Goal: Task Accomplishment & Management: Use online tool/utility

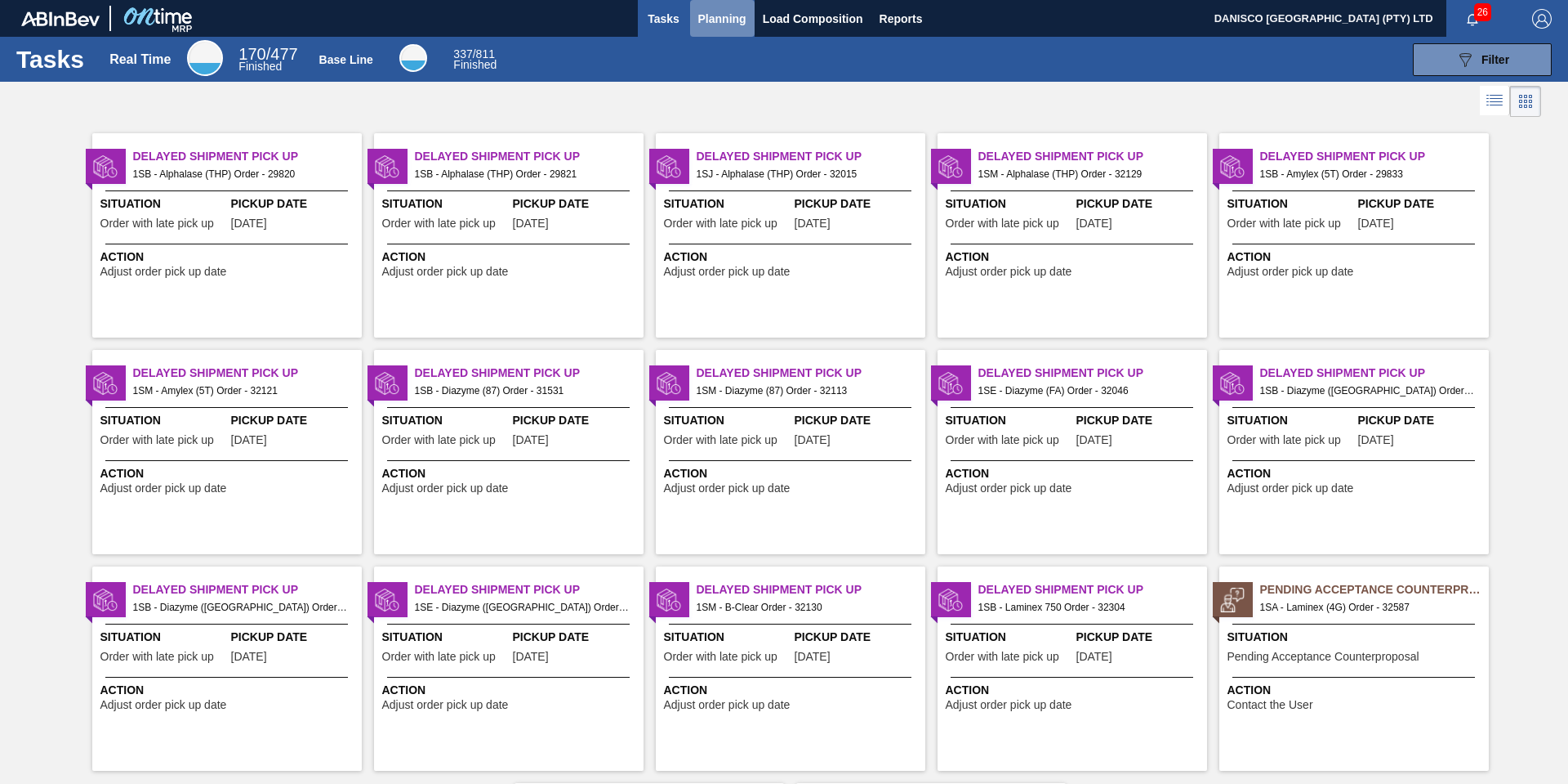
click at [716, 16] on span "Planning" at bounding box center [722, 19] width 48 height 19
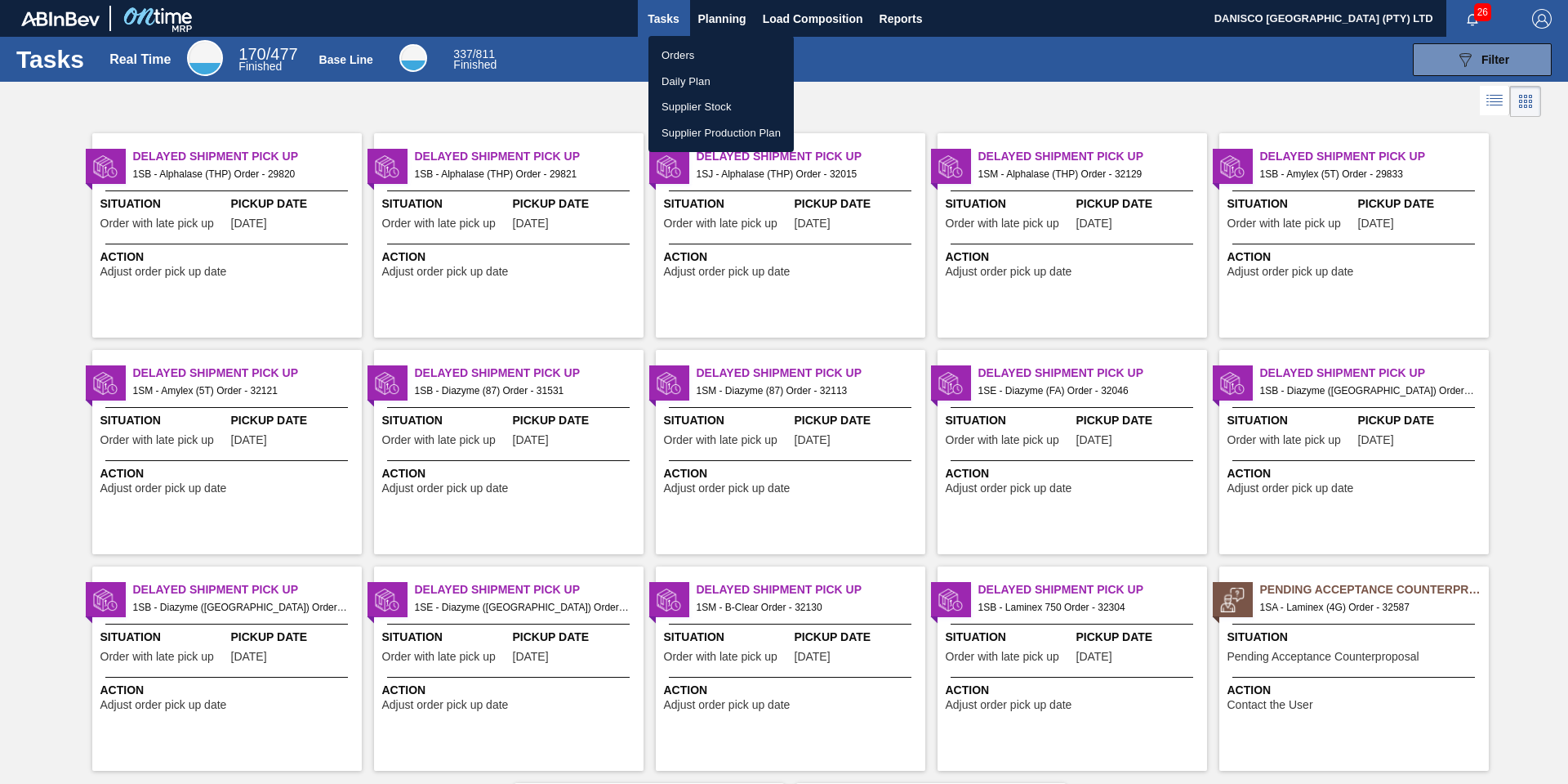
click at [682, 56] on li "Orders" at bounding box center [721, 55] width 146 height 26
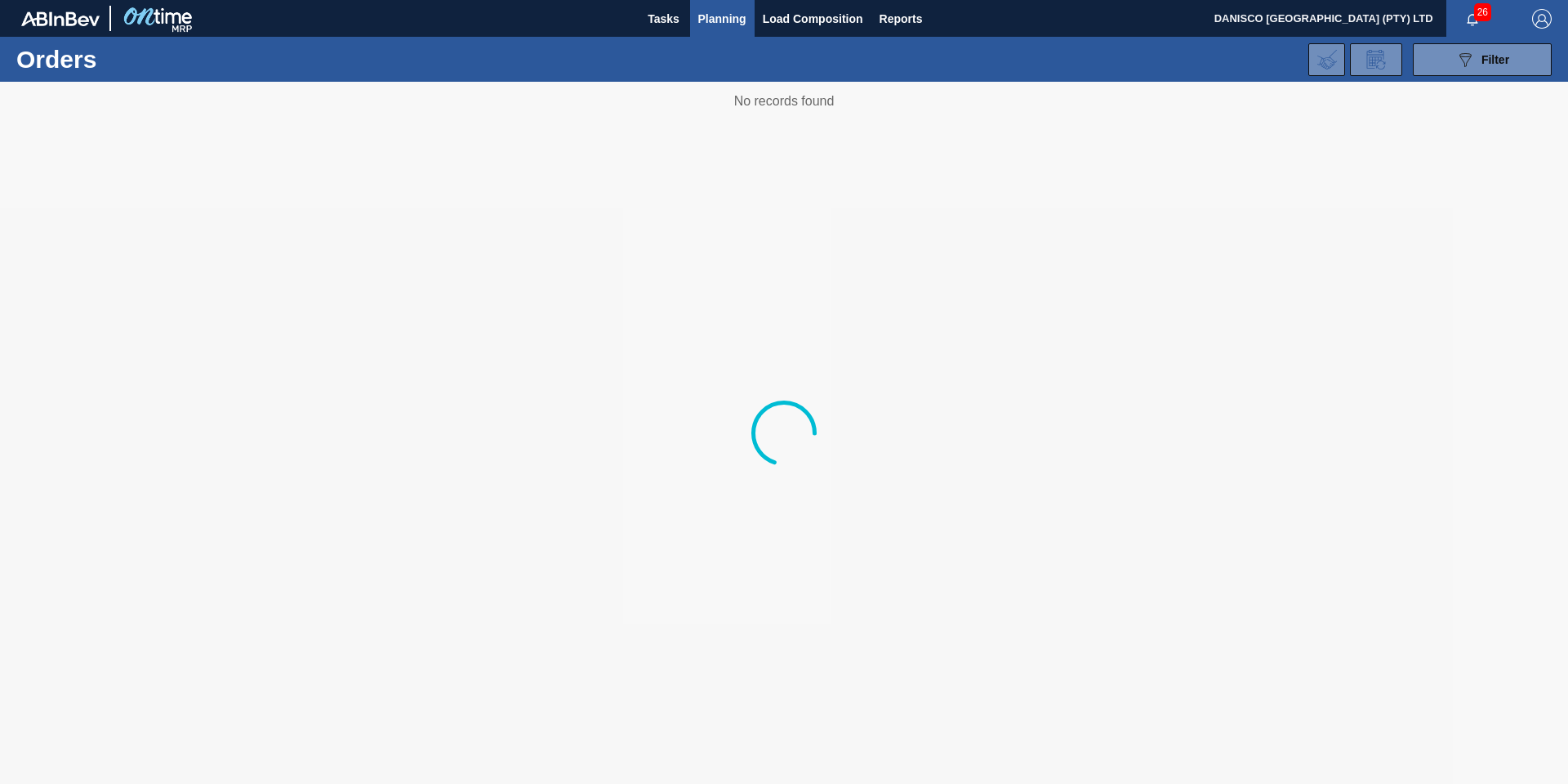
click at [744, 54] on div "089F7B8B-B2A5-4AFE-B5C0-19BA573D28AC Filter Portal Order Code PO SAP Code Step …" at bounding box center [911, 60] width 1300 height 49
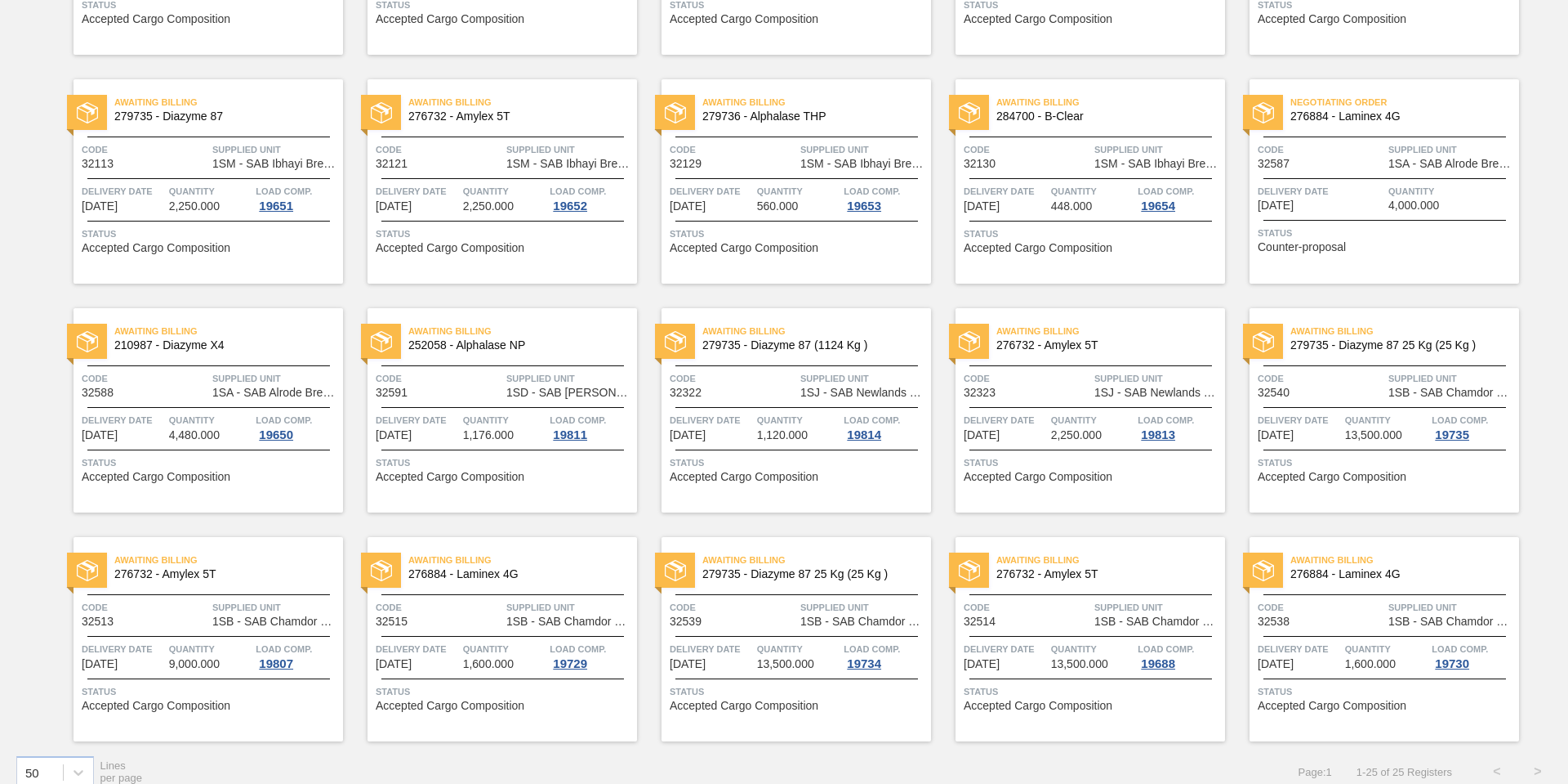
scroll to position [546, 0]
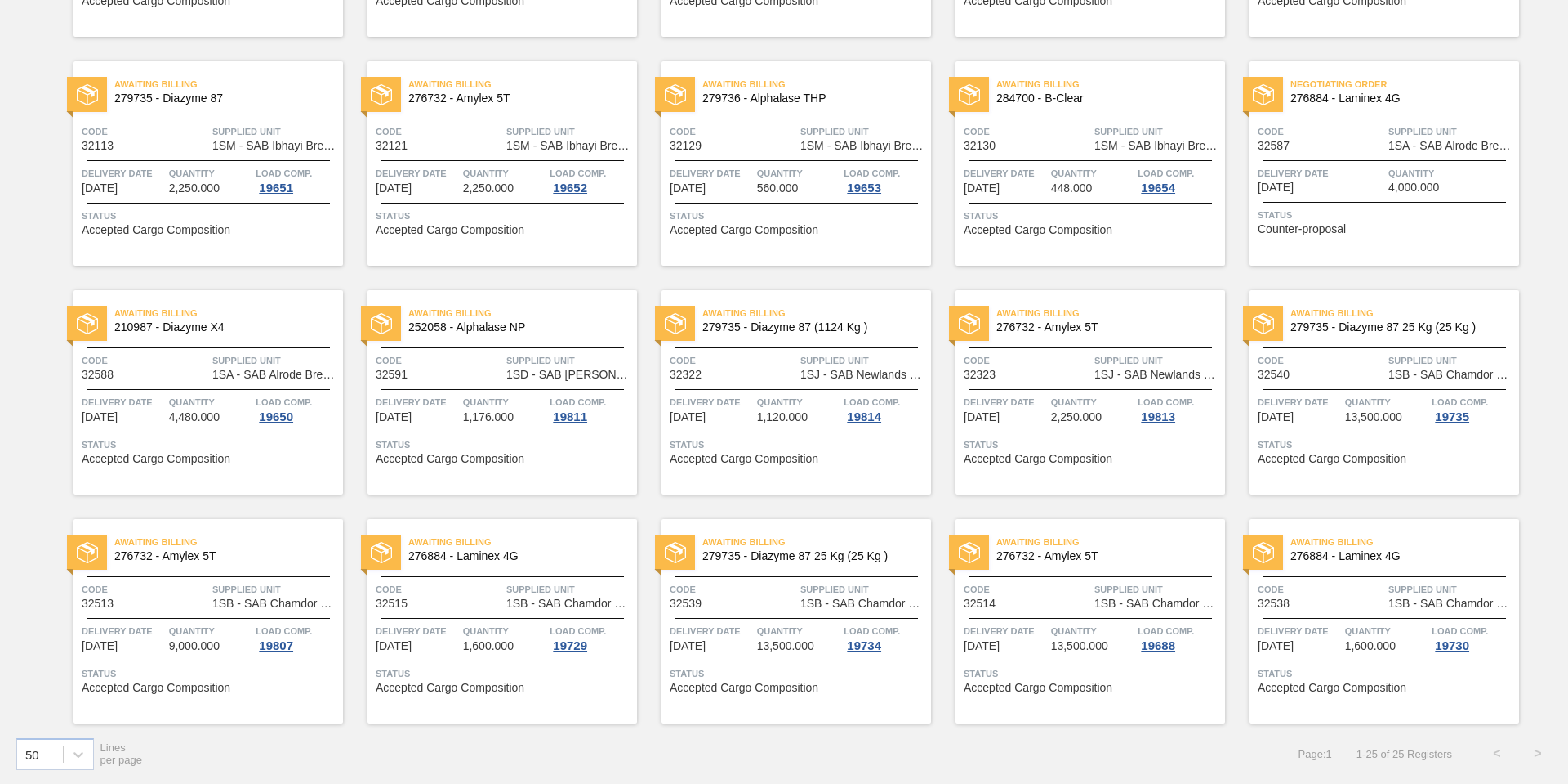
click at [751, 364] on span "Code" at bounding box center [733, 360] width 127 height 16
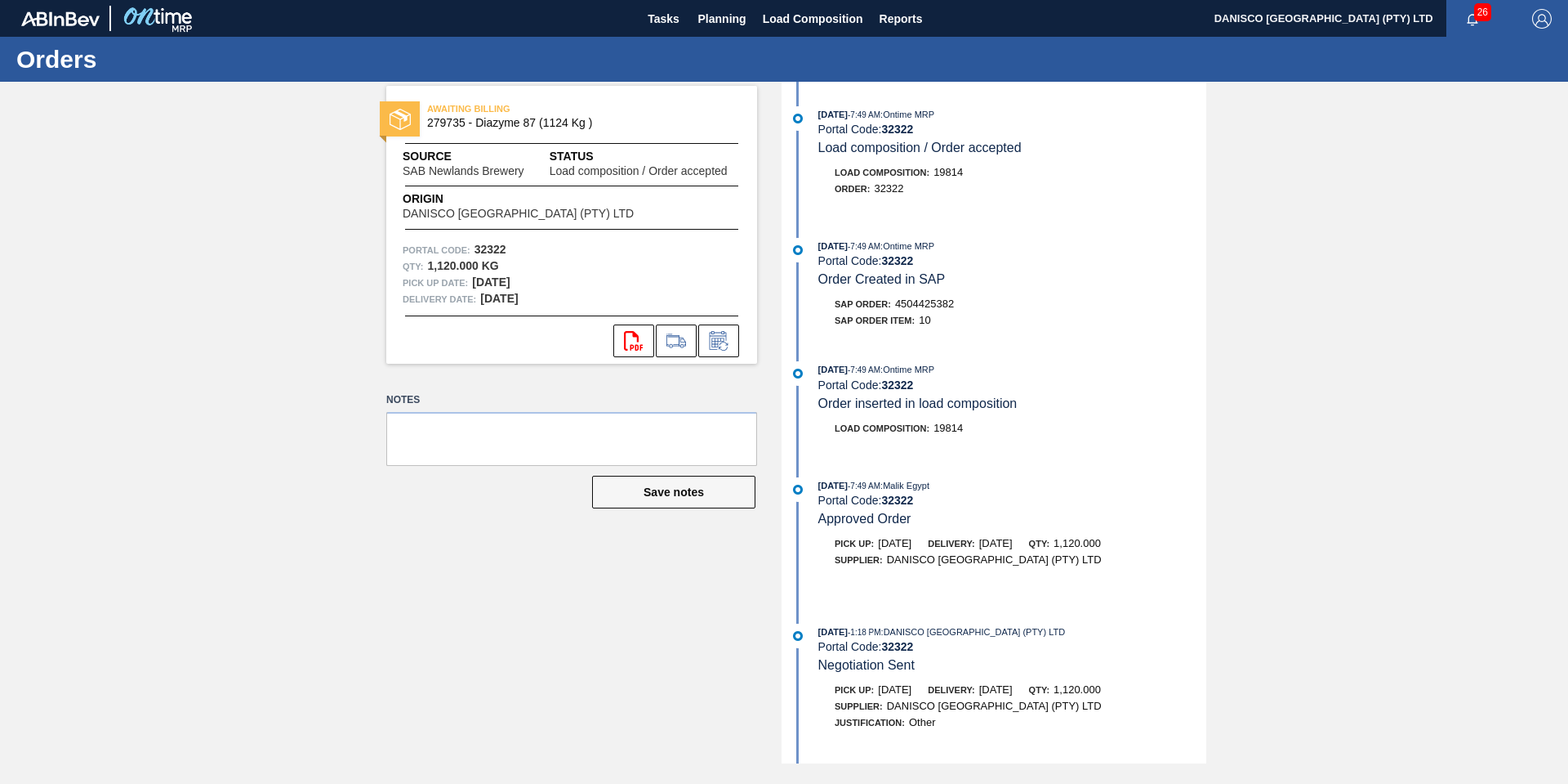
click at [203, 449] on div "AWAITING BILLING 279735 - Diazyme 87 (1124 Kg ) Source SAB Newlands Brewery Sta…" at bounding box center [784, 422] width 1568 height 682
click at [674, 341] on icon at bounding box center [676, 340] width 26 height 19
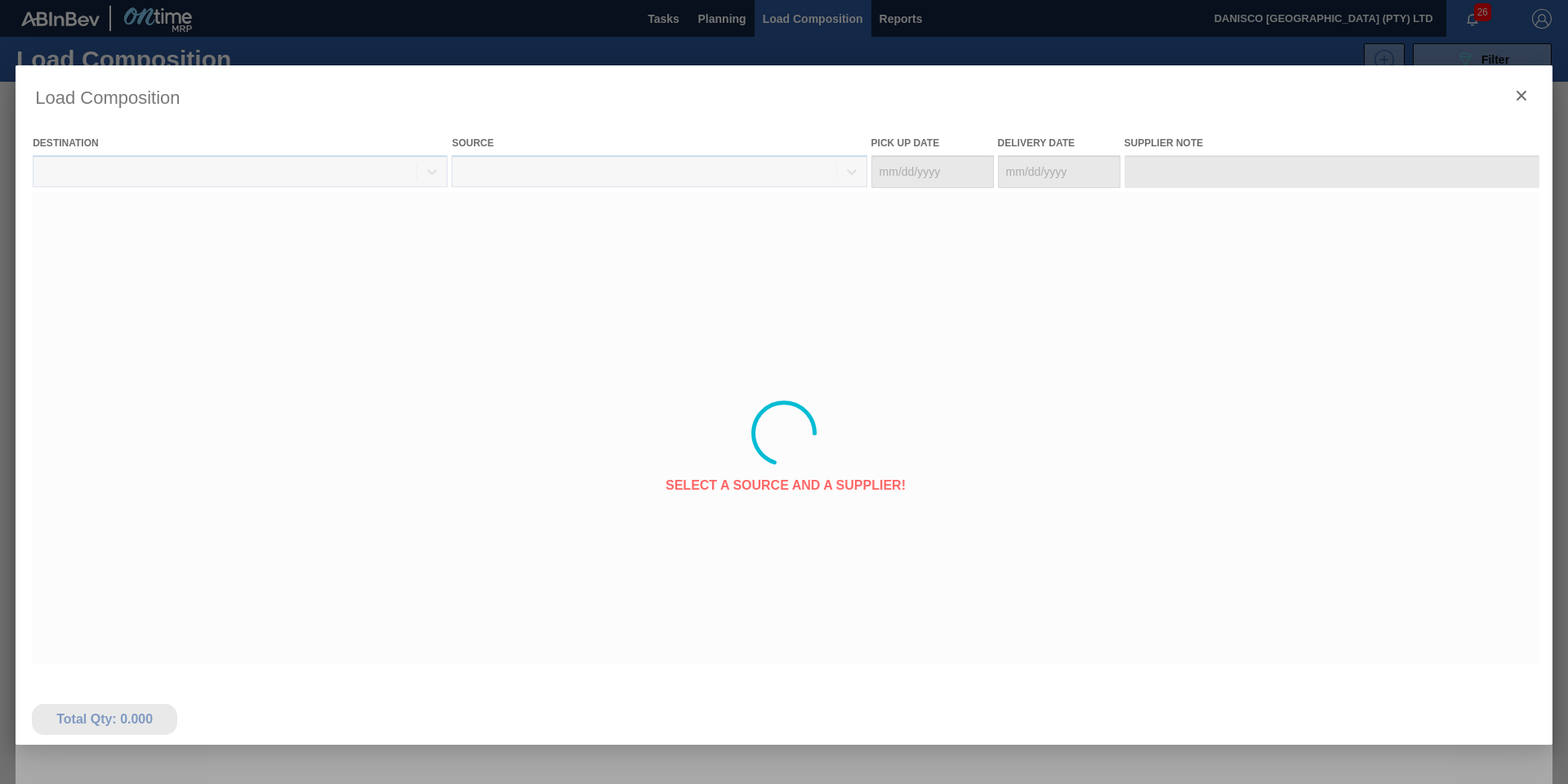
type Date "[DATE]"
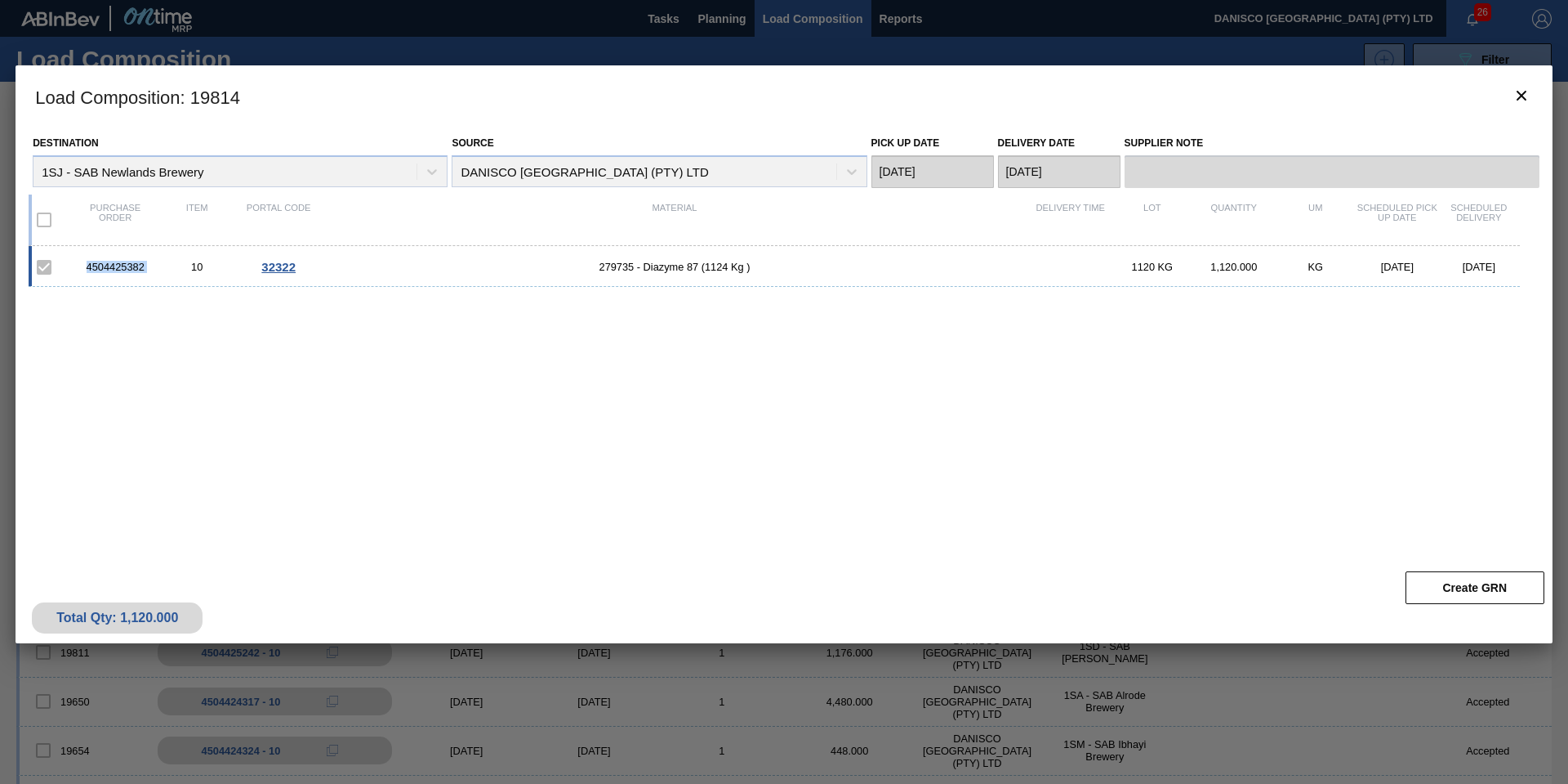
drag, startPoint x: 155, startPoint y: 268, endPoint x: 69, endPoint y: 263, distance: 86.1
click at [69, 263] on div "4504425382 10 32322 279735 - Diazyme 87 (1124 Kg ) 1120 KG 1,120.000 KG [DATE] …" at bounding box center [774, 267] width 1491 height 41
copy div "4504425382"
click at [1521, 86] on icon "botão de ícone" at bounding box center [1521, 95] width 19 height 19
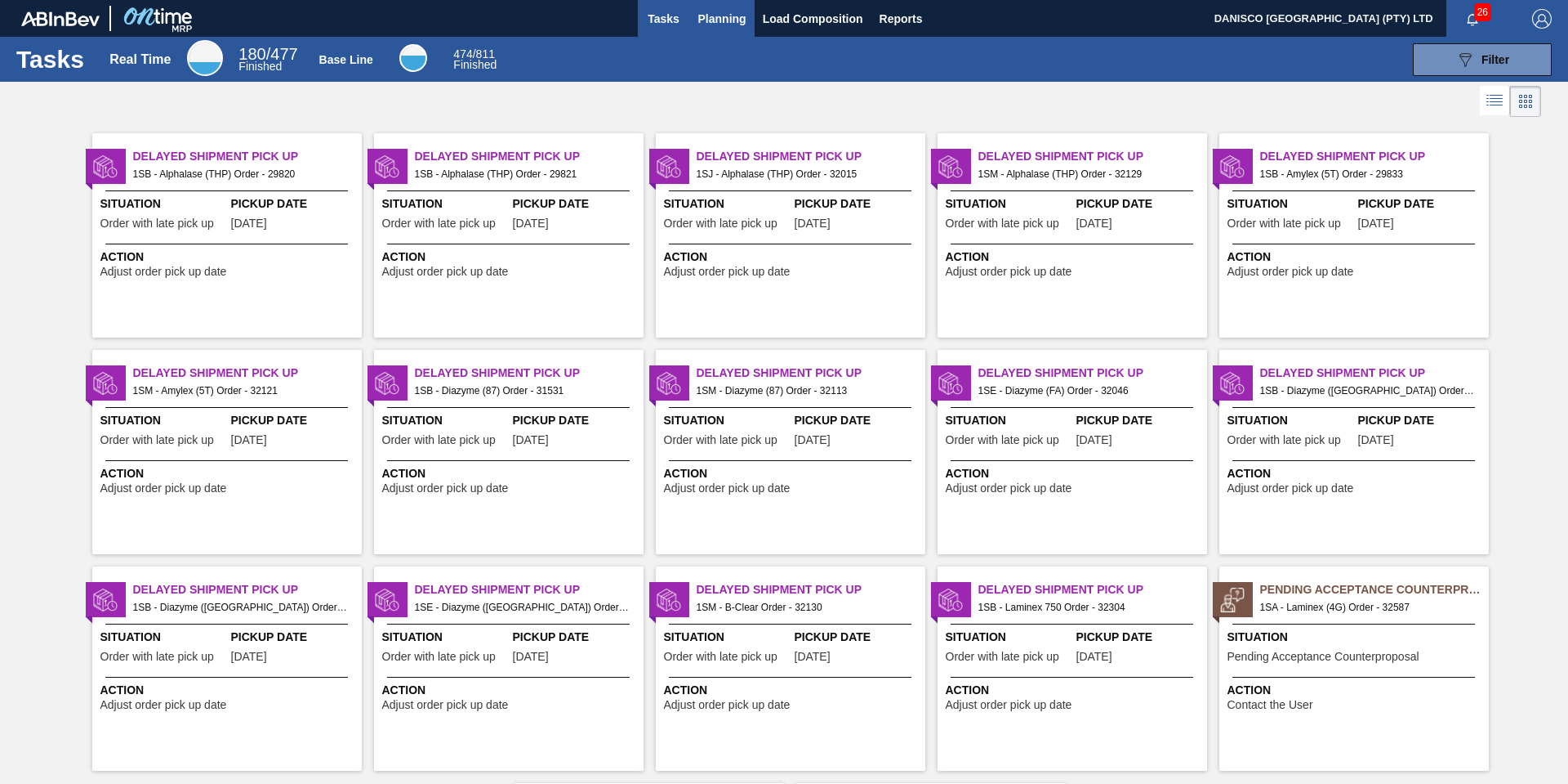
click at [718, 11] on span "Planning" at bounding box center [722, 19] width 48 height 19
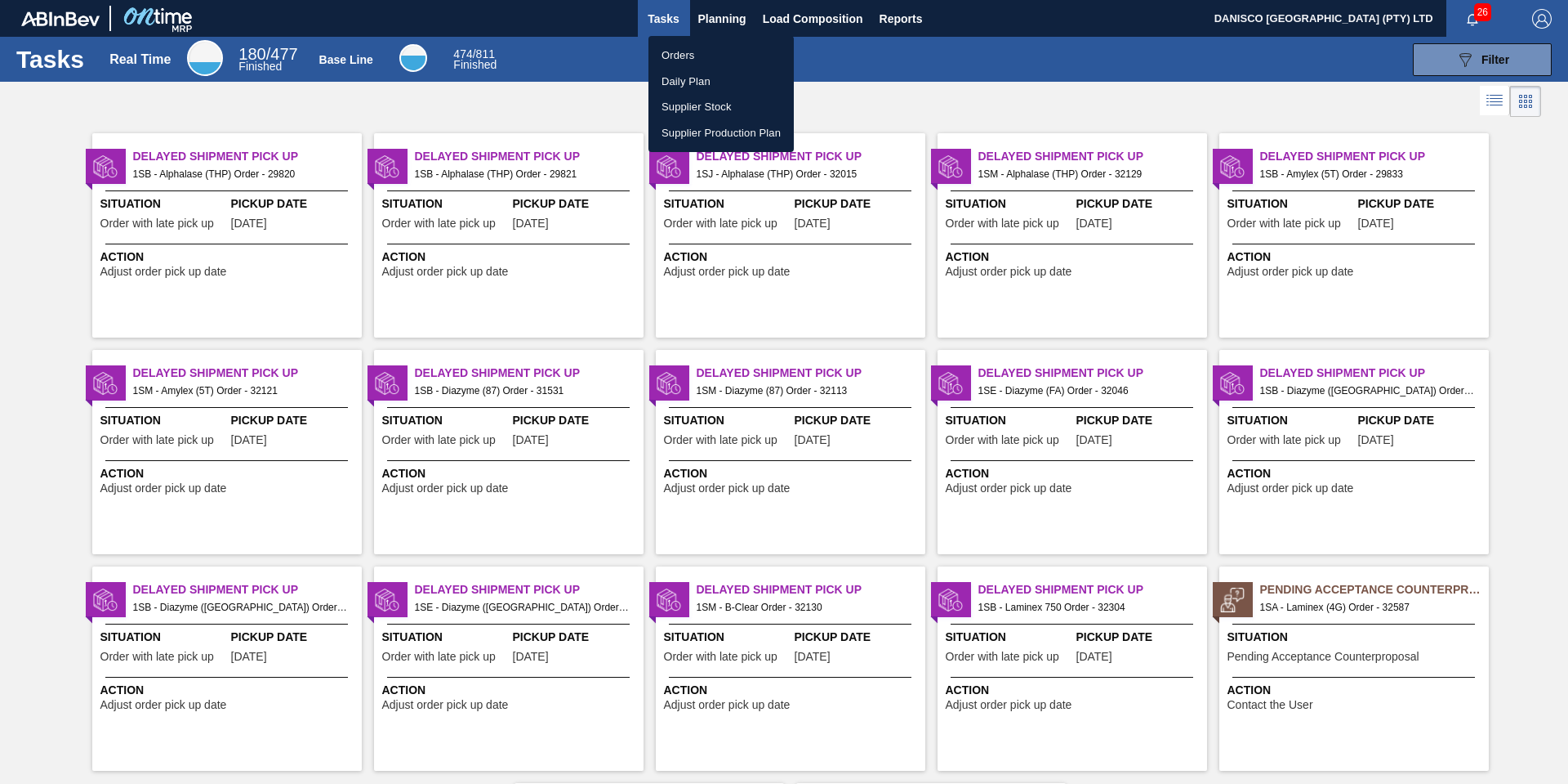
click at [685, 50] on li "Orders" at bounding box center [721, 55] width 146 height 26
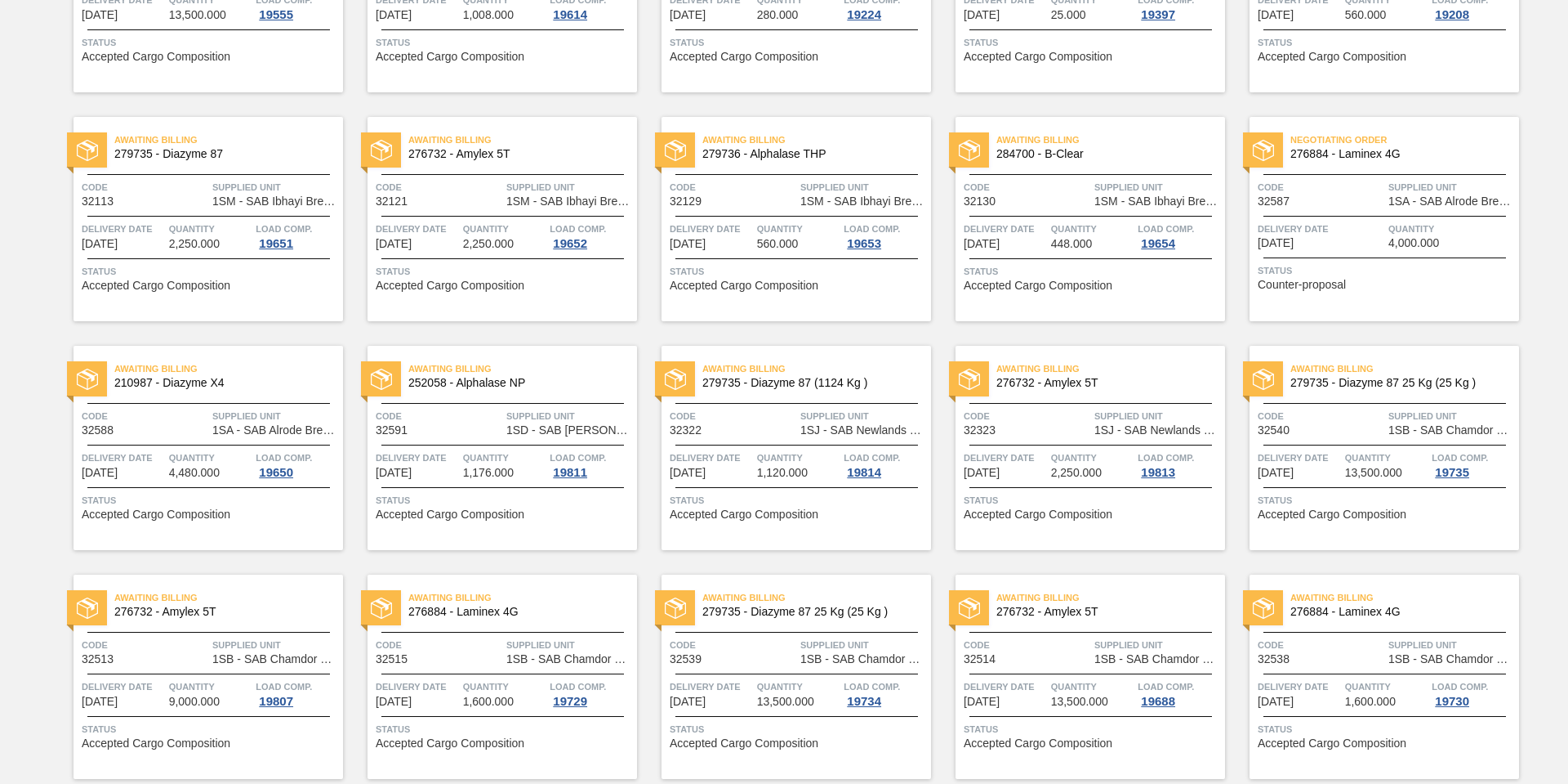
scroll to position [546, 0]
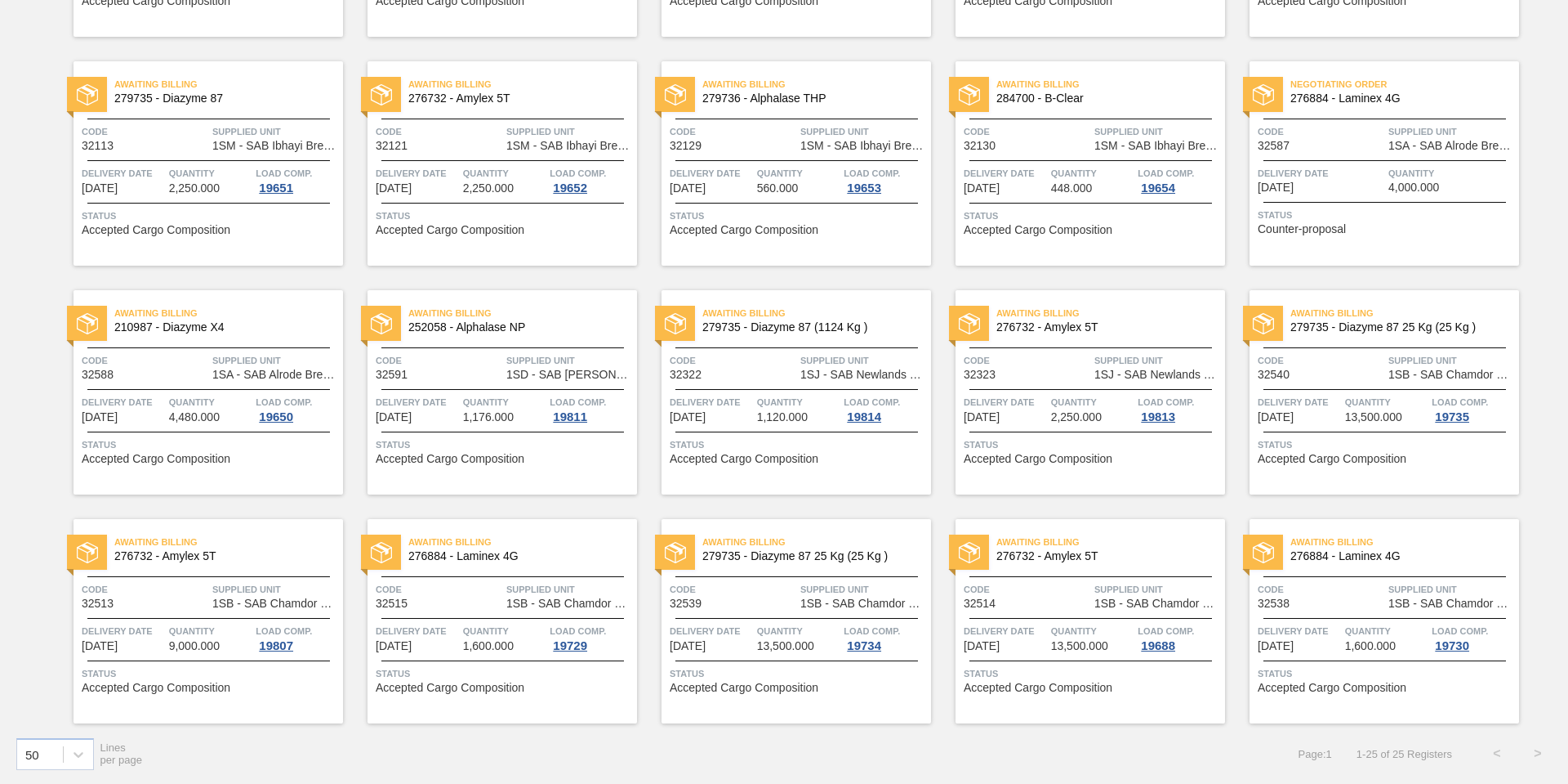
click at [1046, 381] on div "Awaiting Billing 276732 - Amylex 5T Code 32323 Supplied Unit 1SJ - SAB Newlands…" at bounding box center [1090, 392] width 270 height 204
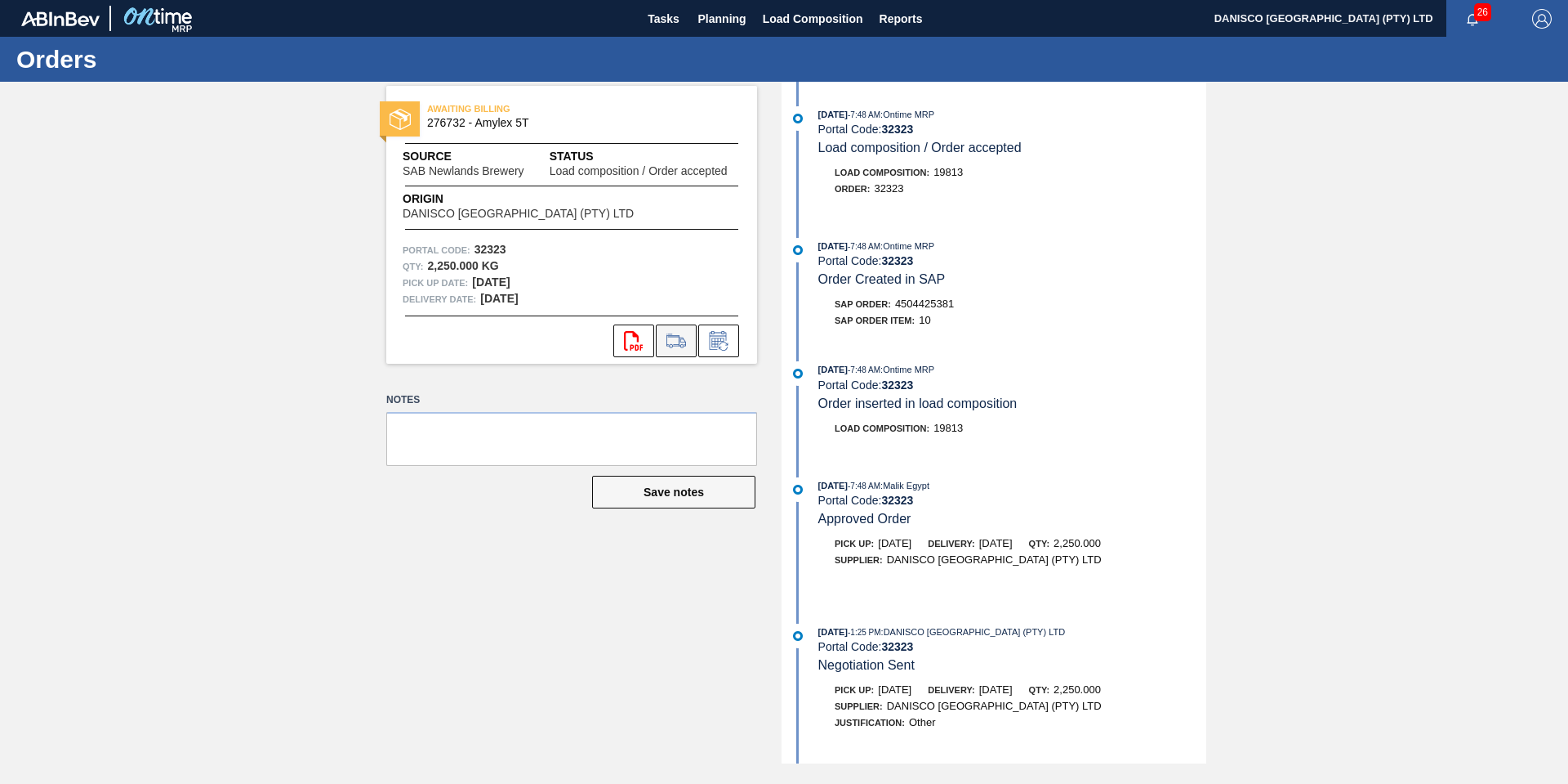
click at [673, 337] on icon at bounding box center [676, 340] width 19 height 12
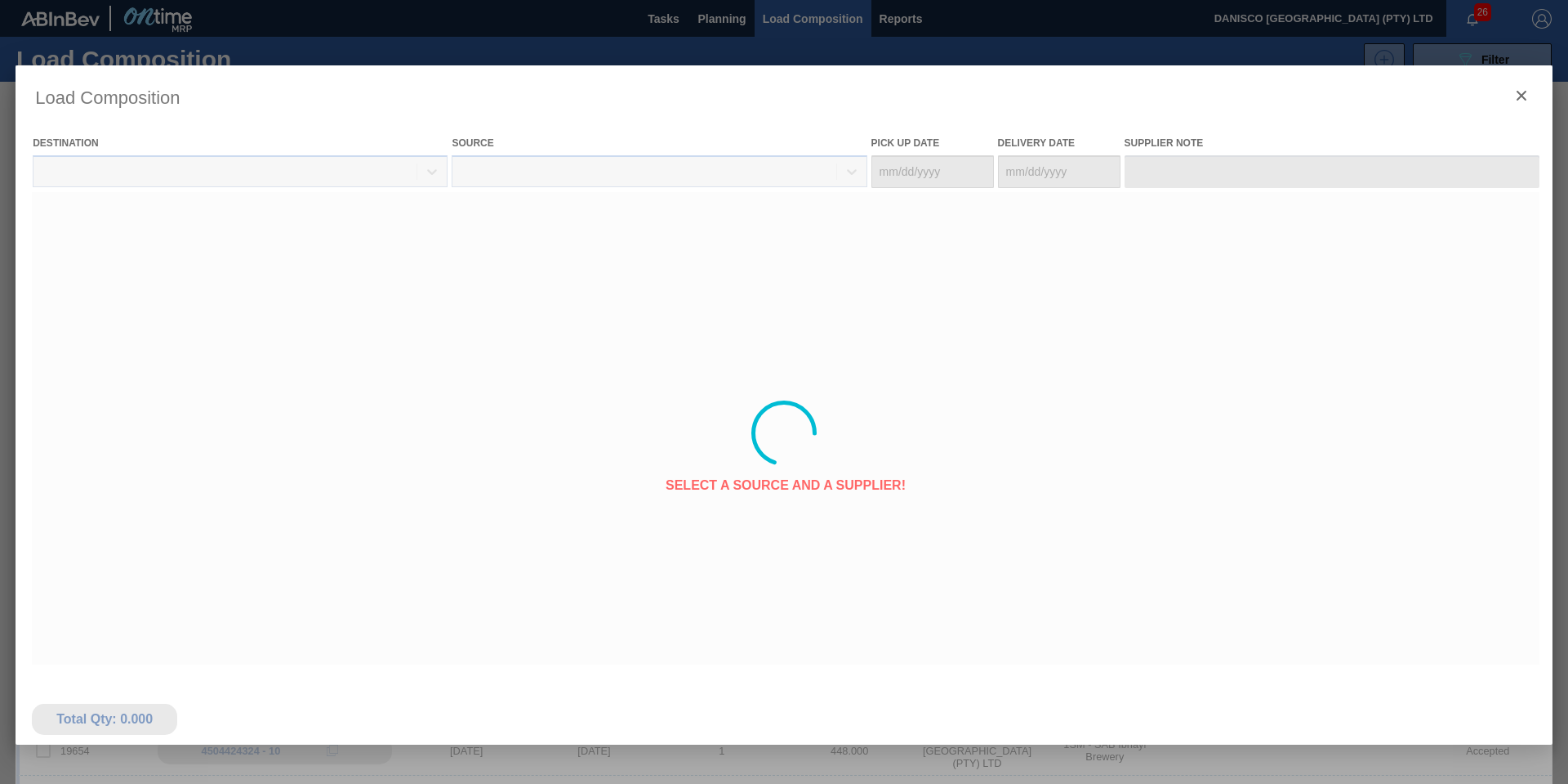
type Date "[DATE]"
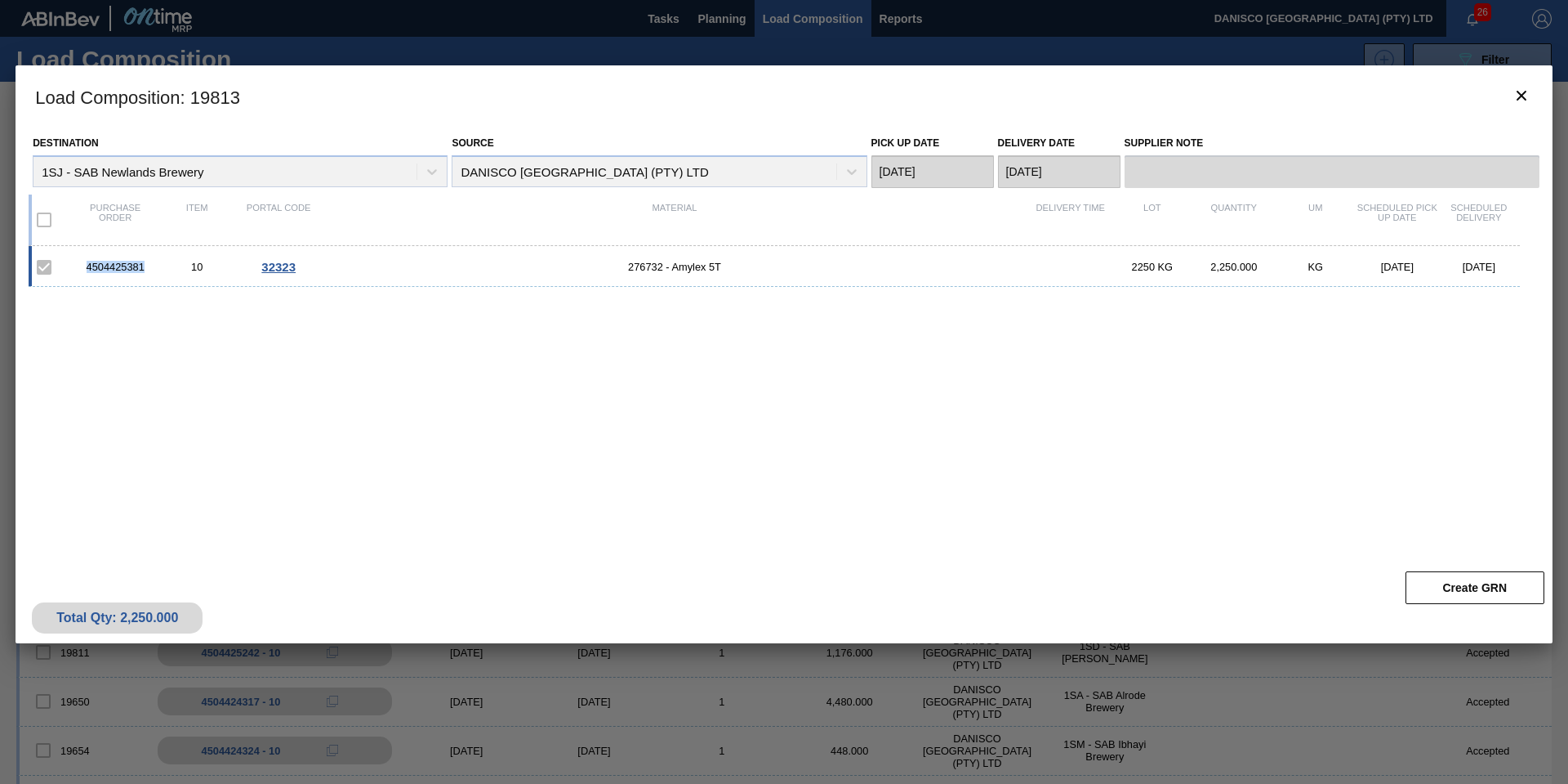
drag, startPoint x: 146, startPoint y: 267, endPoint x: 80, endPoint y: 264, distance: 66.1
click at [69, 263] on div "4504425381 10 32323 276732 - Amylex 5T 2250 KG 2,250.000 KG 10/21/2025 10/22/20…" at bounding box center [774, 267] width 1491 height 41
copy div "4504425381"
click at [1530, 84] on button "botão de ícone" at bounding box center [1521, 97] width 39 height 39
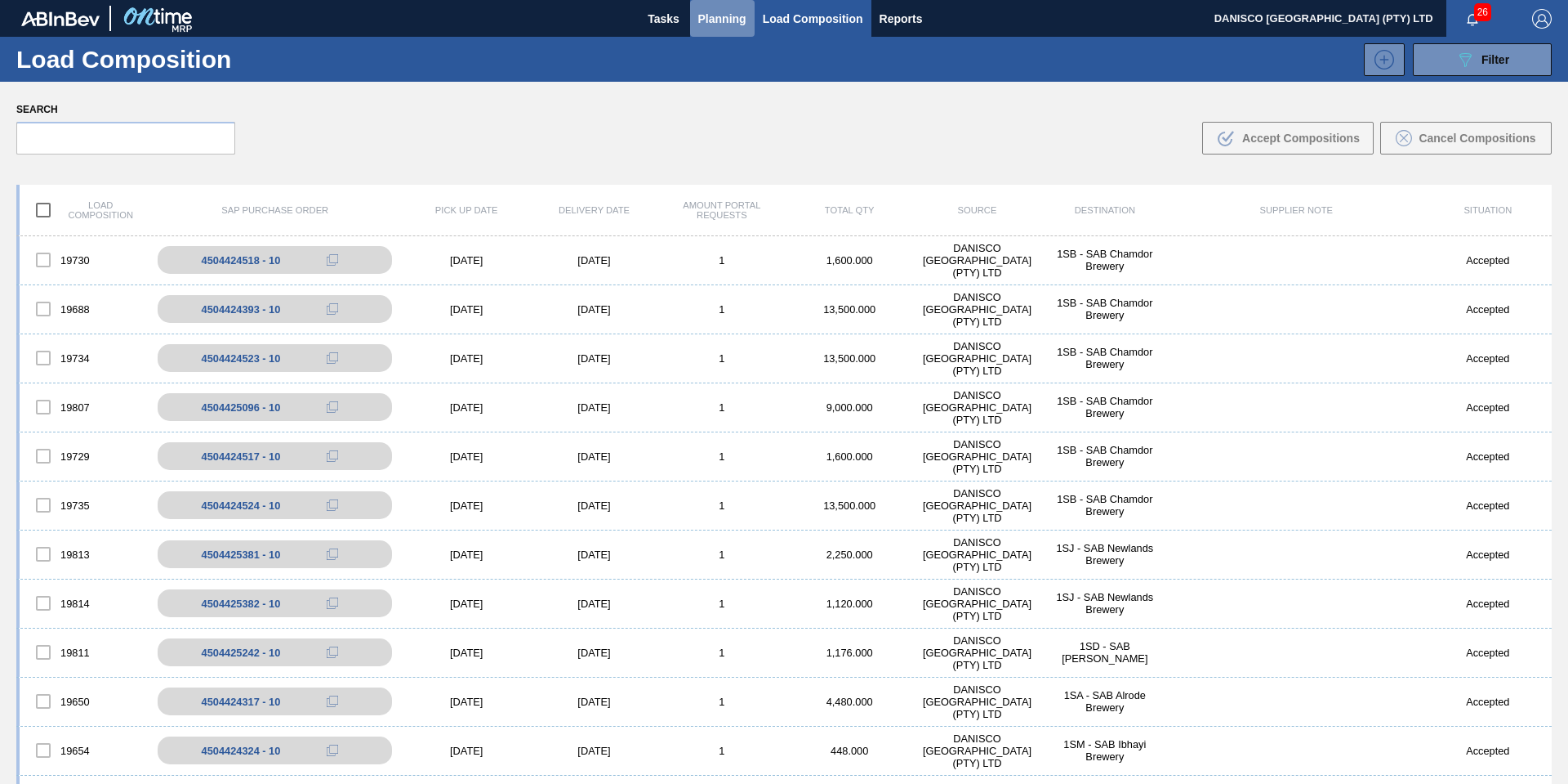
click at [711, 14] on span "Planning" at bounding box center [722, 19] width 48 height 19
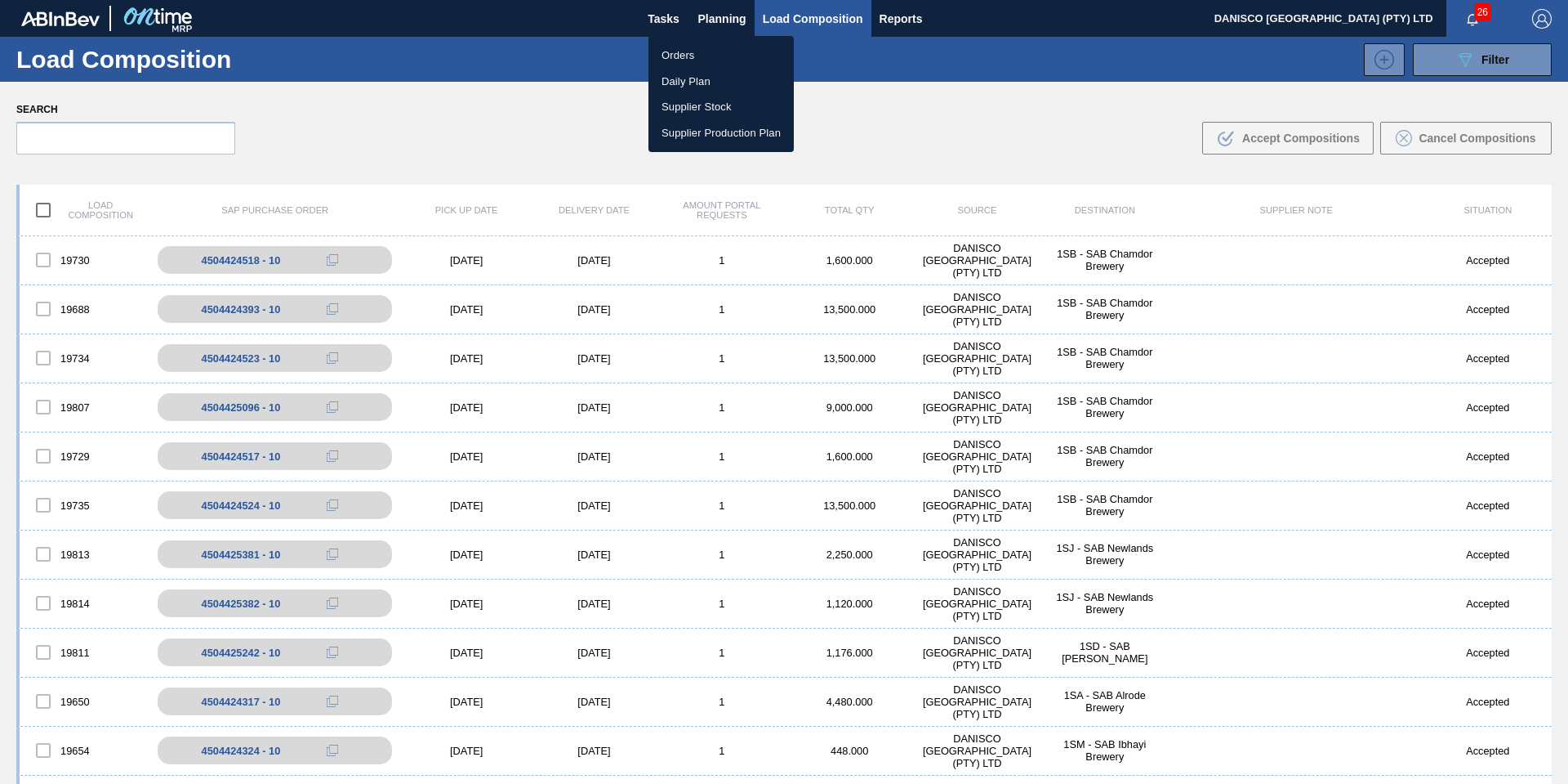
click at [693, 47] on li "Orders" at bounding box center [721, 55] width 146 height 26
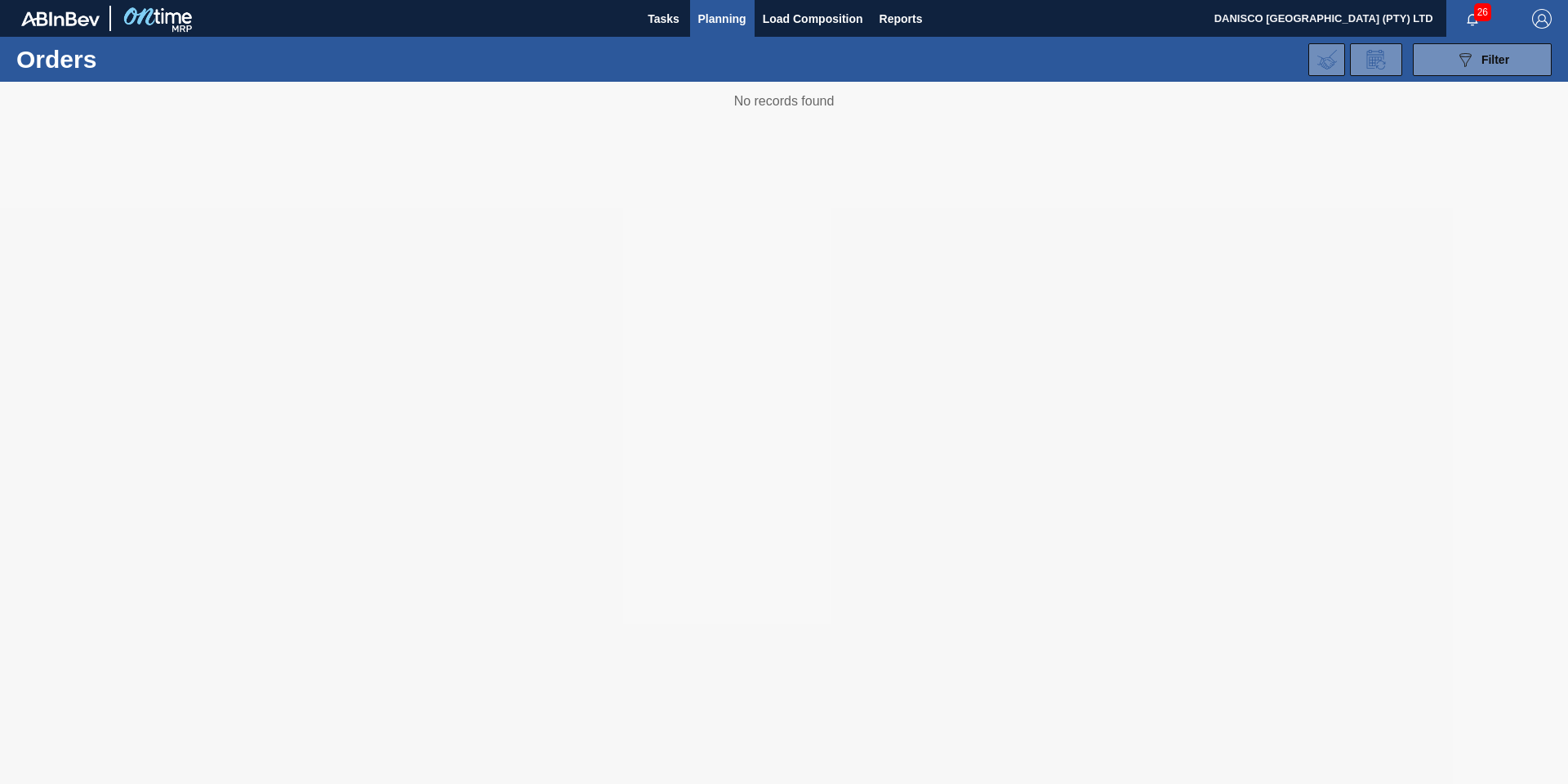
click at [1093, 75] on div "089F7B8B-B2A5-4AFE-B5C0-19BA573D28AC Filter Portal Order Code PO SAP Code Step …" at bounding box center [911, 60] width 1300 height 49
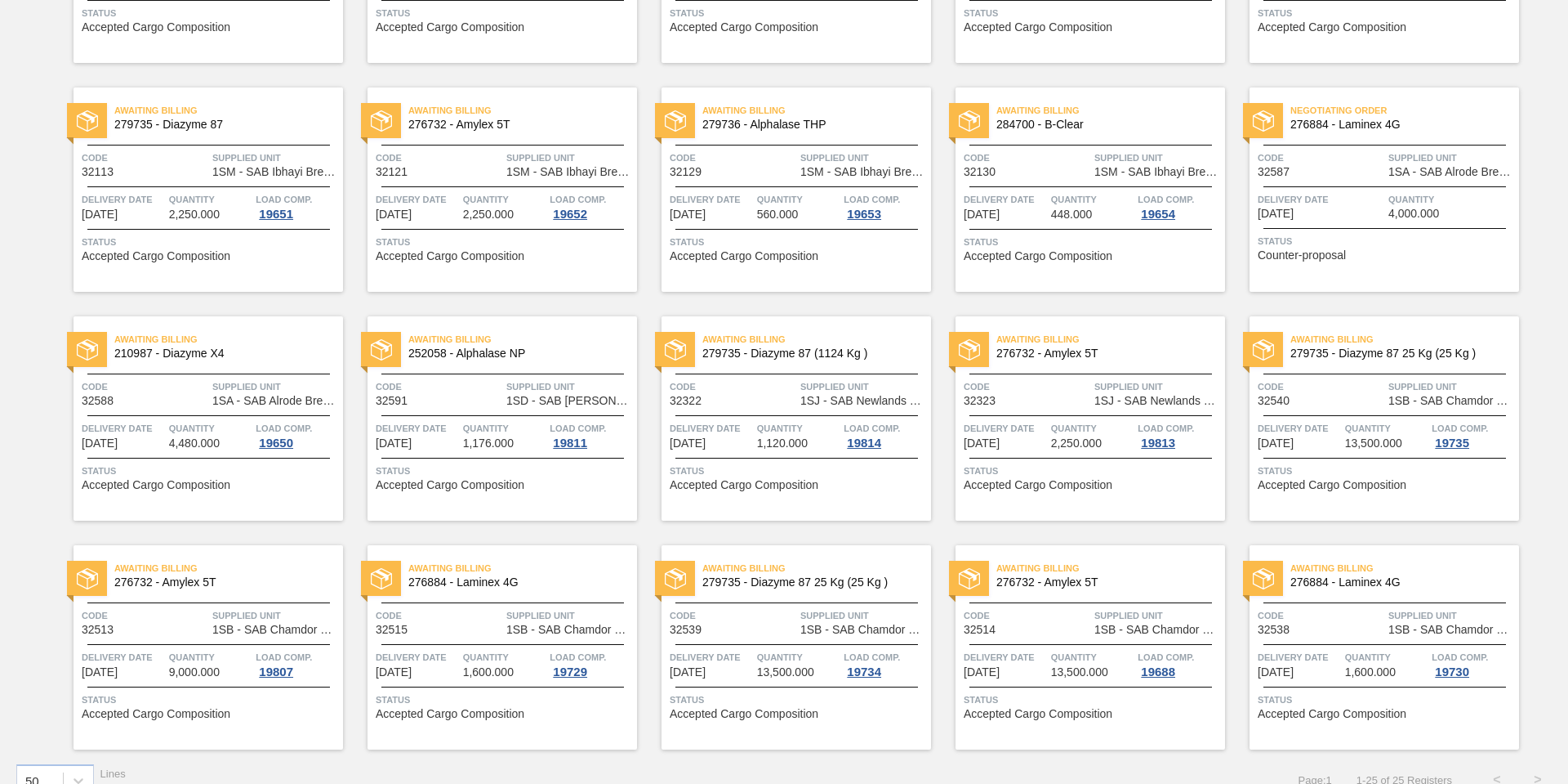
scroll to position [546, 0]
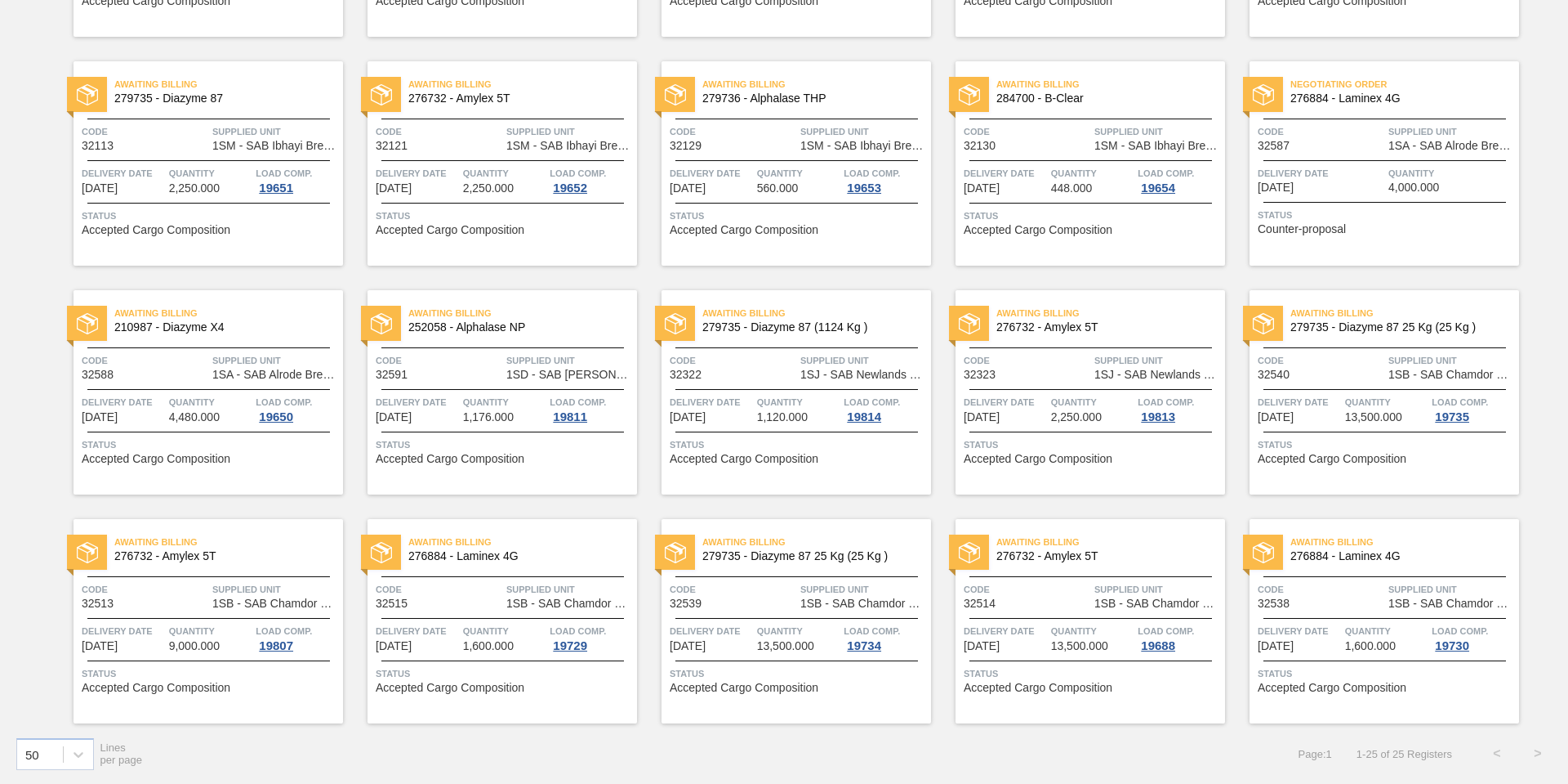
click at [776, 623] on span "Quantity" at bounding box center [799, 630] width 83 height 16
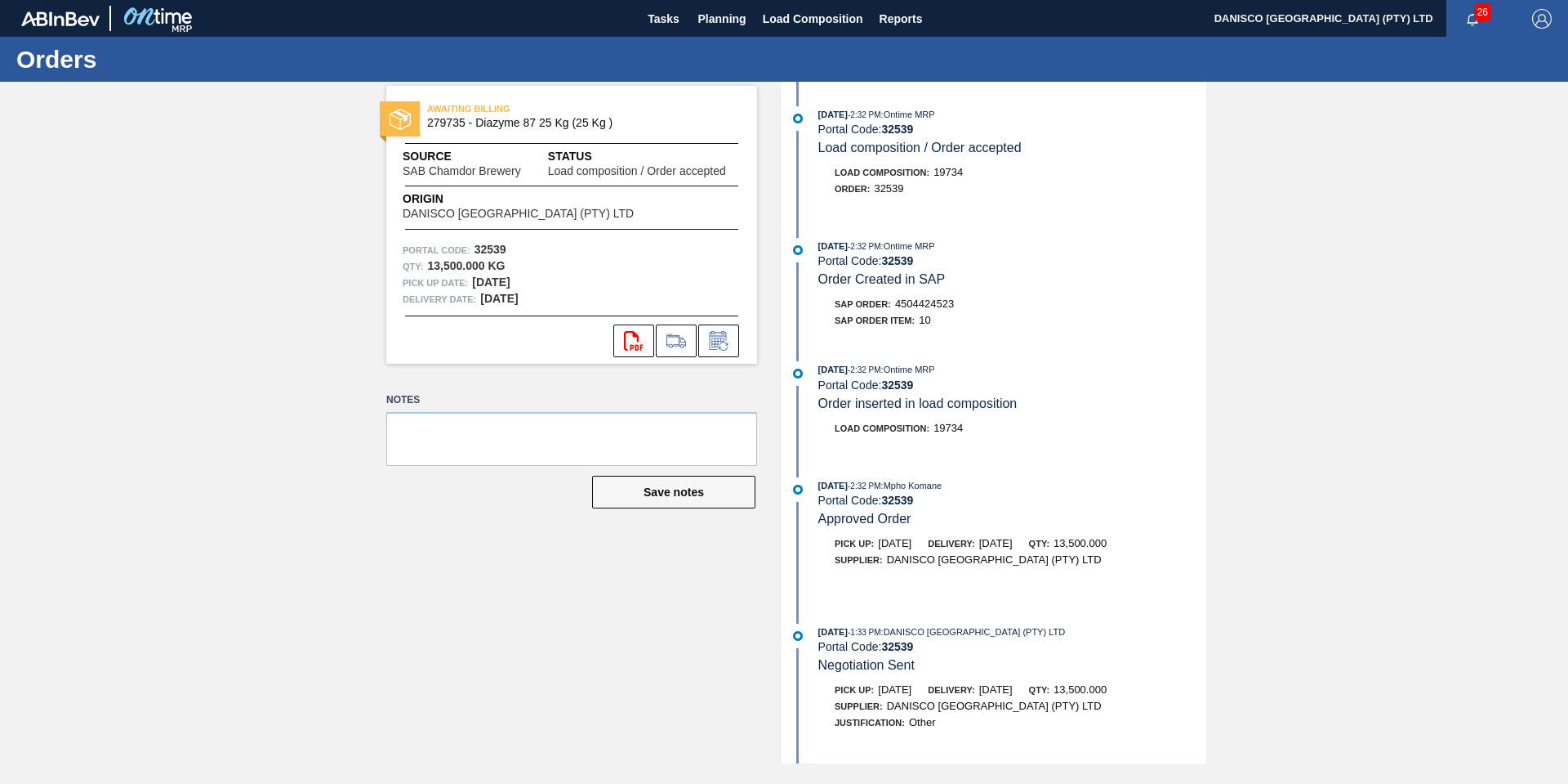
click at [461, 543] on div "AWAITING BILLING 279735 - Diazyme 87 25 Kg (25 Kg ) Source SAB Chamdor Brewery …" at bounding box center [559, 422] width 395 height 682
click at [673, 342] on icon at bounding box center [676, 340] width 26 height 19
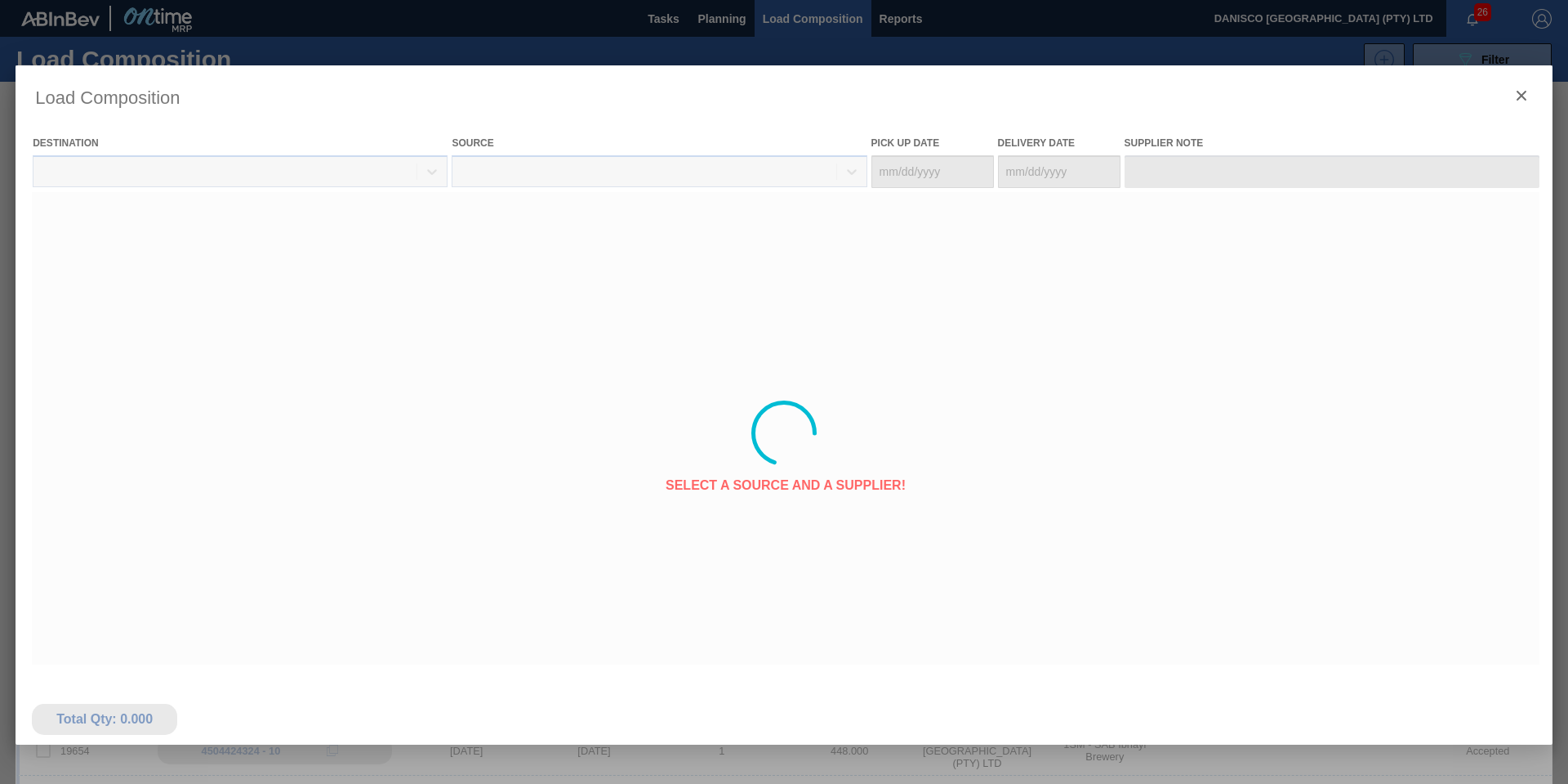
type Date "[DATE]"
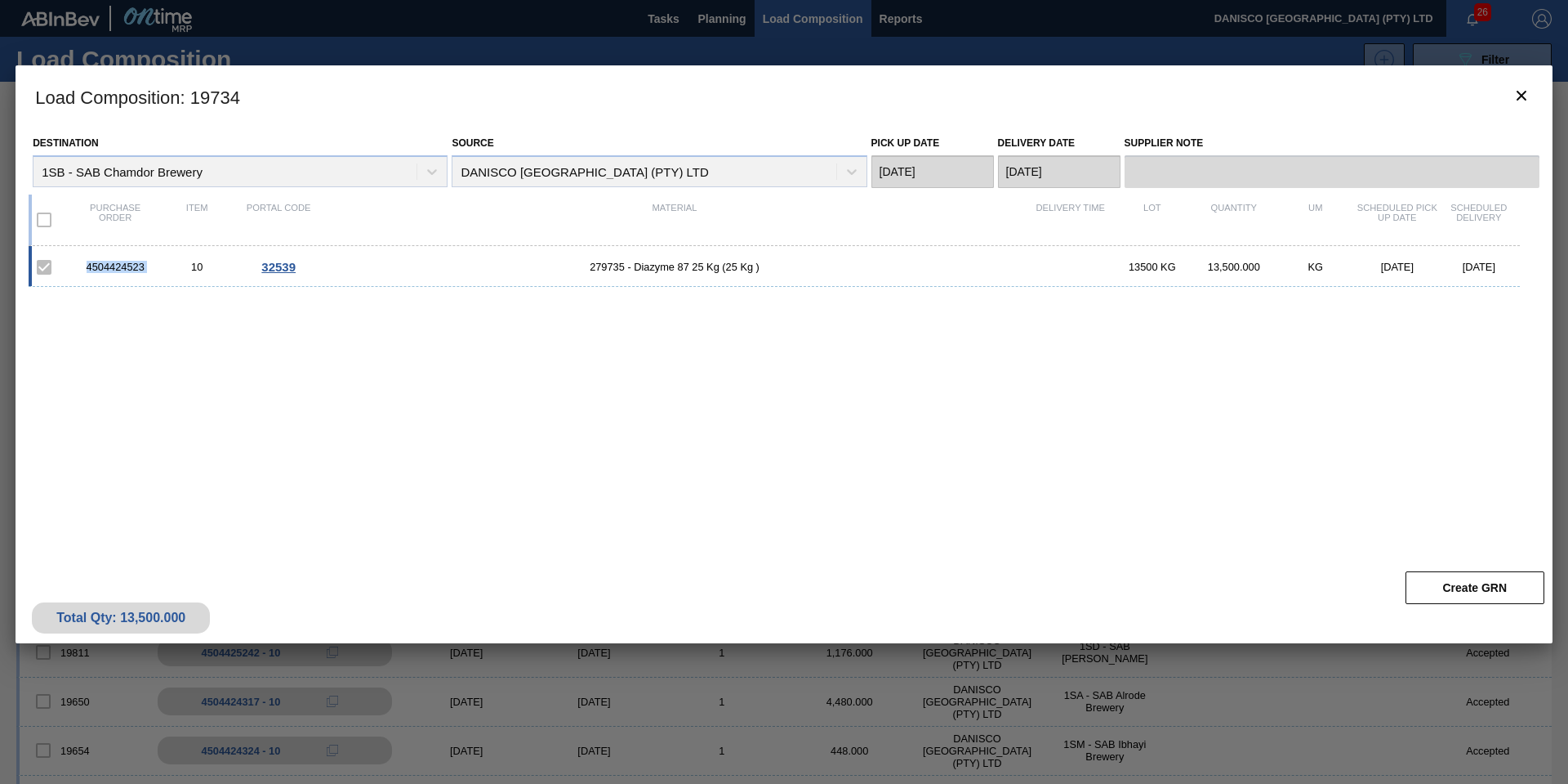
drag, startPoint x: 156, startPoint y: 267, endPoint x: 71, endPoint y: 262, distance: 85.1
click at [71, 262] on div "4504424523 10 32539 279735 - Diazyme 87 25 Kg (25 Kg ) 13500 KG 13,500.000 KG 1…" at bounding box center [774, 267] width 1491 height 41
copy div "4504424523"
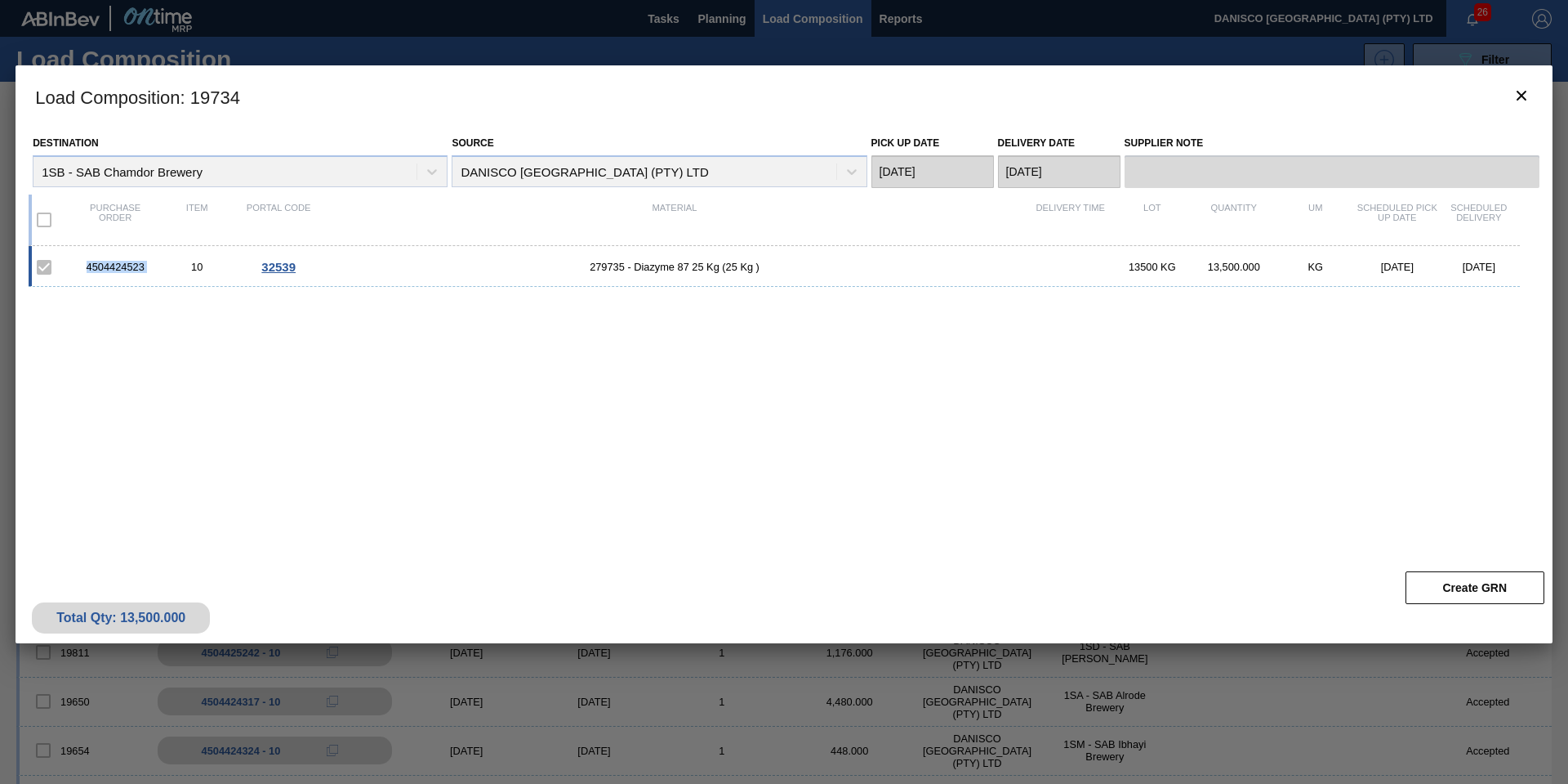
copy div "4504424523"
click at [1521, 101] on icon "botão de ícone" at bounding box center [1521, 95] width 19 height 19
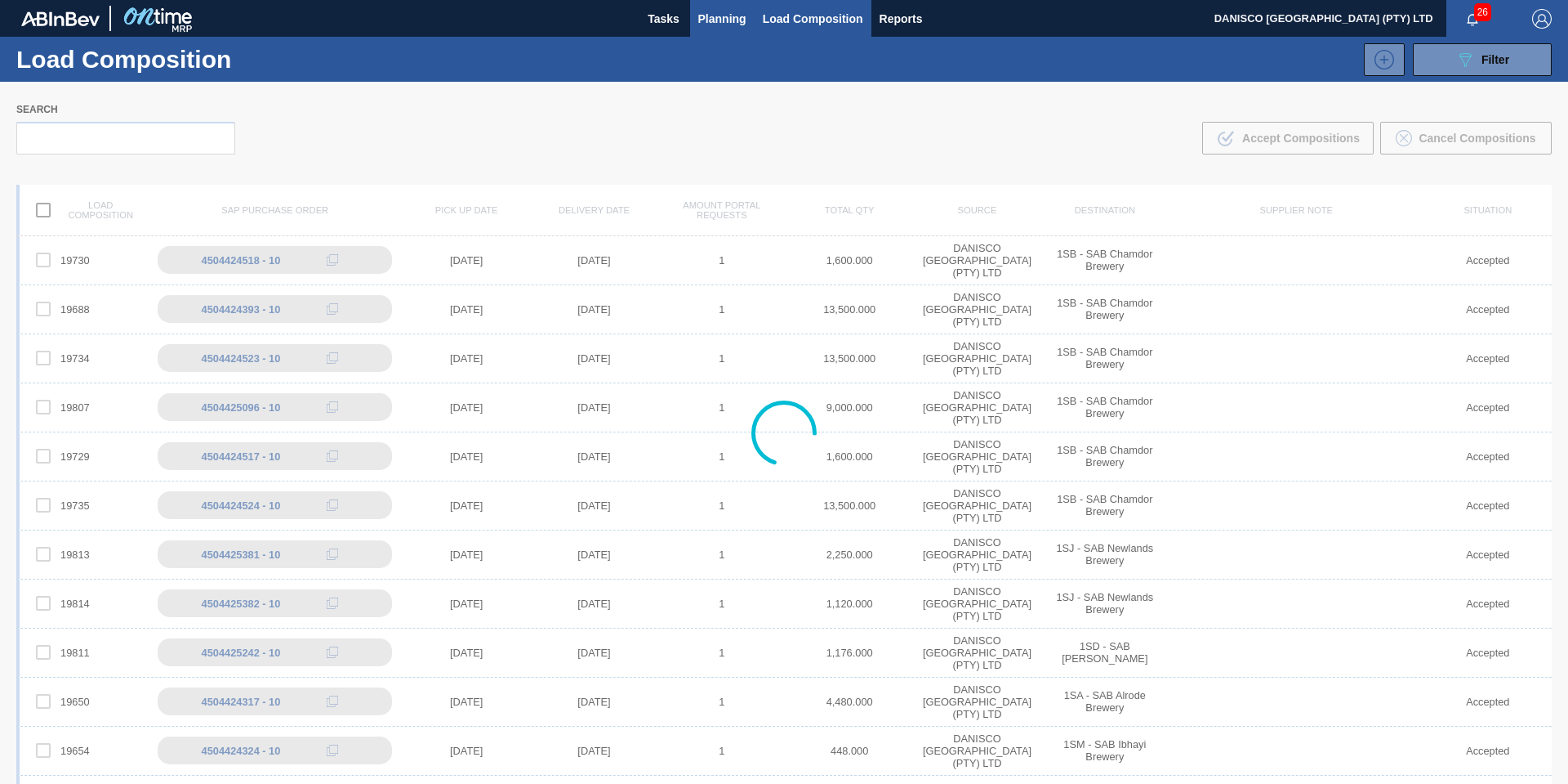
click at [726, 14] on span "Planning" at bounding box center [722, 19] width 48 height 19
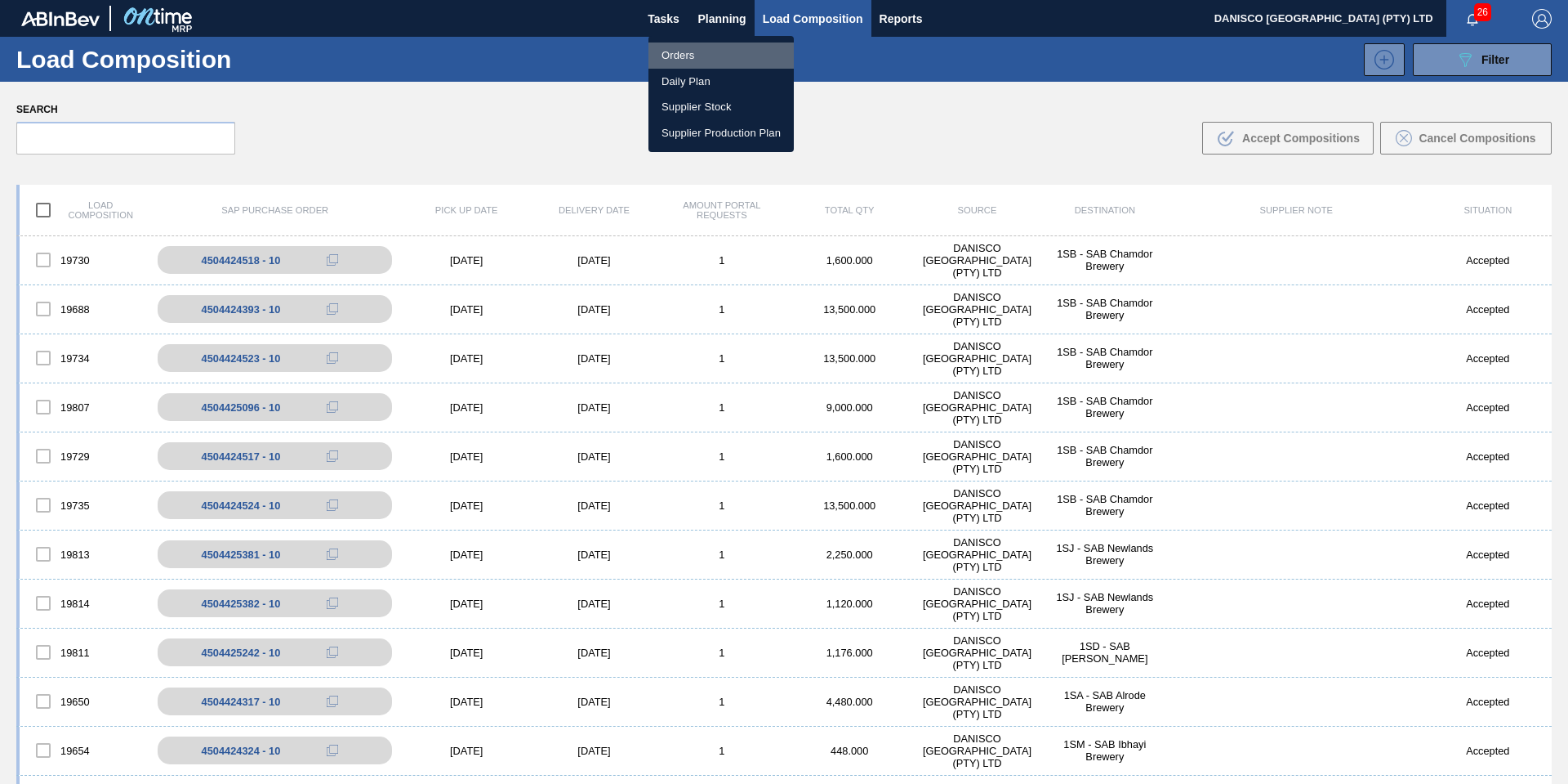
click at [674, 47] on li "Orders" at bounding box center [721, 55] width 146 height 26
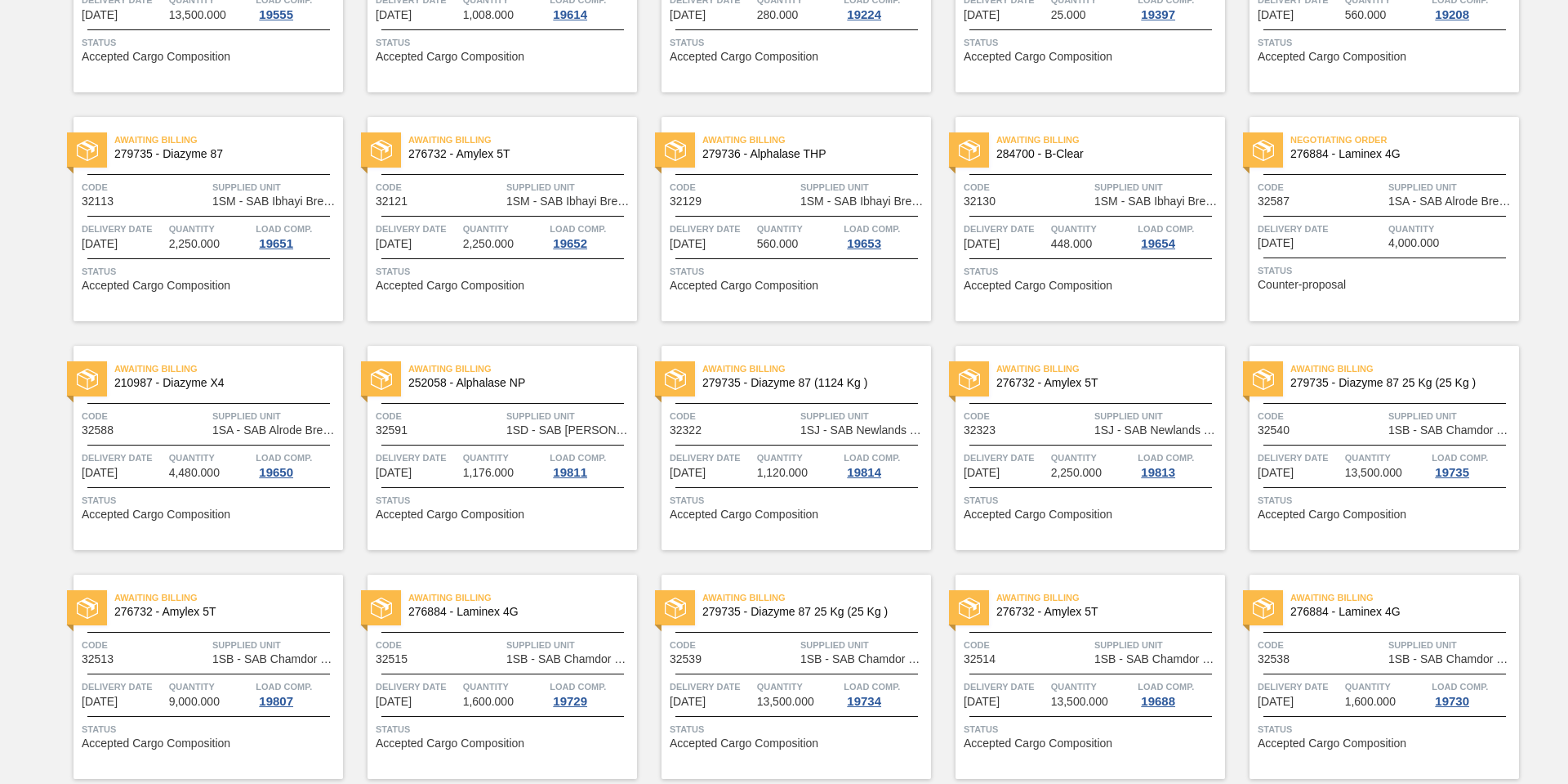
scroll to position [546, 0]
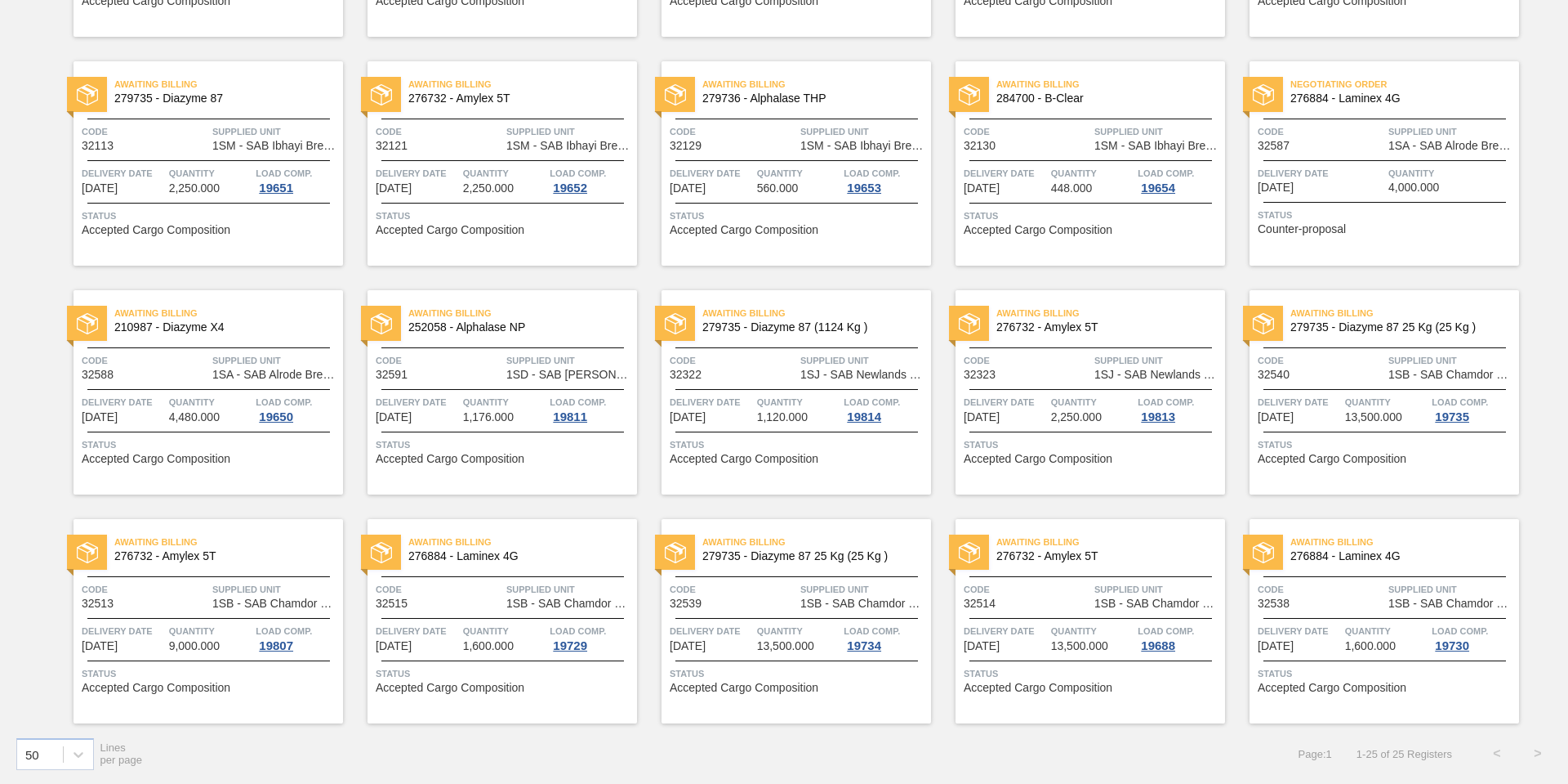
click at [1329, 383] on div "Awaiting Billing 279735 - Diazyme 87 25 Kg (25 Kg ) Code 32540 Supplied Unit 1S…" at bounding box center [1384, 392] width 270 height 204
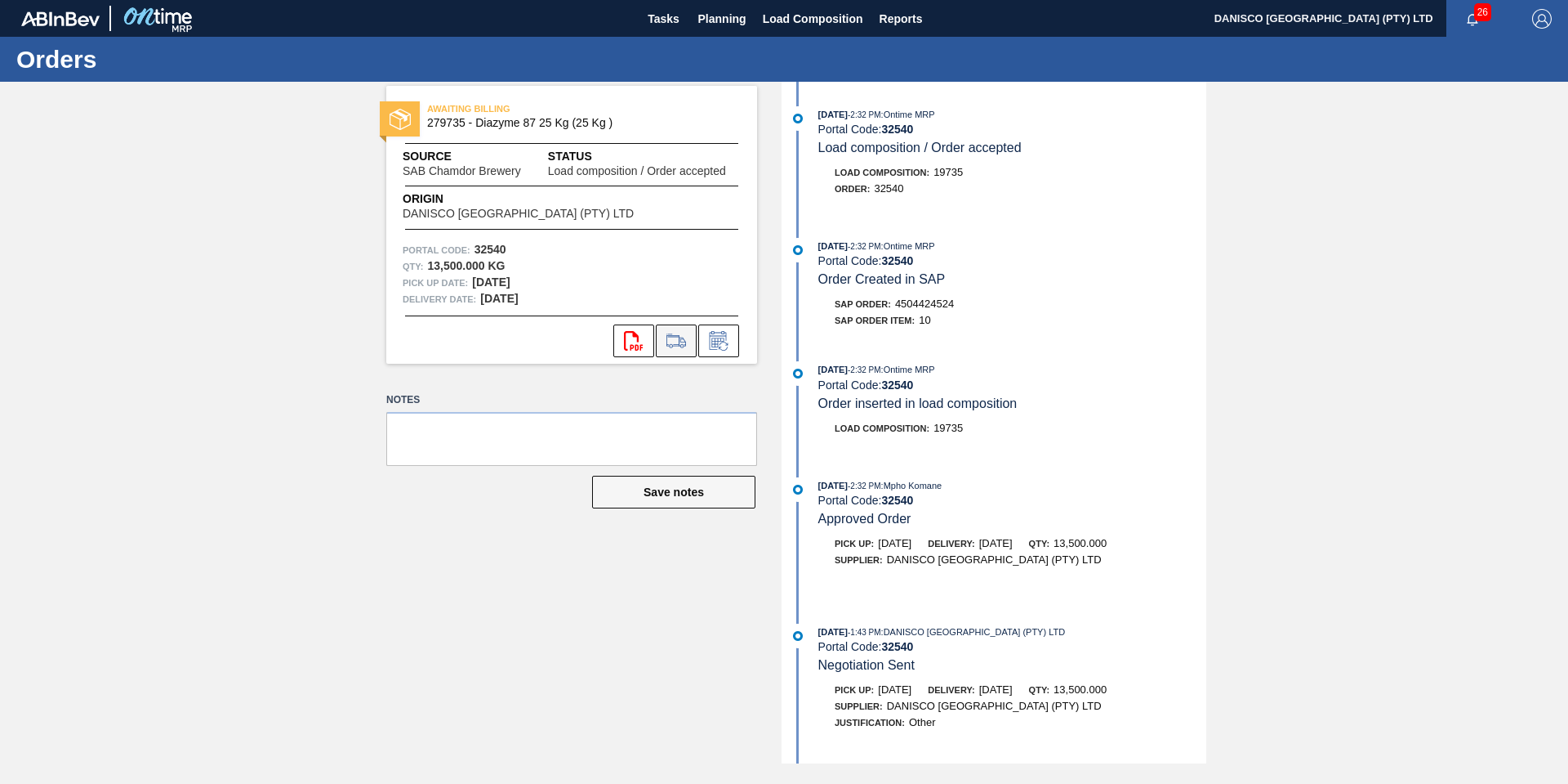
click at [675, 338] on icon at bounding box center [676, 340] width 26 height 19
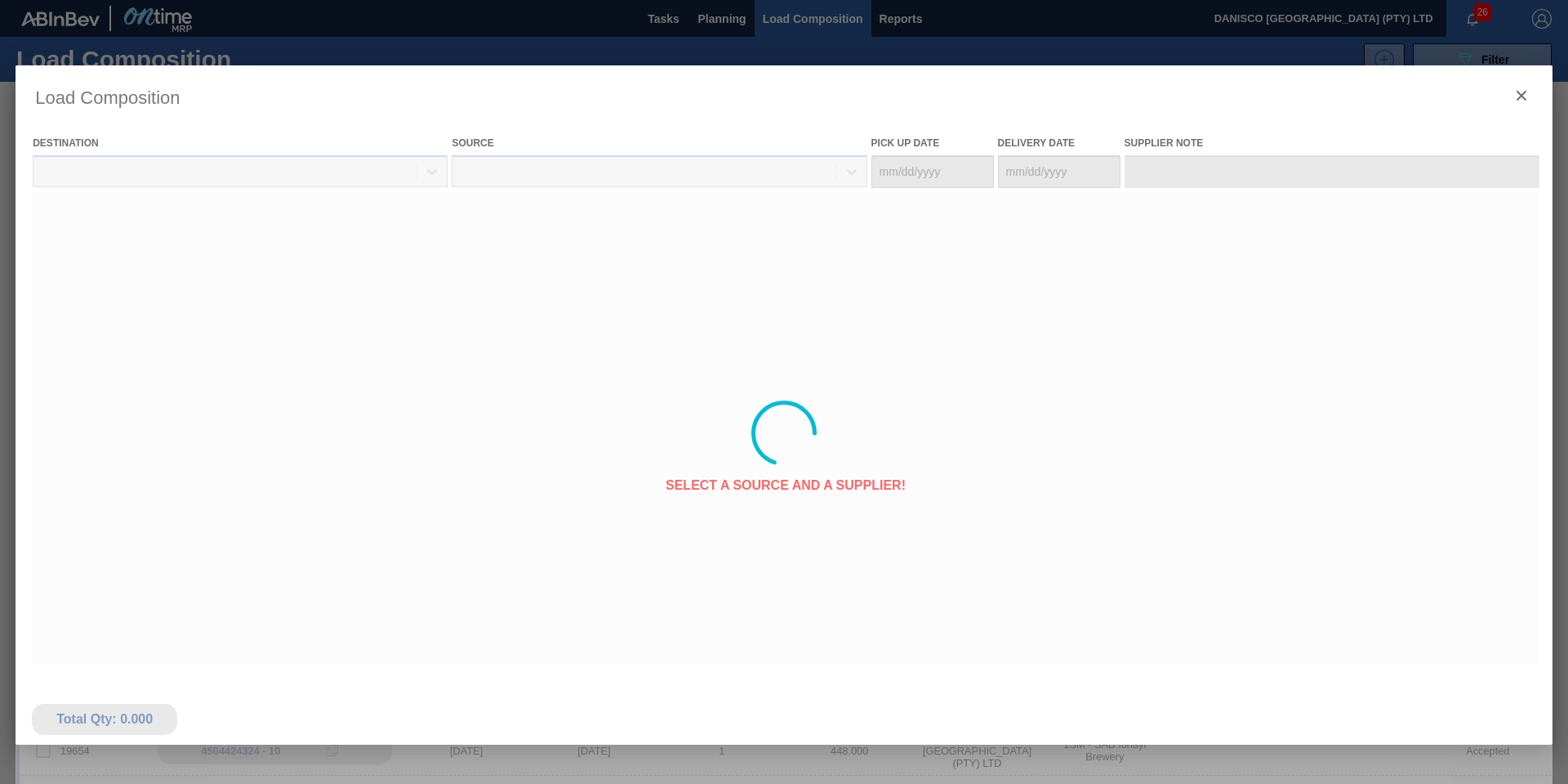
type Date "[DATE]"
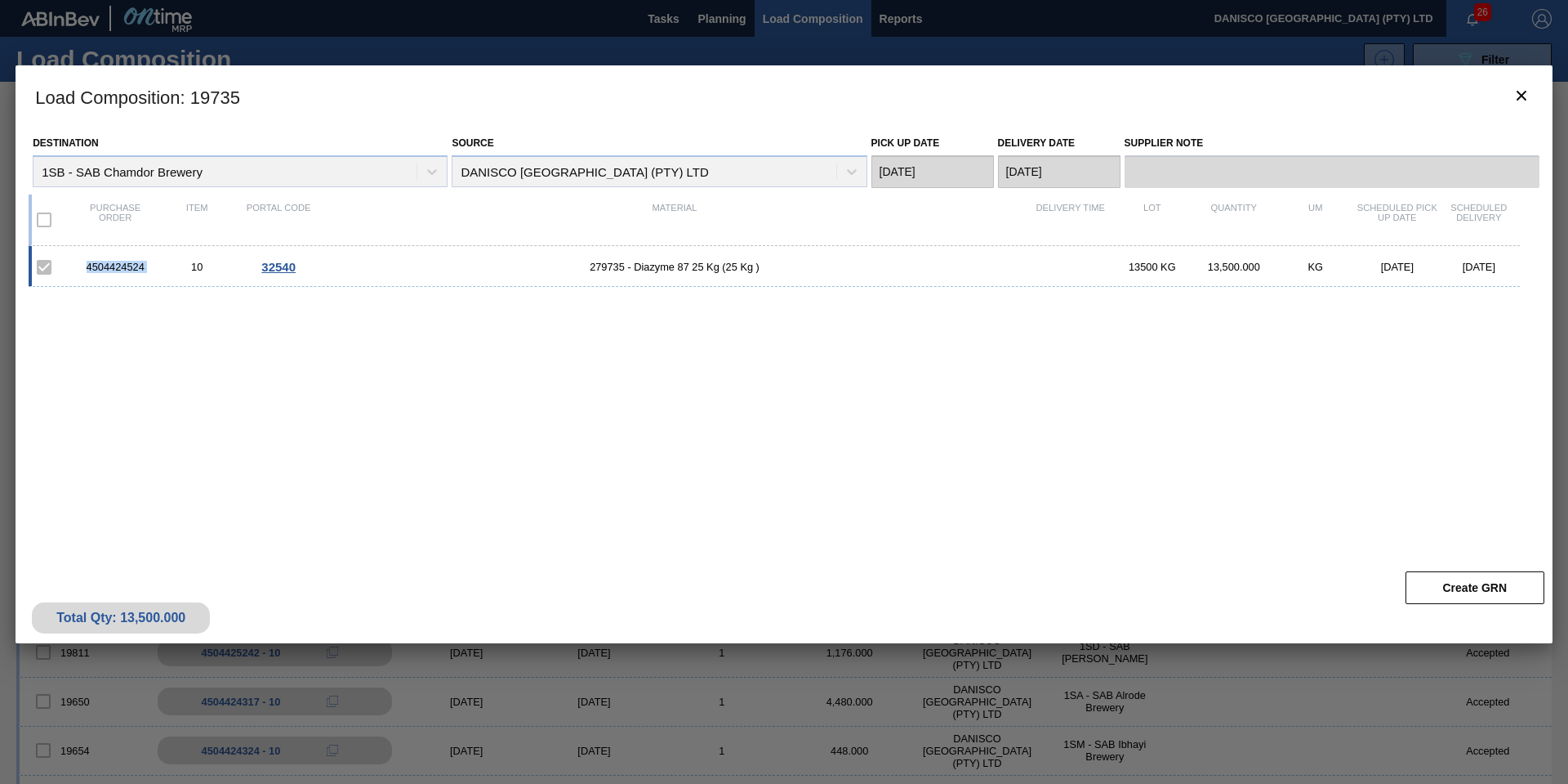
drag, startPoint x: 163, startPoint y: 268, endPoint x: 100, endPoint y: 262, distance: 63.3
click at [69, 262] on div "4504424524 10 32540 279735 - Diazyme 87 25 Kg (25 Kg ) 13500 KG 13,500.000 KG 1…" at bounding box center [774, 267] width 1491 height 41
copy div "4504424524"
click at [1526, 94] on icon "botão de ícone" at bounding box center [1521, 95] width 19 height 19
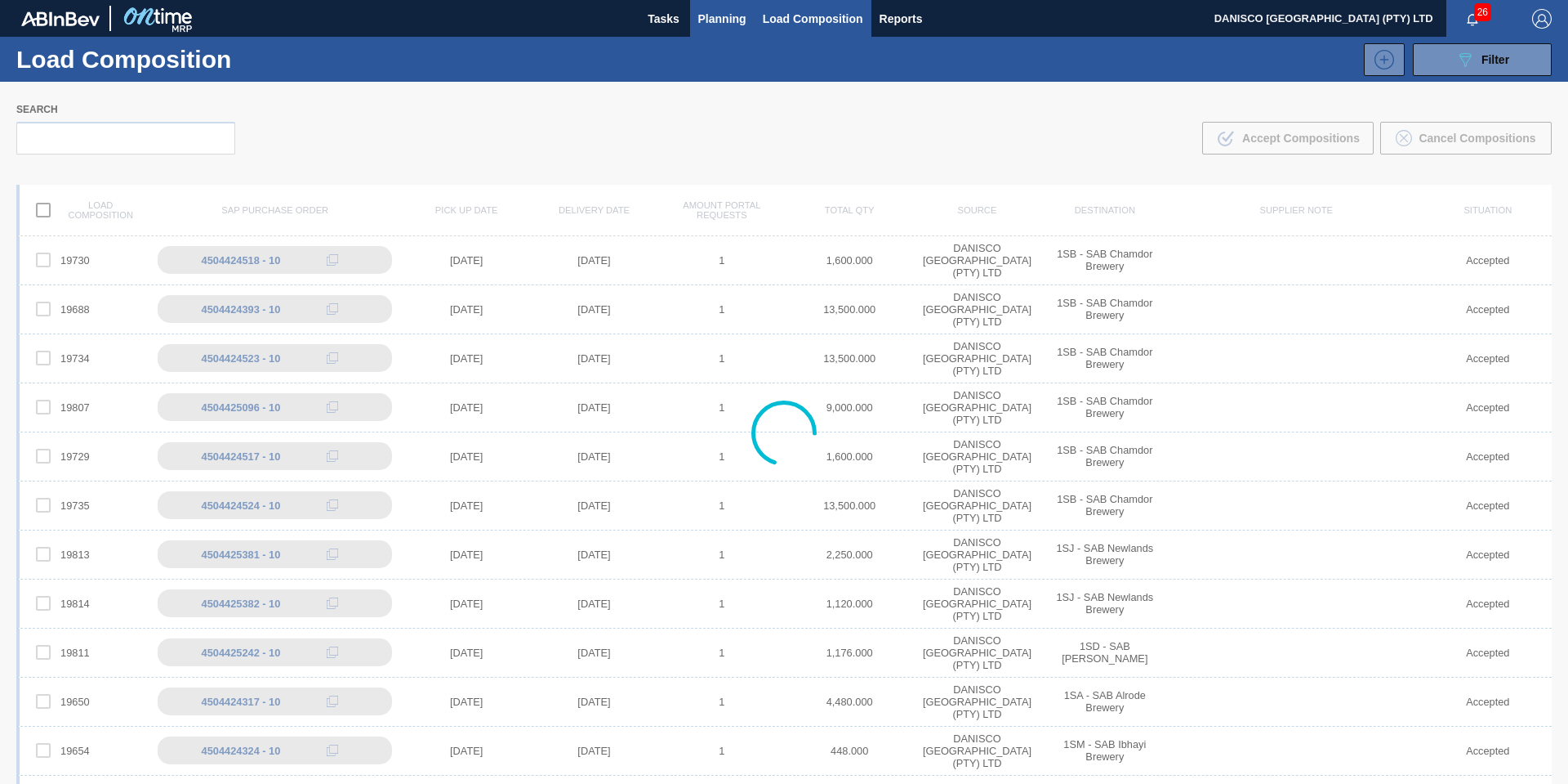
click at [725, 17] on span "Planning" at bounding box center [722, 19] width 48 height 19
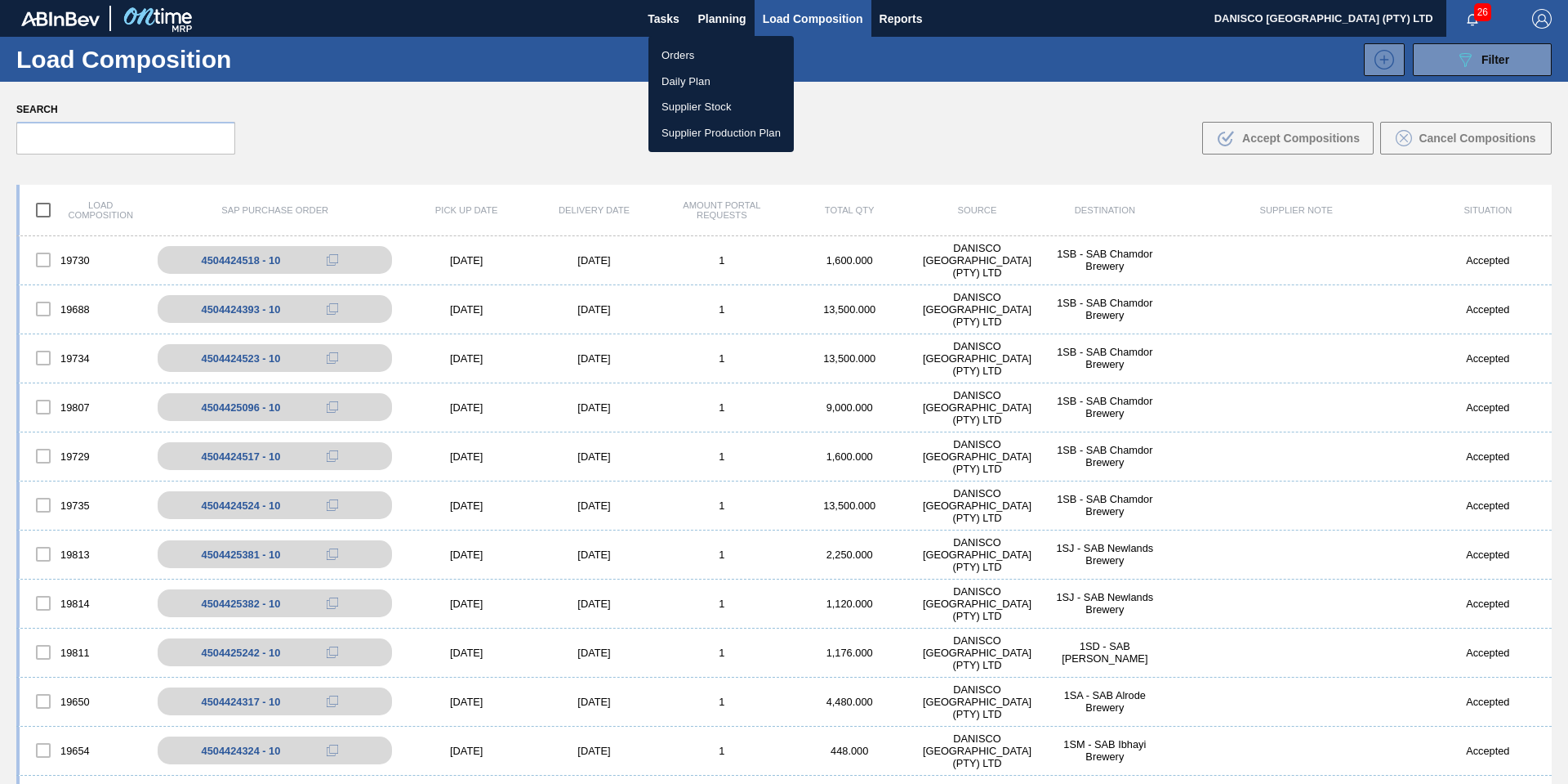
click at [688, 54] on li "Orders" at bounding box center [721, 55] width 146 height 26
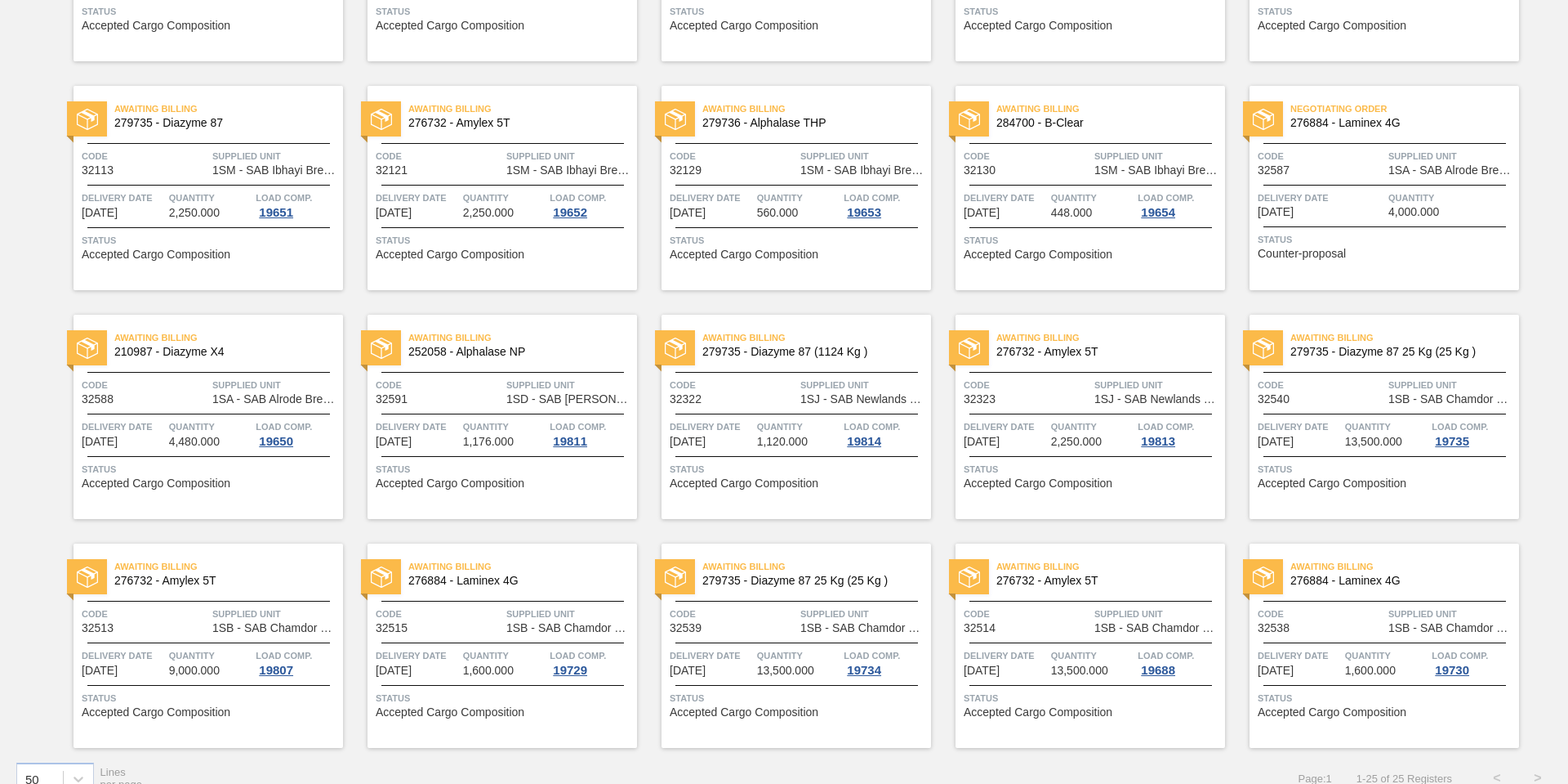
scroll to position [546, 0]
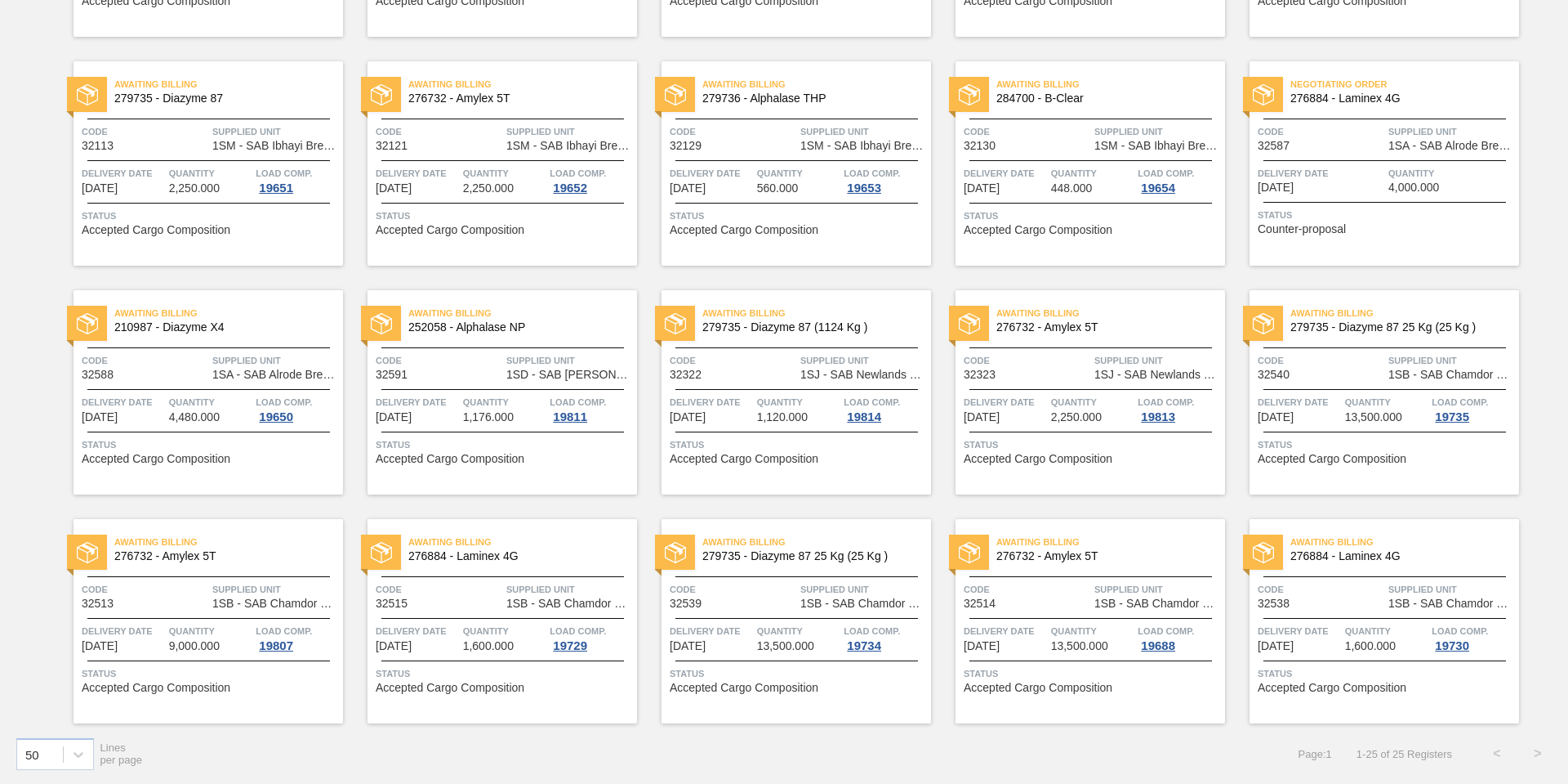
click at [446, 605] on div "Code 32515" at bounding box center [439, 595] width 127 height 29
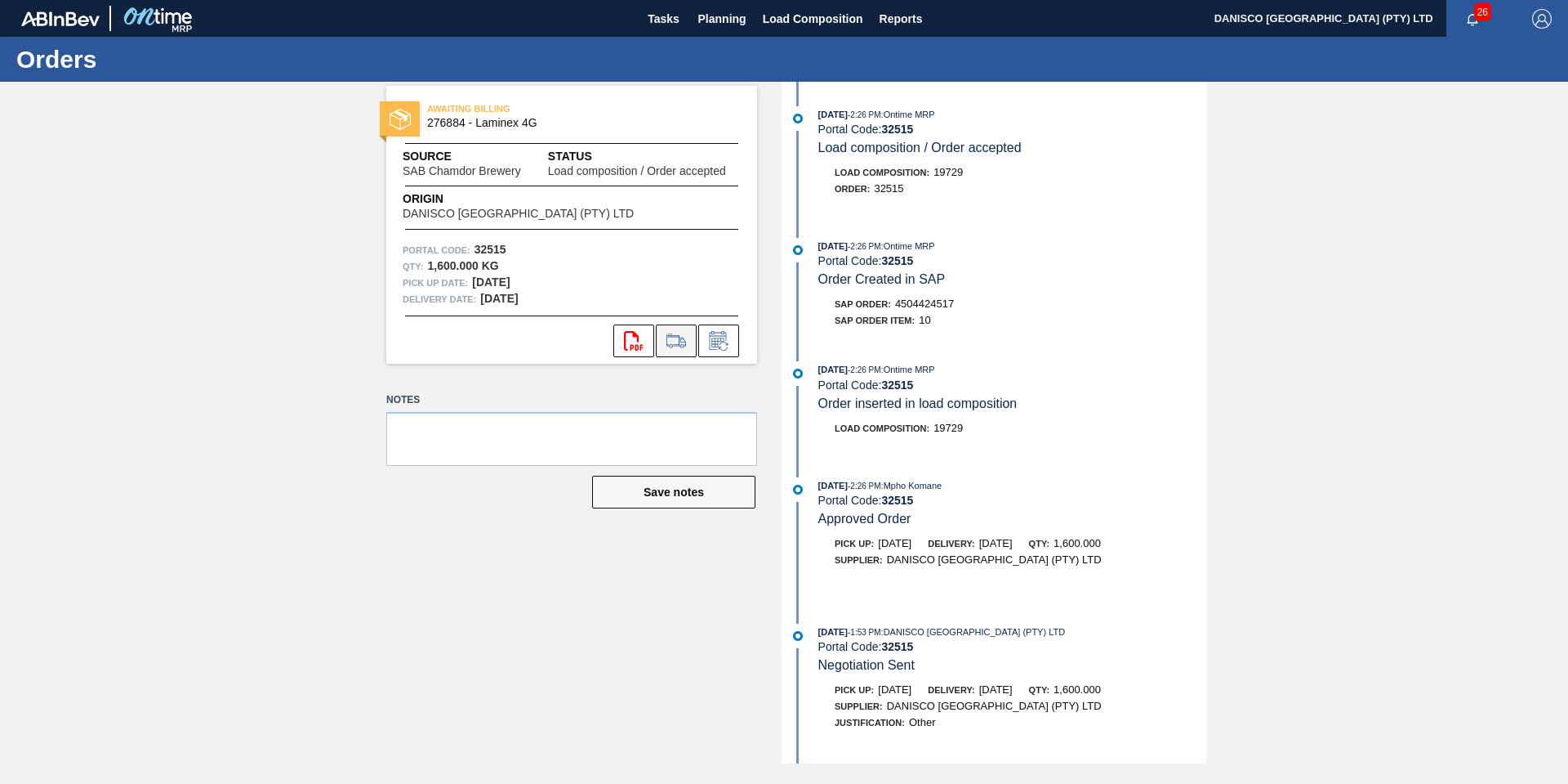
click at [676, 340] on icon at bounding box center [676, 340] width 26 height 19
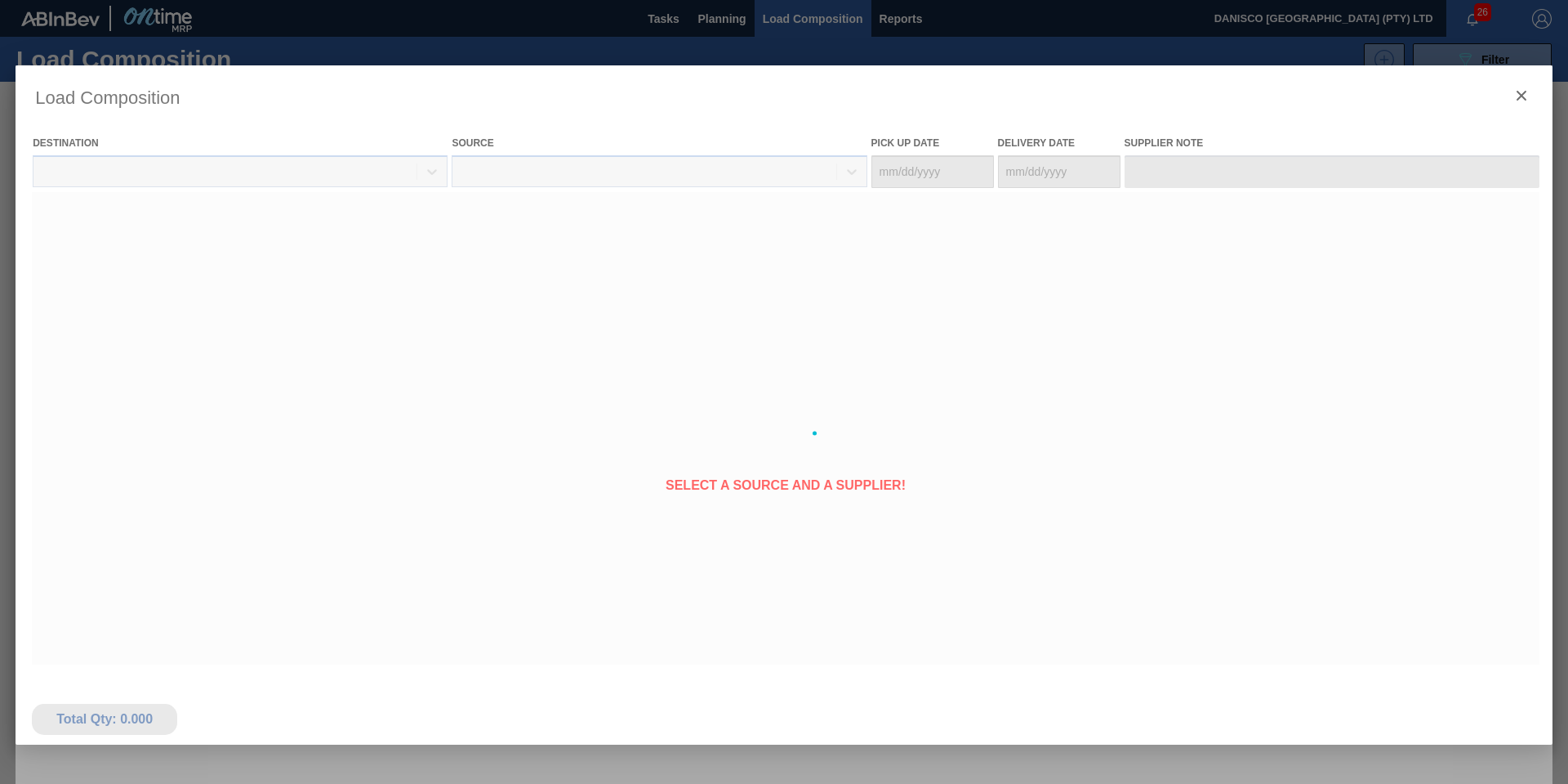
type Date "[DATE]"
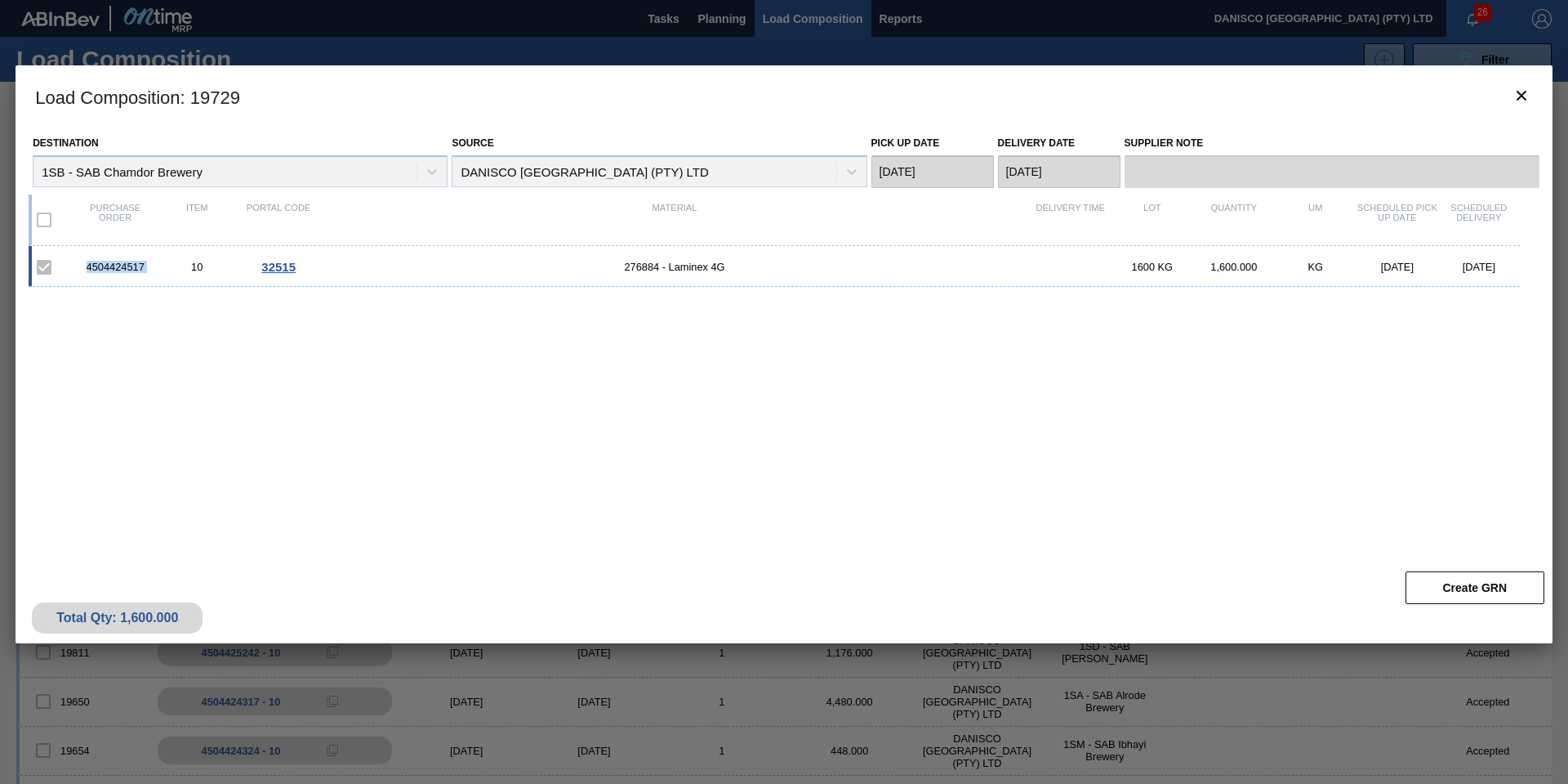
drag, startPoint x: 159, startPoint y: 263, endPoint x: 19, endPoint y: 273, distance: 140.4
click at [79, 264] on div "4504424517 10 32515 276884 - Laminex 4G 1600 KG 1,600.000 KG 11/21/2025 11/24/2…" at bounding box center [774, 267] width 1491 height 41
click at [152, 273] on div "4504424517" at bounding box center [115, 267] width 82 height 12
drag, startPoint x: 170, startPoint y: 270, endPoint x: 72, endPoint y: 266, distance: 98.1
click at [72, 266] on div "4504424517 10 32515 276884 - Laminex 4G 1600 KG 1,600.000 KG 11/21/2025 11/24/2…" at bounding box center [774, 267] width 1491 height 41
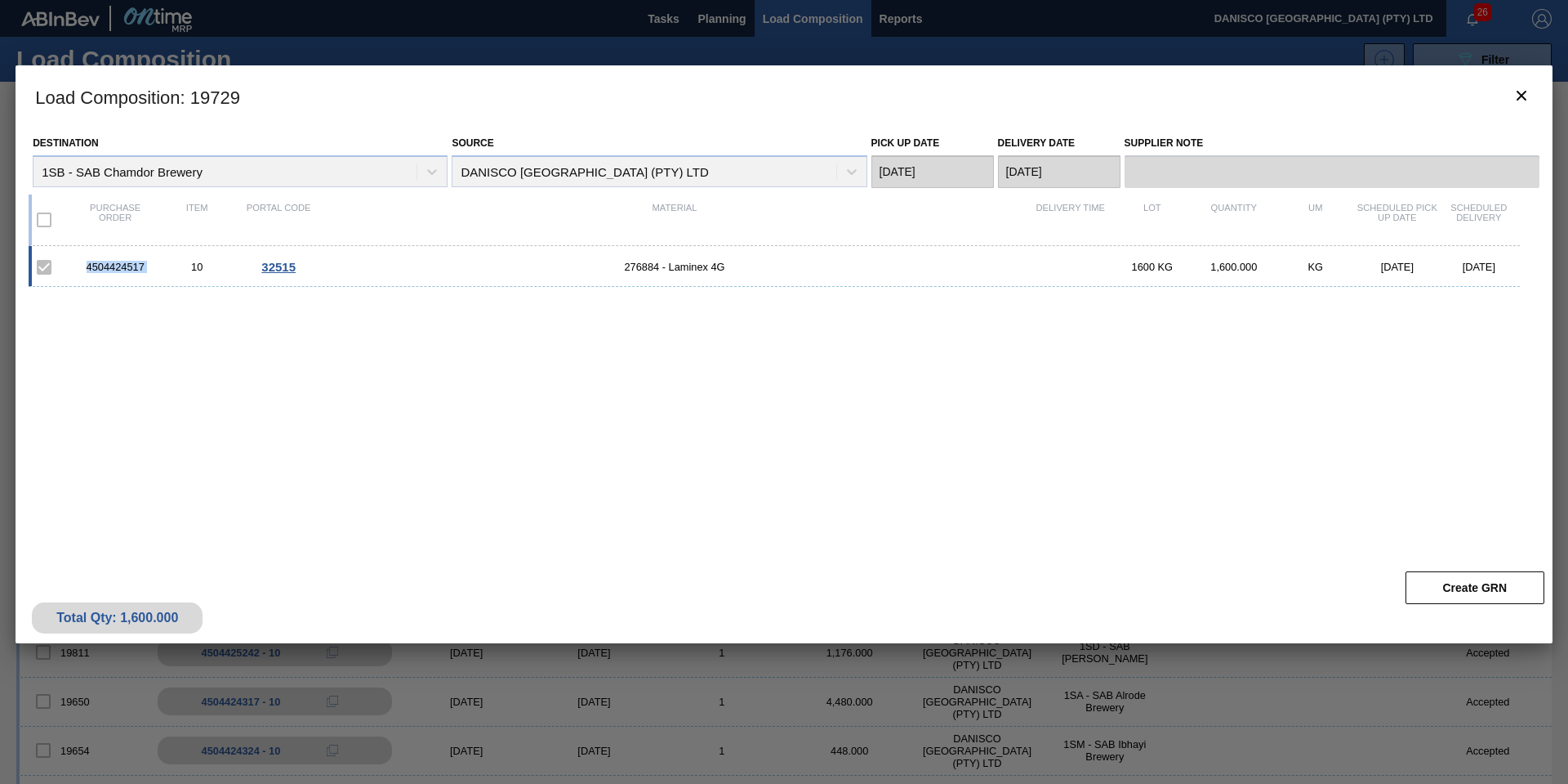
copy div "4504424517"
click at [1527, 86] on icon "botão de ícone" at bounding box center [1521, 95] width 19 height 19
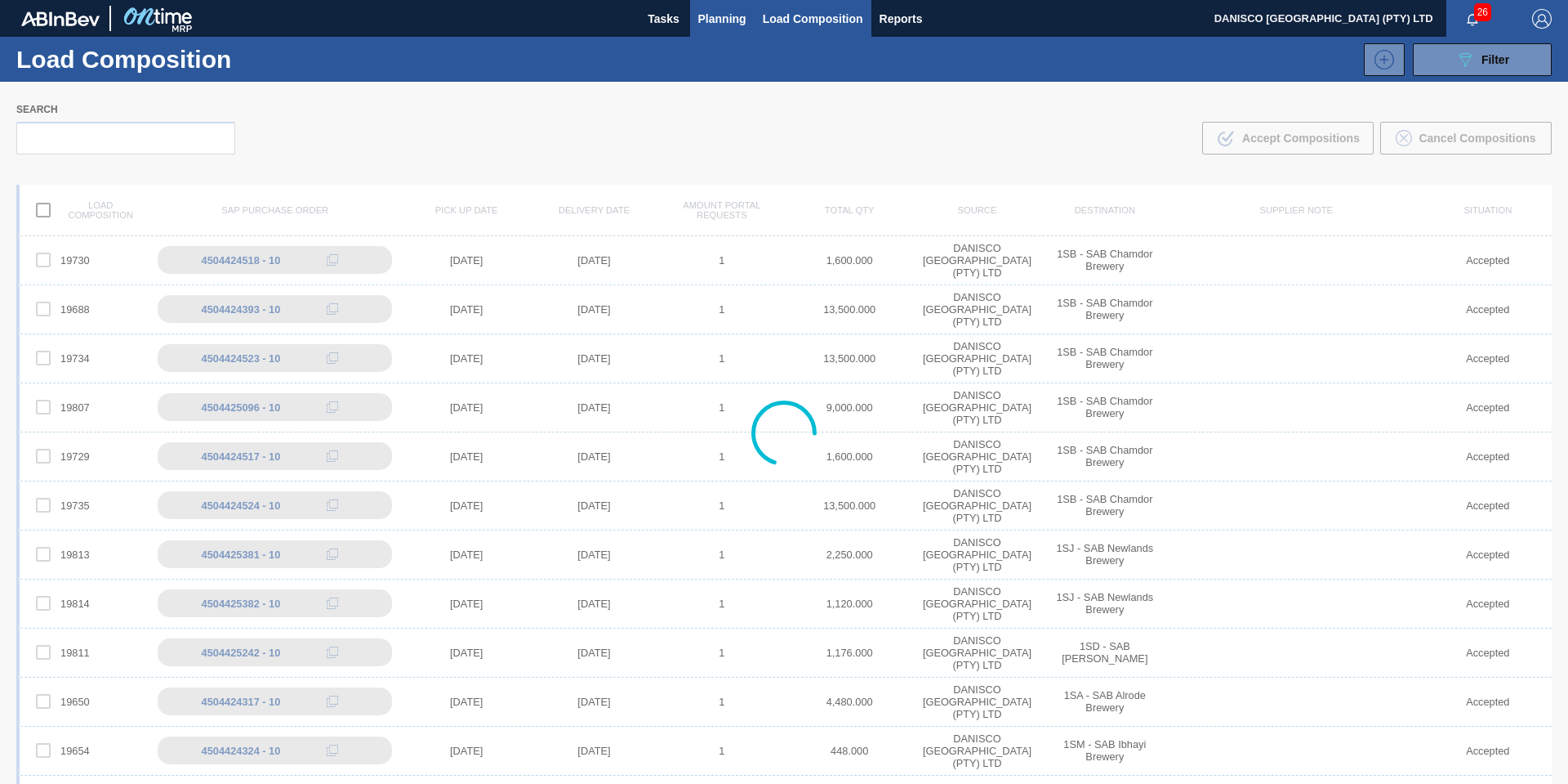
click at [716, 19] on span "Planning" at bounding box center [722, 19] width 48 height 19
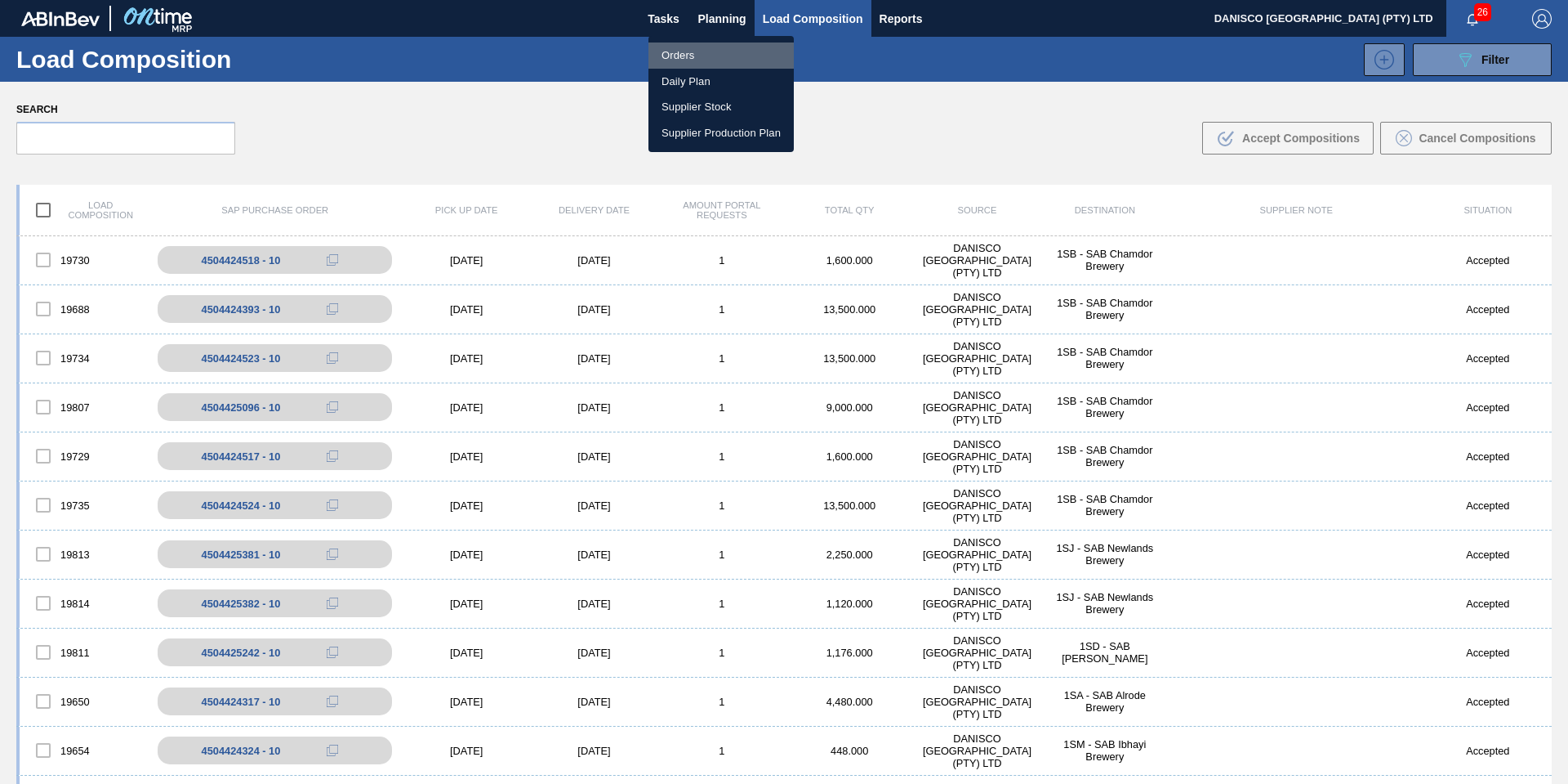
click at [694, 57] on li "Orders" at bounding box center [721, 55] width 146 height 26
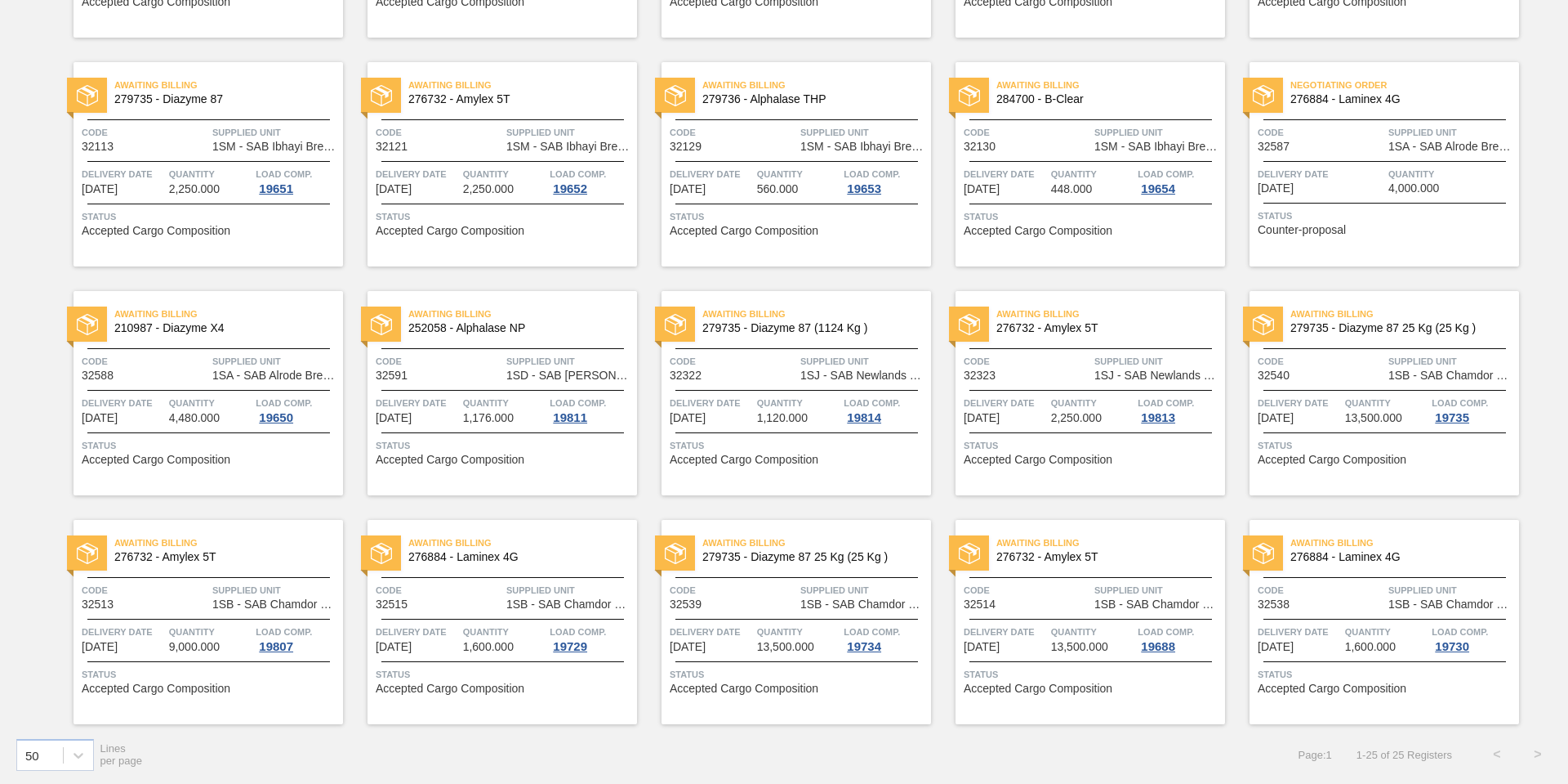
scroll to position [546, 0]
click at [1317, 580] on div "Awaiting Billing 276884 - Laminex 4G Code 32538 Supplied Unit 1SB - SAB Chamdor…" at bounding box center [1384, 621] width 270 height 204
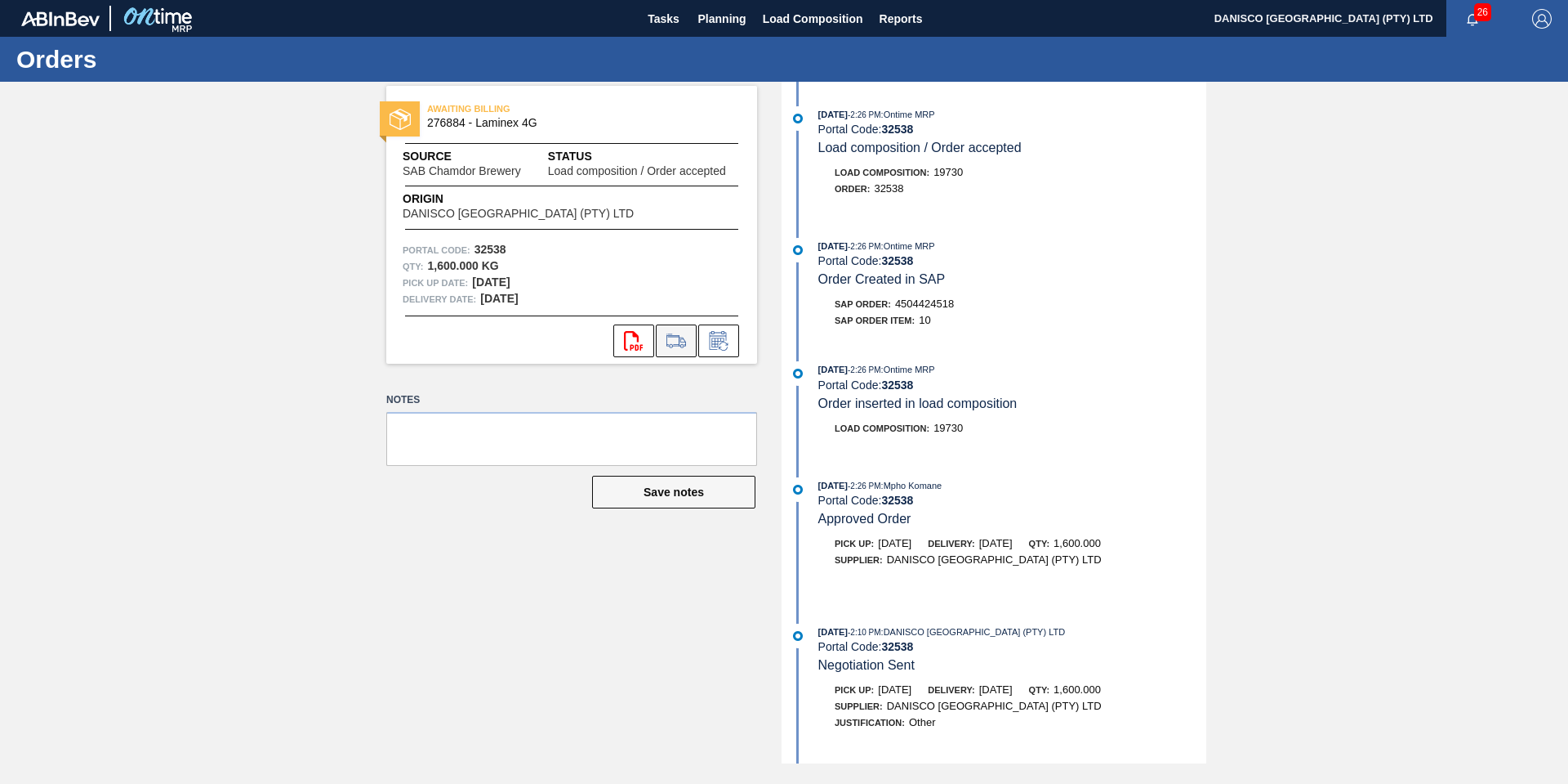
click at [673, 340] on icon at bounding box center [676, 340] width 26 height 19
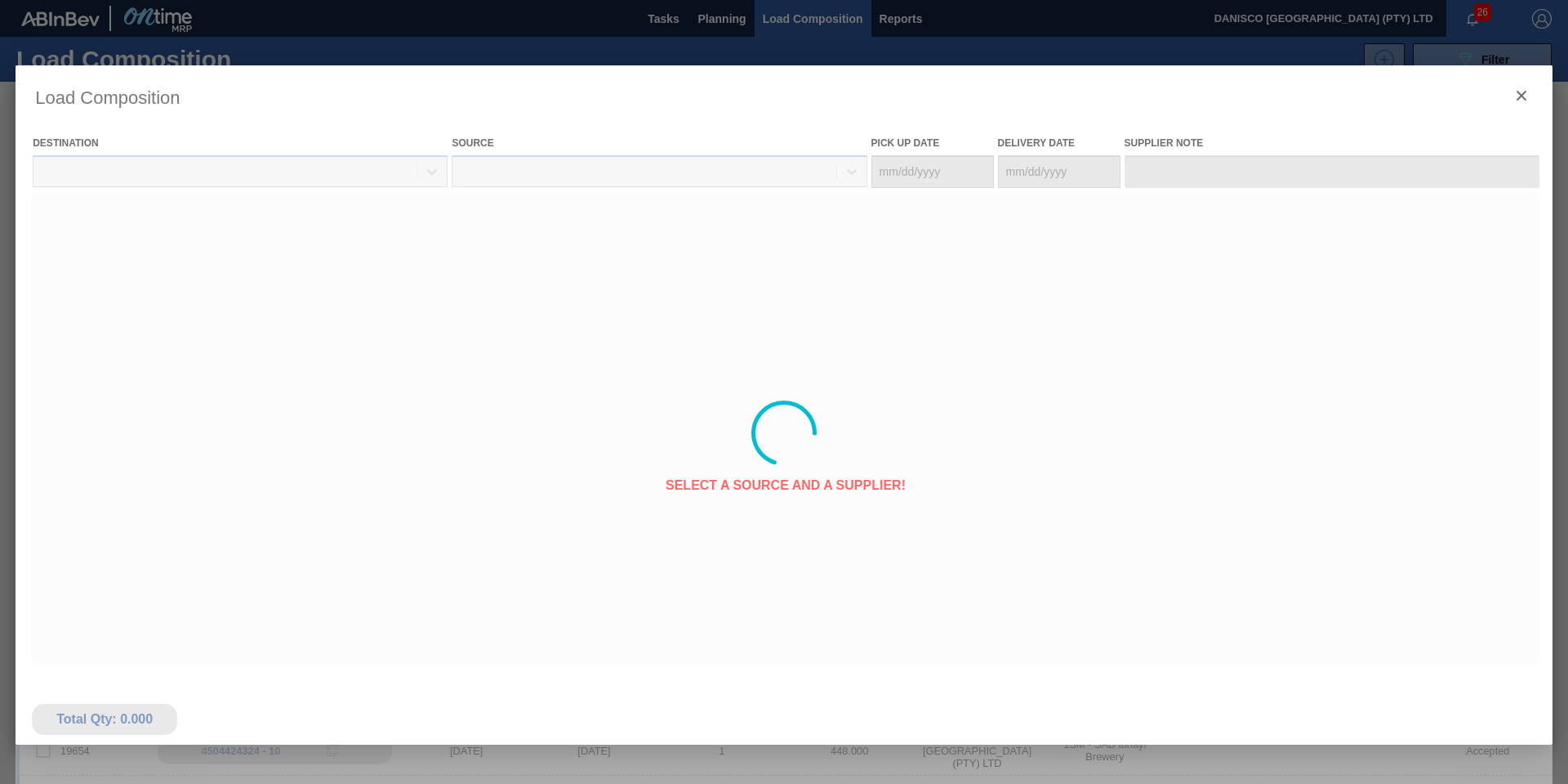
type Date "[DATE]"
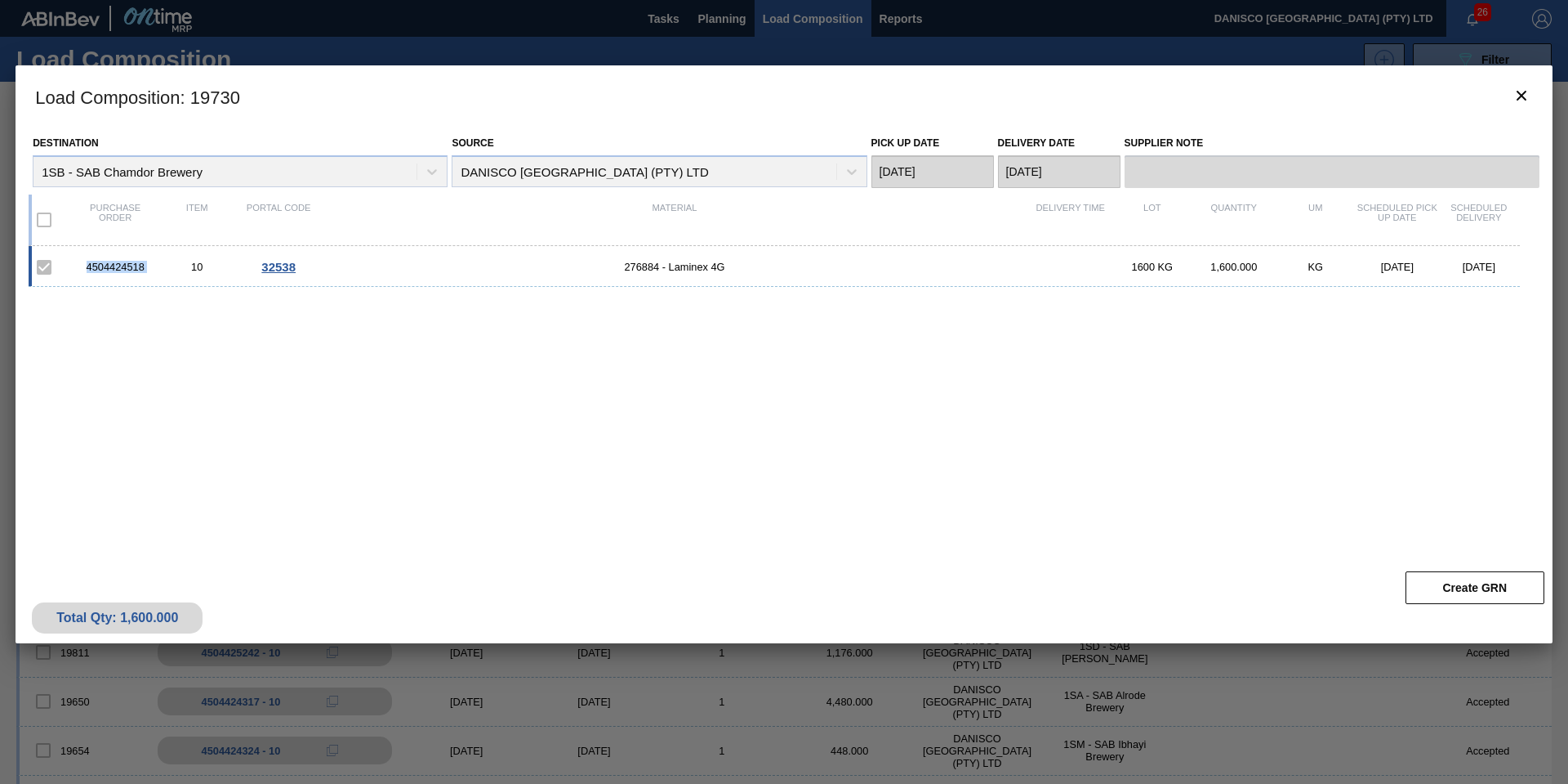
drag, startPoint x: 161, startPoint y: 268, endPoint x: 85, endPoint y: 268, distance: 76.0
click at [85, 268] on div "4504424518 10 32538 276884 - Laminex 4G 1600 KG 1,600.000 KG 12/18/2025 12/19/2…" at bounding box center [774, 267] width 1491 height 41
copy div "4504424518"
click at [1518, 105] on icon "botão de ícone" at bounding box center [1521, 95] width 19 height 19
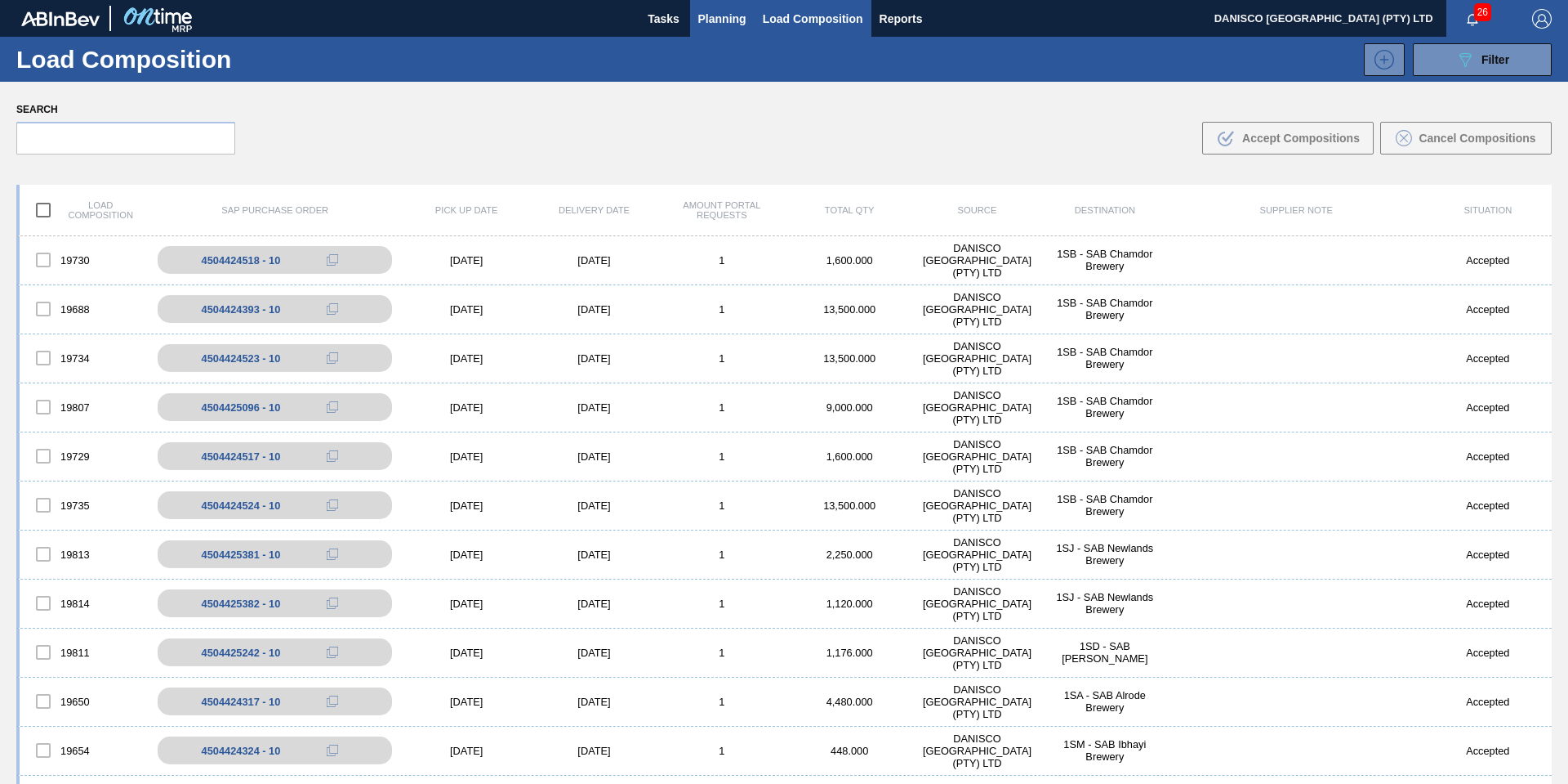
click at [703, 24] on span "Planning" at bounding box center [722, 19] width 48 height 19
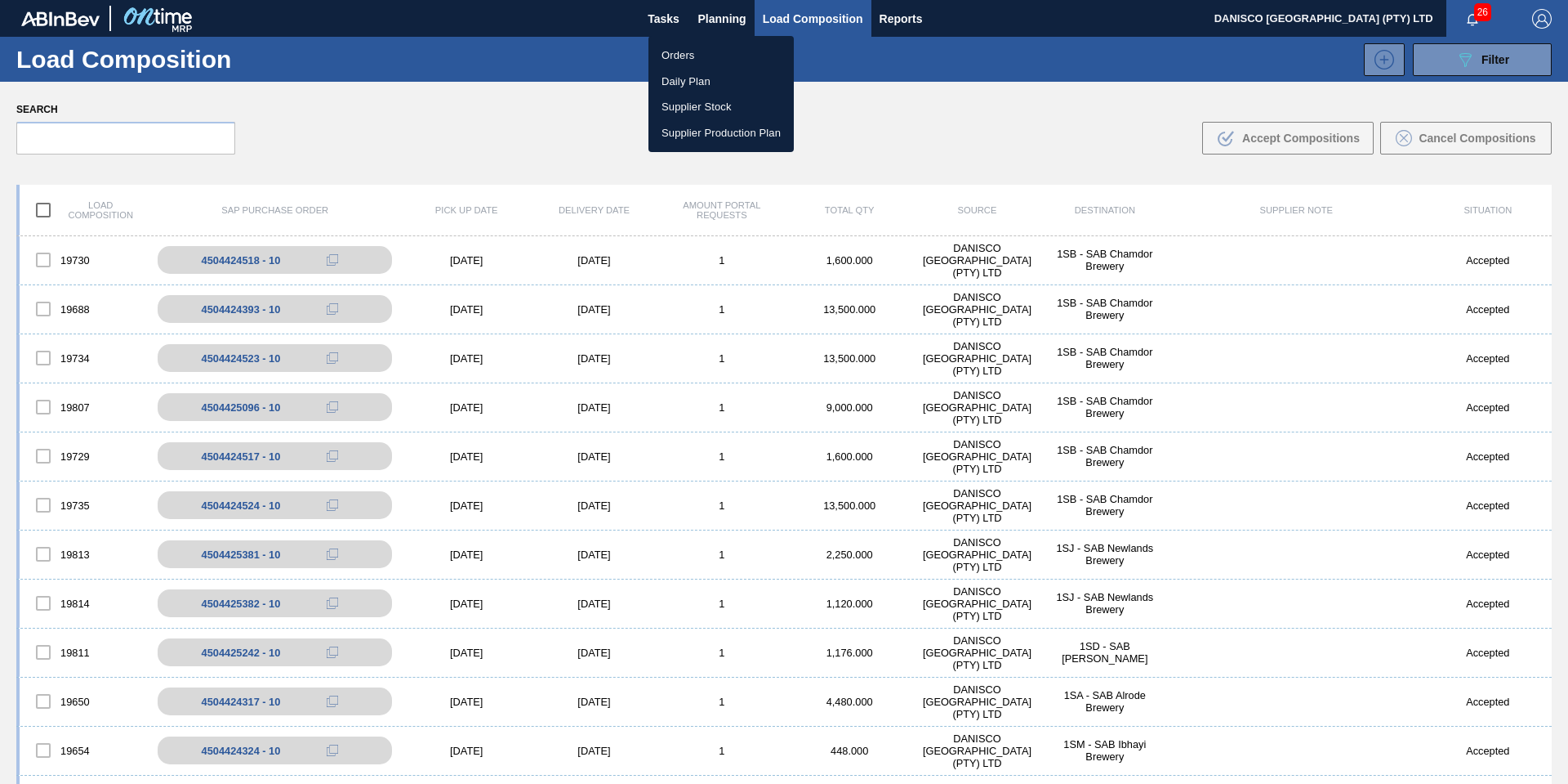
click at [699, 58] on li "Orders" at bounding box center [721, 55] width 146 height 26
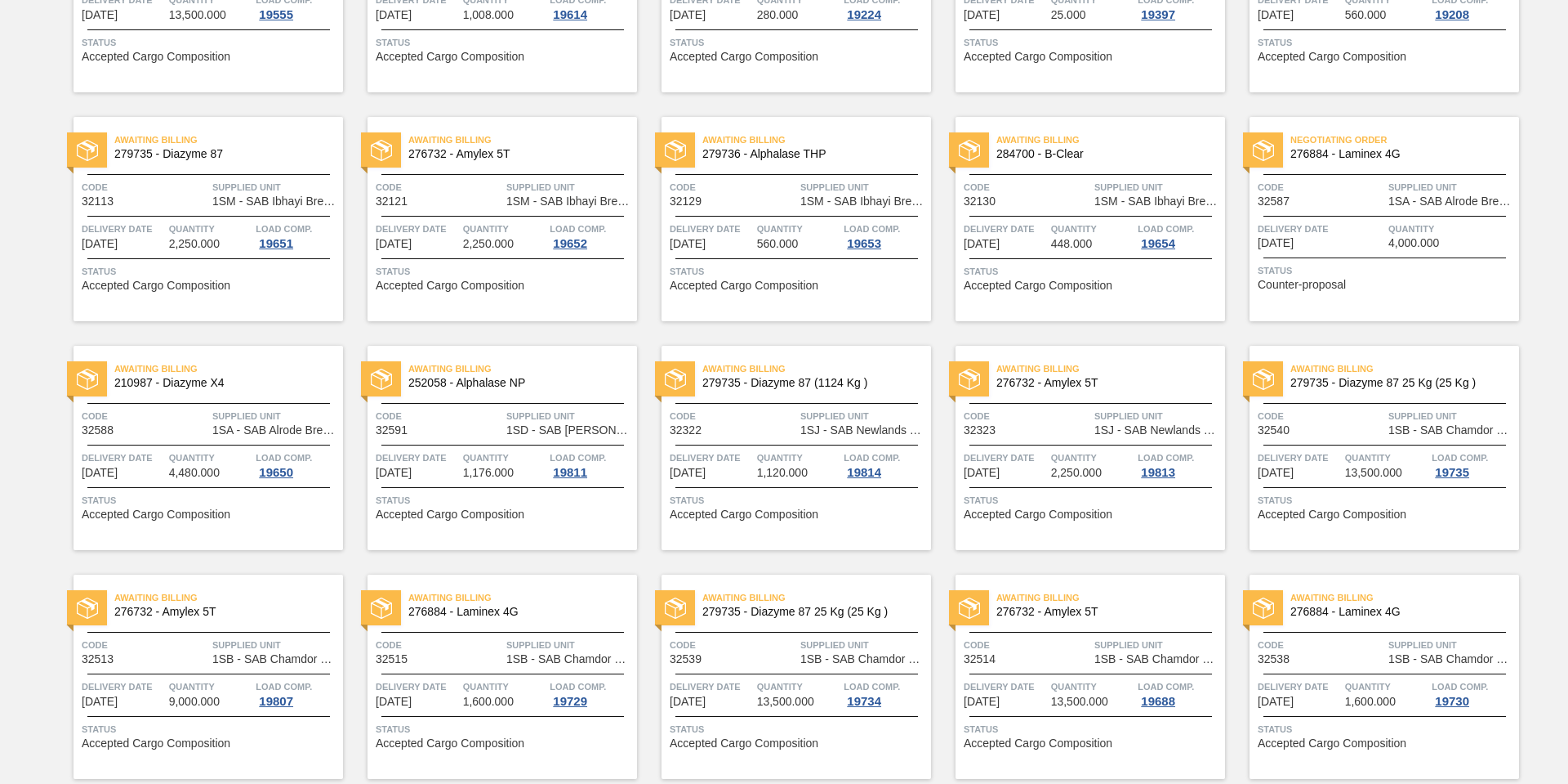
scroll to position [546, 0]
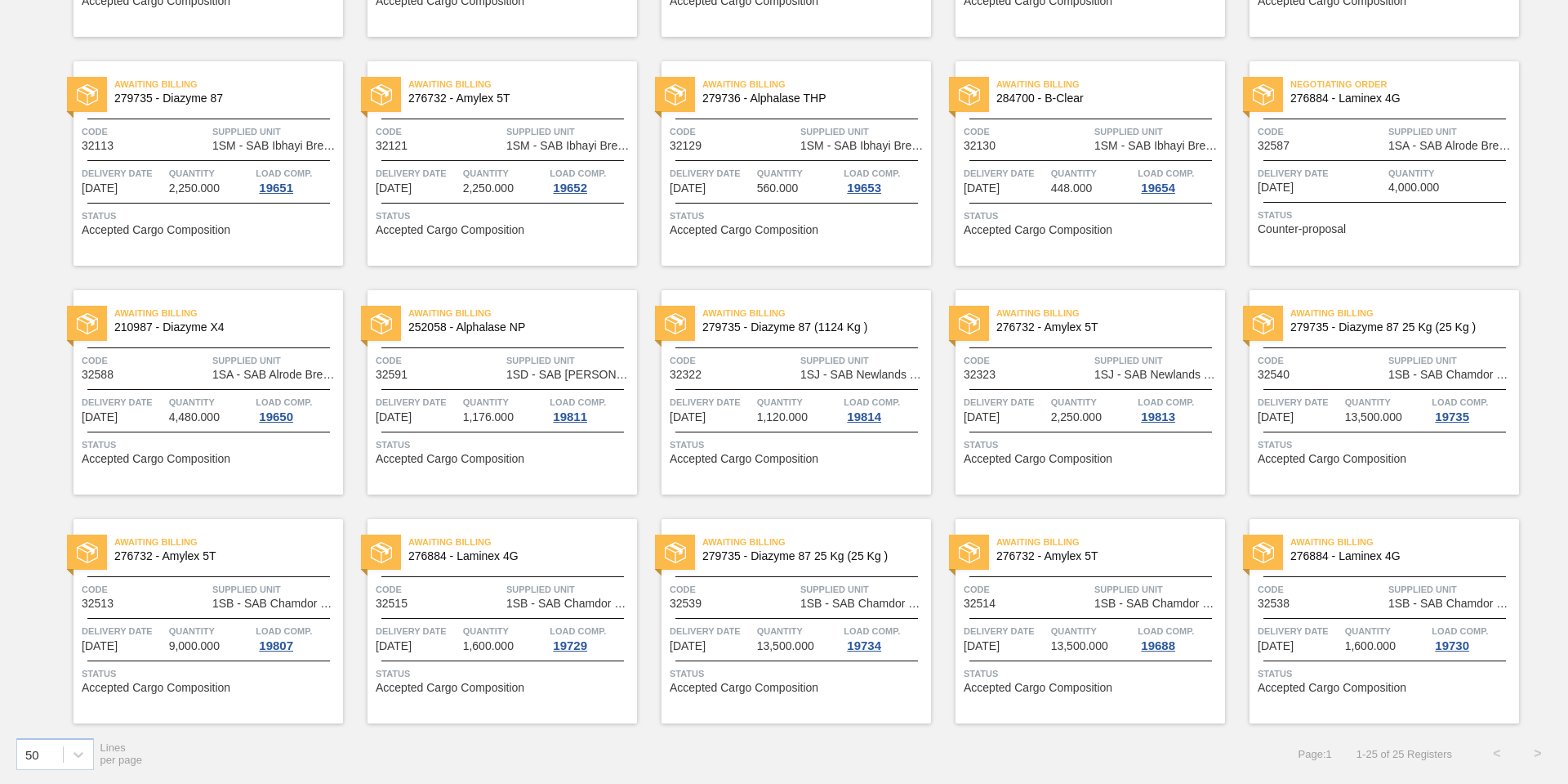
click at [1065, 417] on span "2,250.000" at bounding box center [1076, 417] width 51 height 12
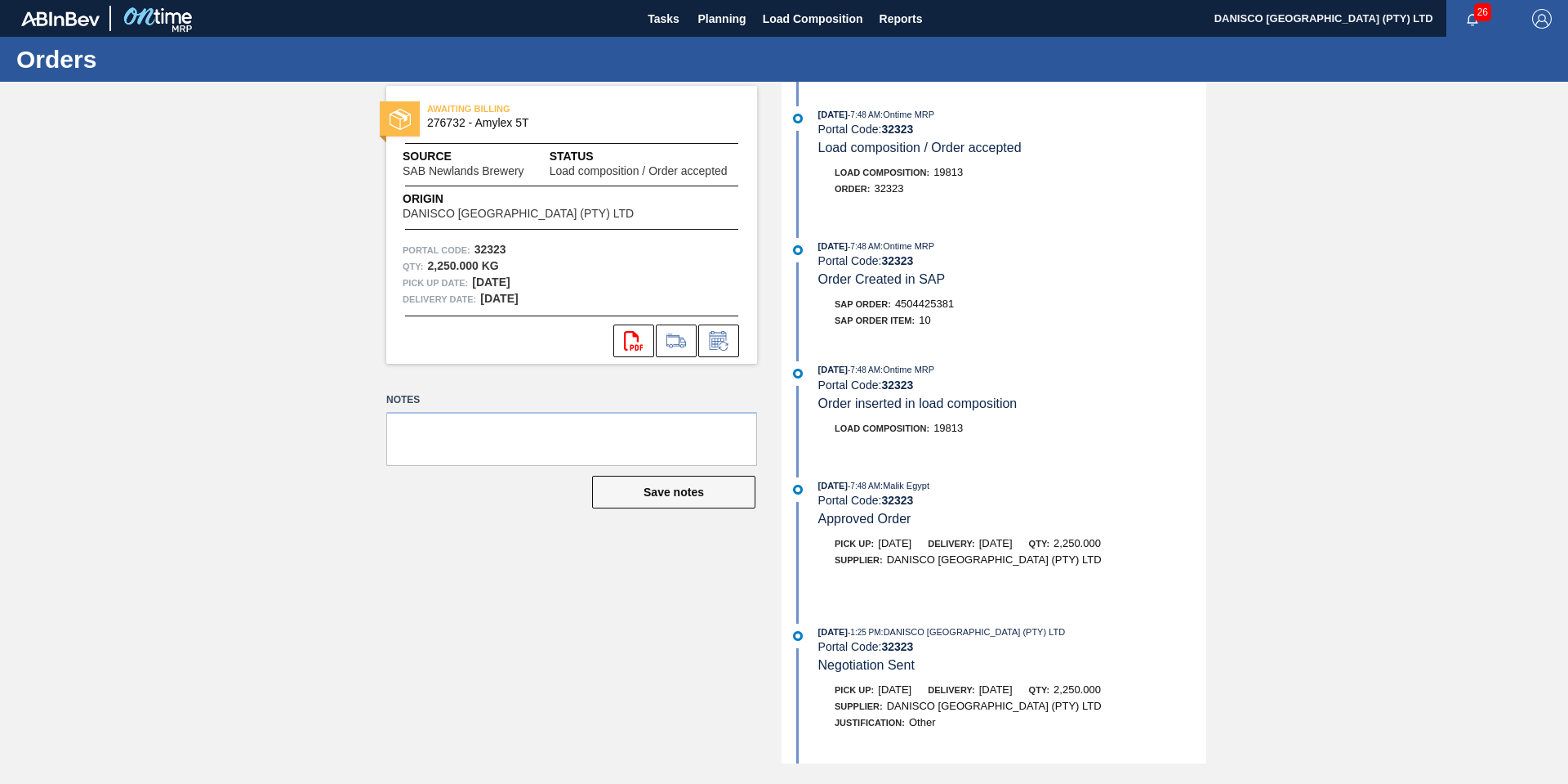
click at [250, 491] on div "AWAITING BILLING 276732 - Amylex 5T Source SAB Newlands Brewery Status Load com…" at bounding box center [784, 422] width 1568 height 682
click at [670, 337] on icon at bounding box center [676, 340] width 19 height 12
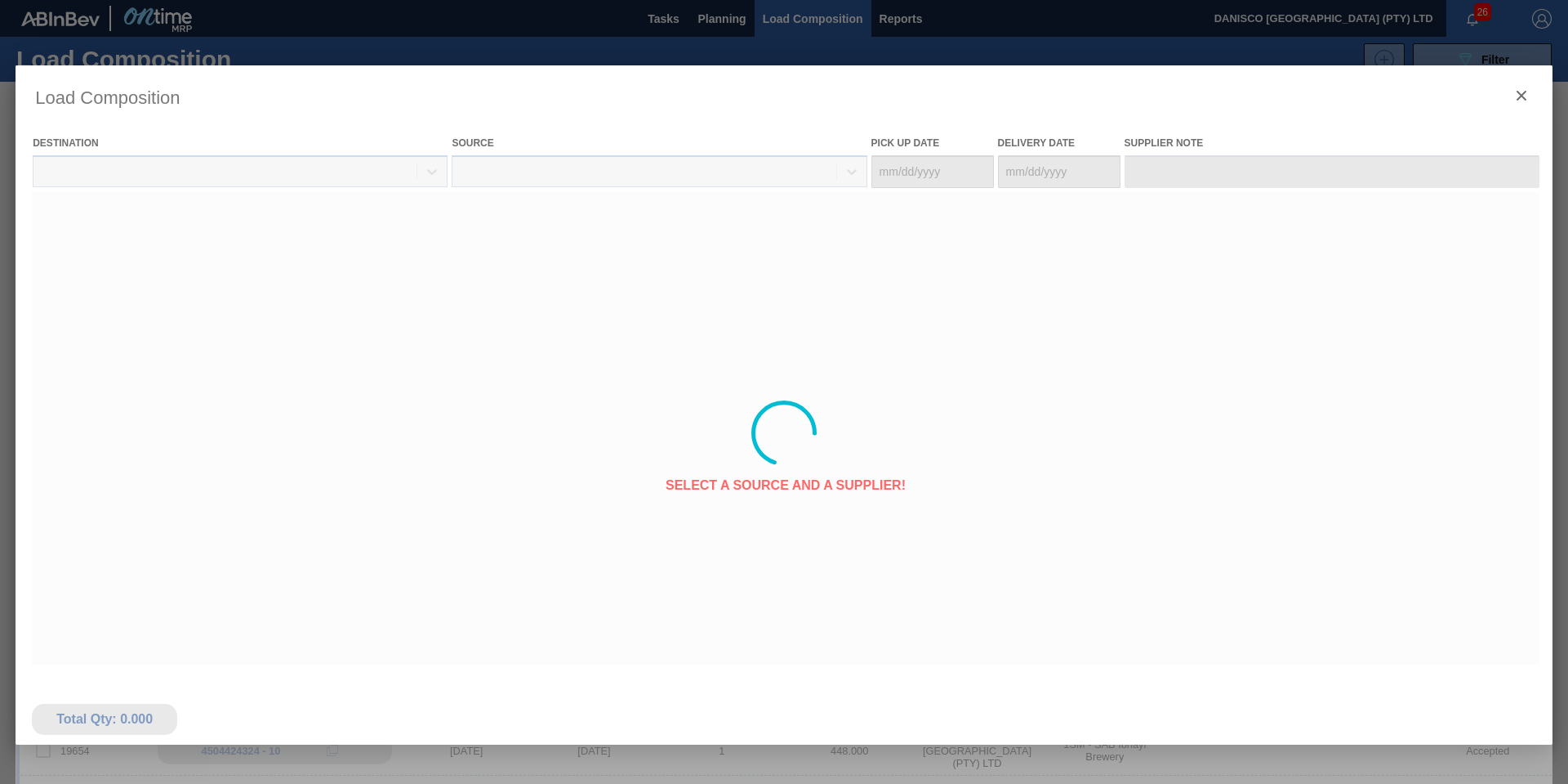
type Date "[DATE]"
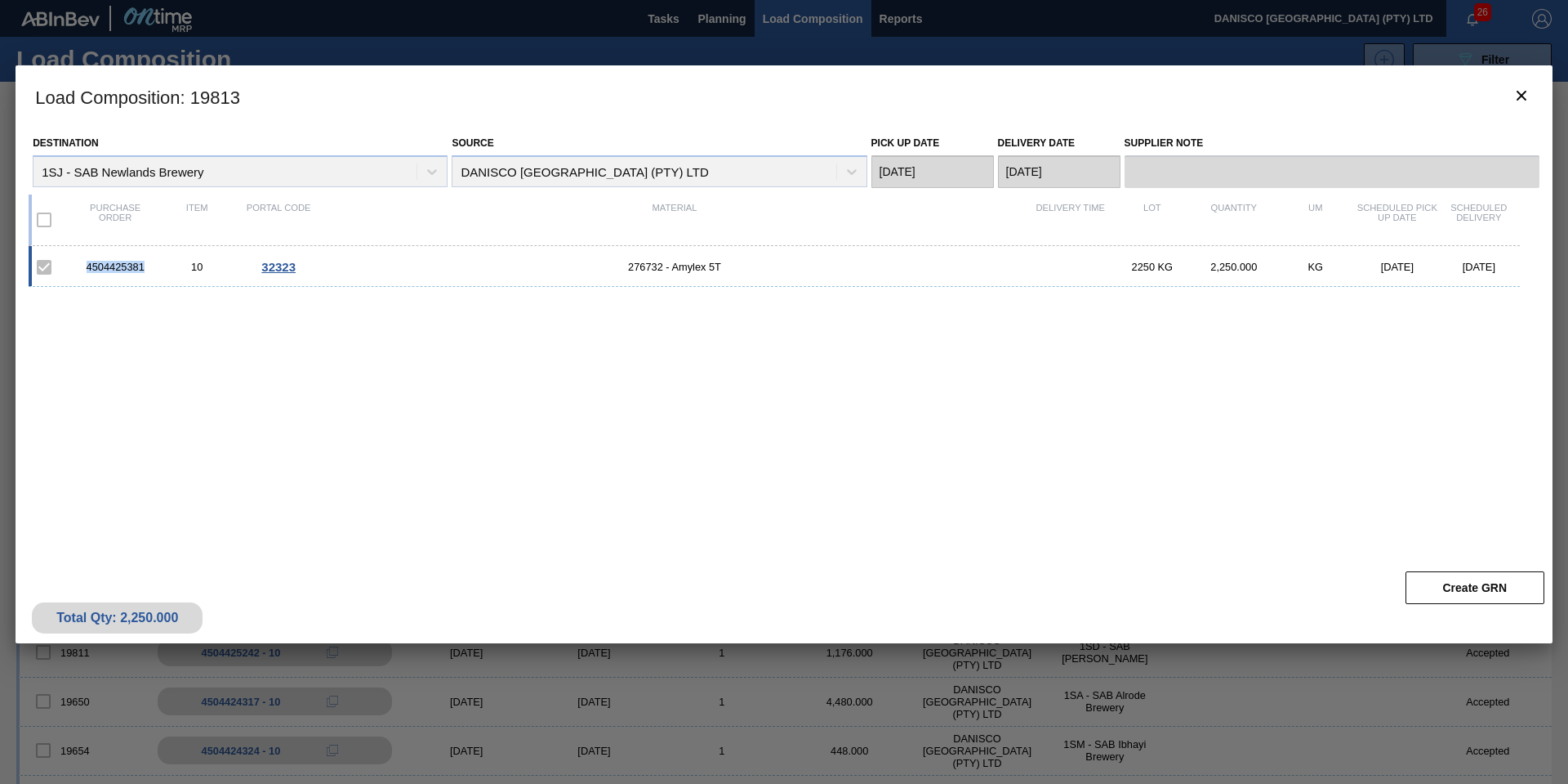
drag, startPoint x: 146, startPoint y: 268, endPoint x: 67, endPoint y: 270, distance: 79.0
click at [67, 270] on div "4504425381 10 32323 276732 - Amylex 5T 2250 KG 2,250.000 KG 10/21/2025 10/22/20…" at bounding box center [774, 267] width 1491 height 41
copy div "4504425381"
click at [1523, 100] on icon "botão de ícone" at bounding box center [1521, 95] width 19 height 19
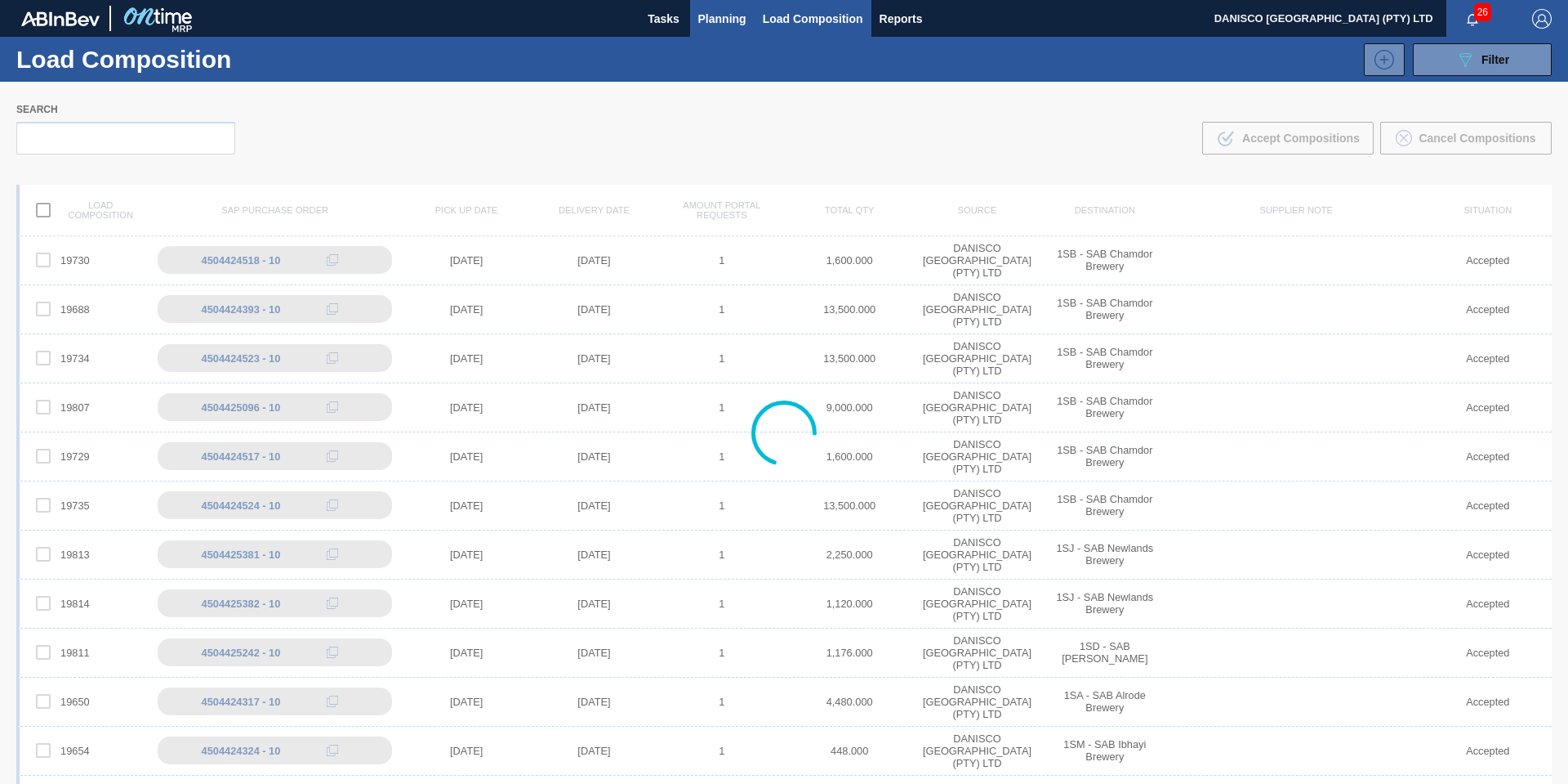
click at [723, 19] on span "Planning" at bounding box center [722, 19] width 48 height 19
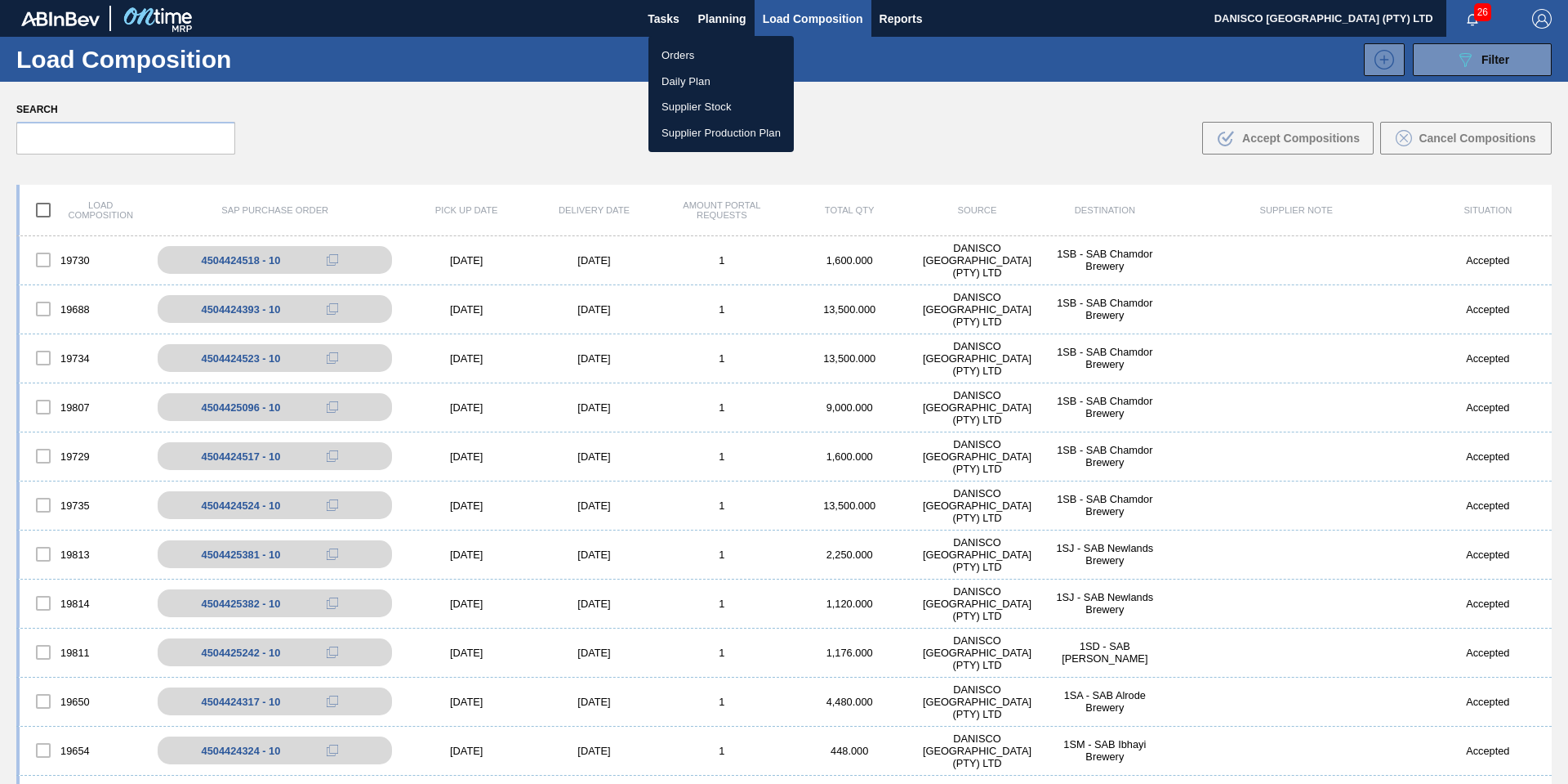
click at [696, 52] on li "Orders" at bounding box center [721, 55] width 146 height 26
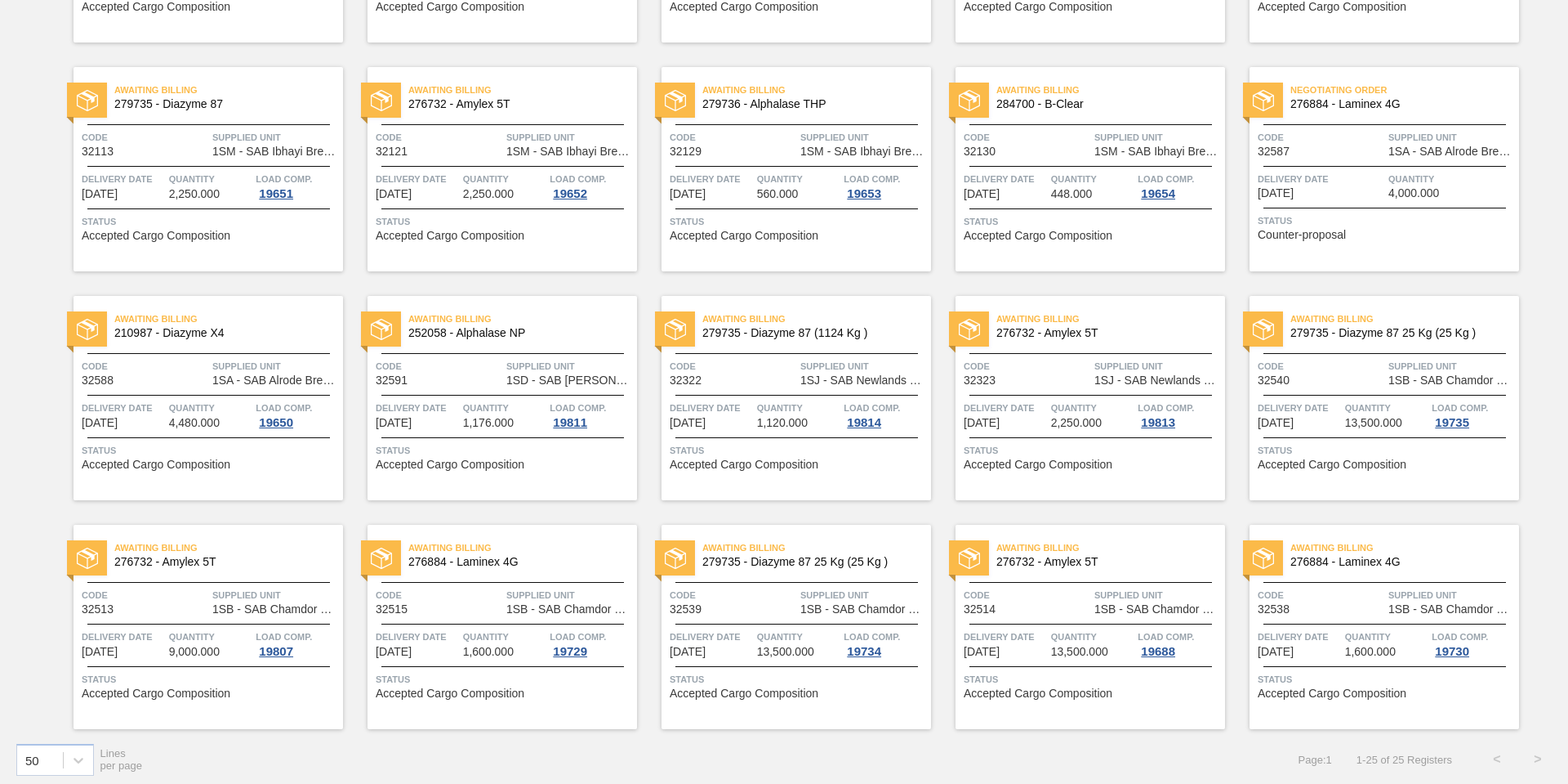
scroll to position [546, 0]
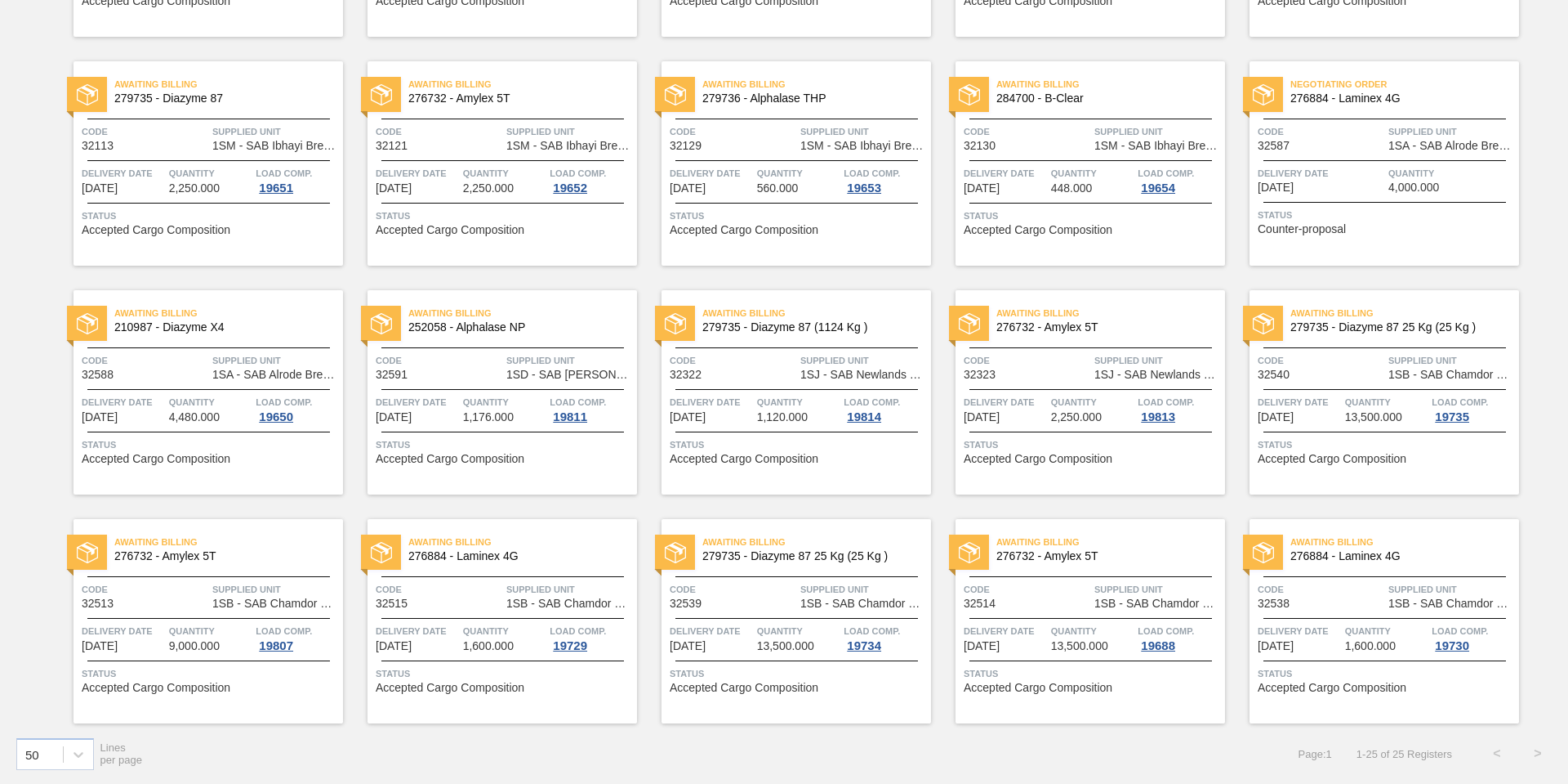
click at [490, 610] on div "Awaiting Billing 276884 - Laminex 4G Code 32515 Supplied Unit 1SB - SAB Chamdor…" at bounding box center [502, 621] width 270 height 204
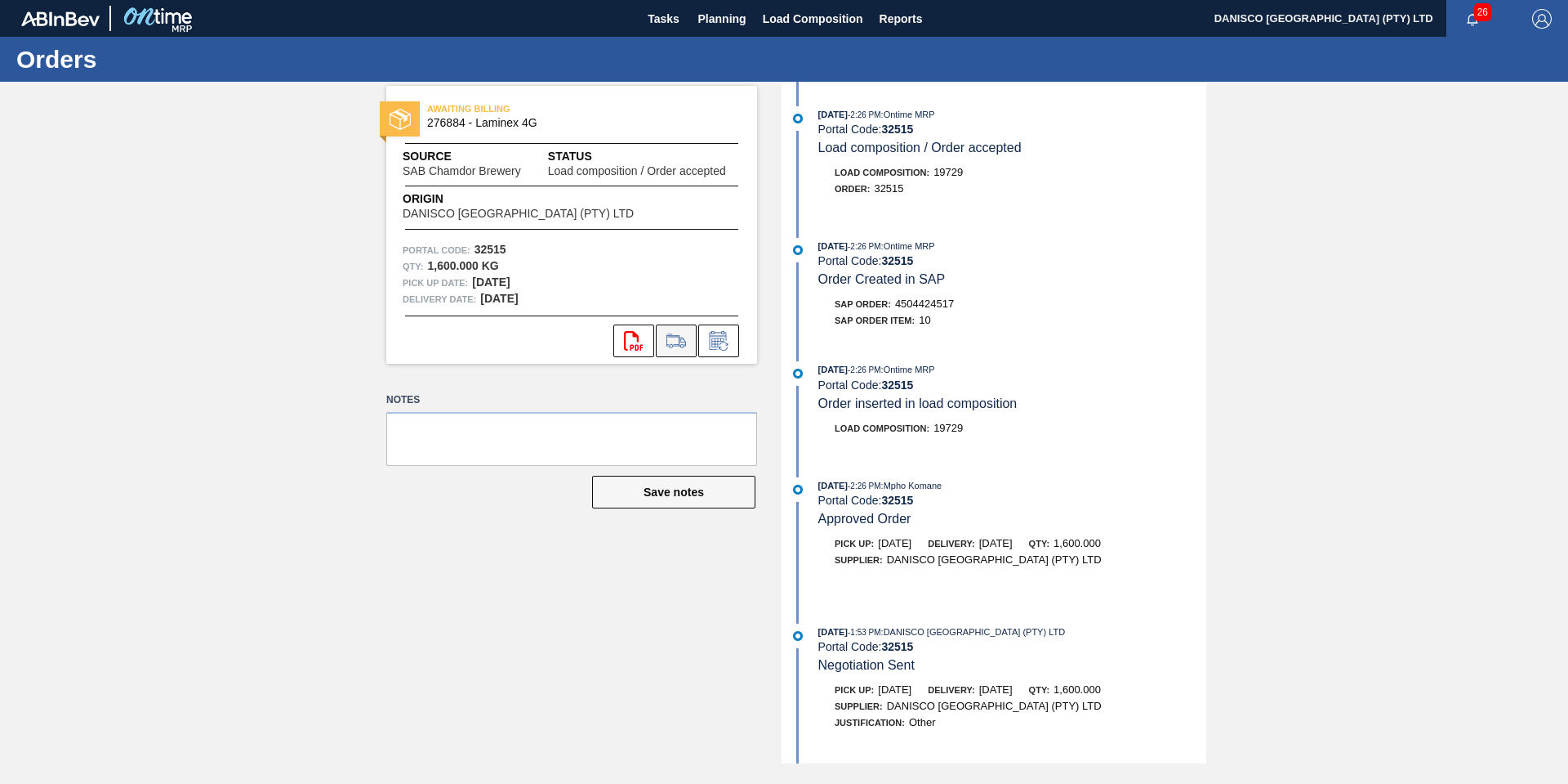
click at [668, 340] on icon at bounding box center [676, 340] width 26 height 19
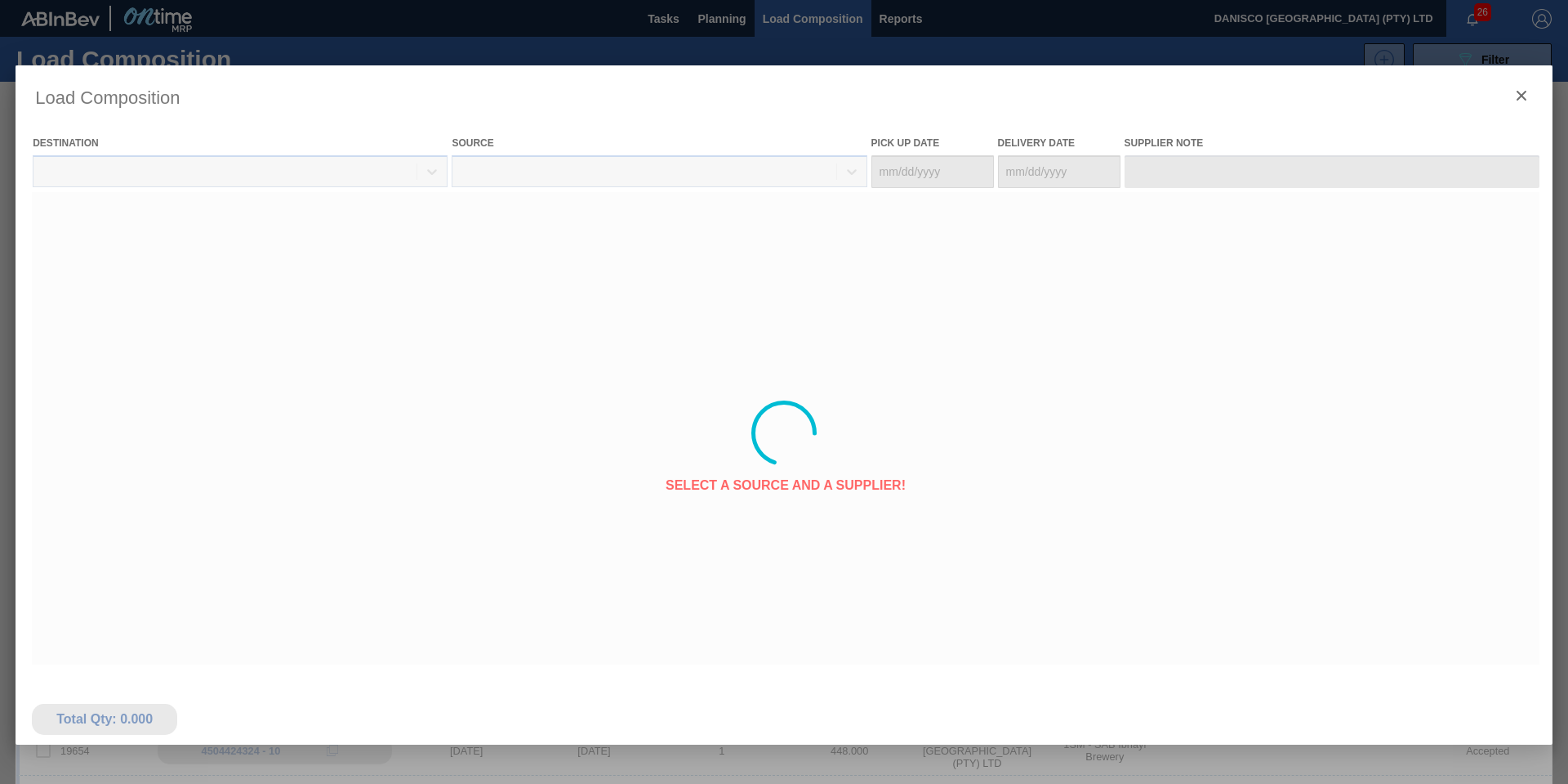
type Date "[DATE]"
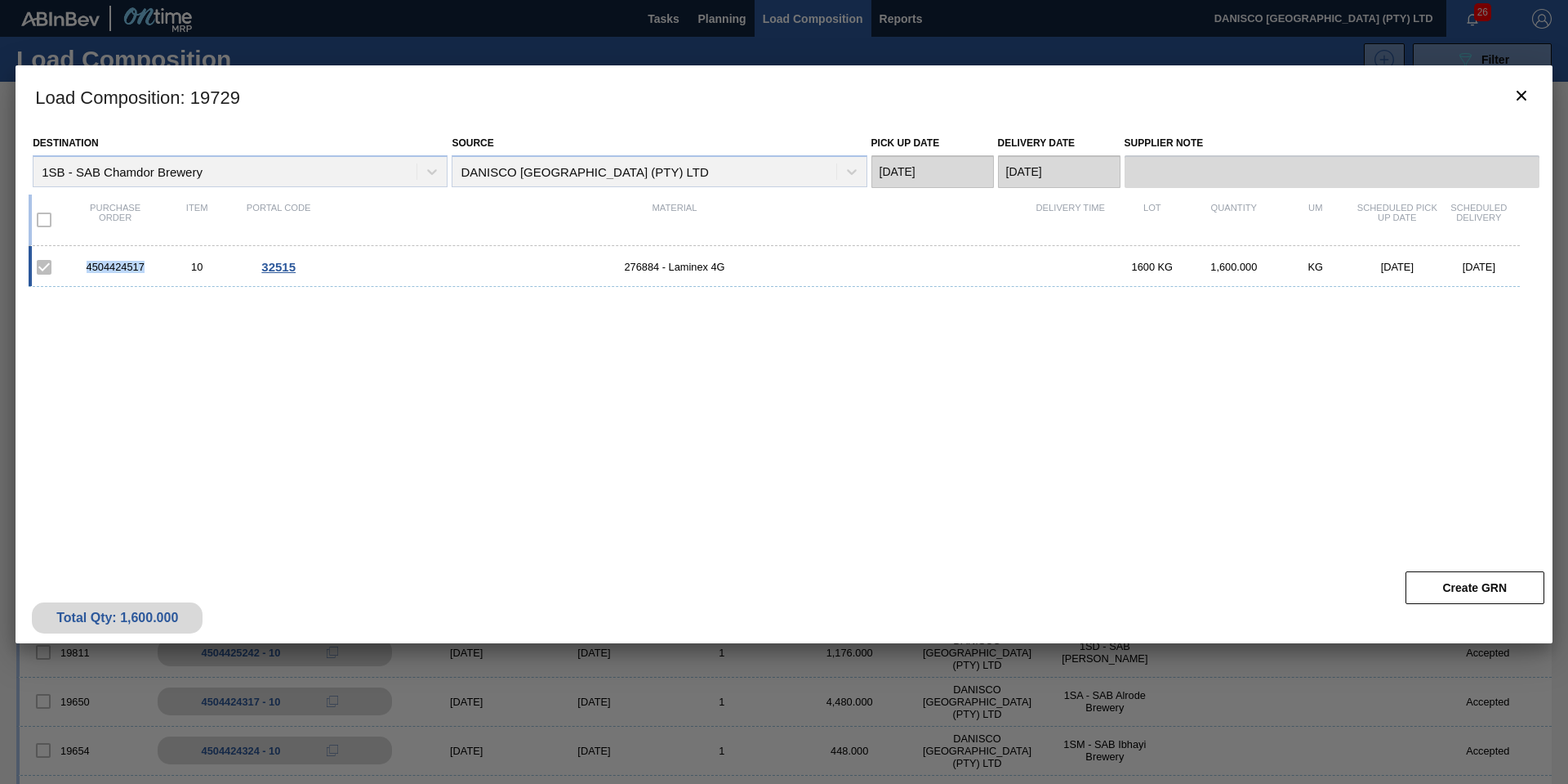
drag, startPoint x: 148, startPoint y: 264, endPoint x: 118, endPoint y: 269, distance: 30.4
click at [86, 267] on div "4504424517" at bounding box center [115, 267] width 82 height 12
click at [1523, 92] on icon "botão de ícone" at bounding box center [1521, 96] width 10 height 10
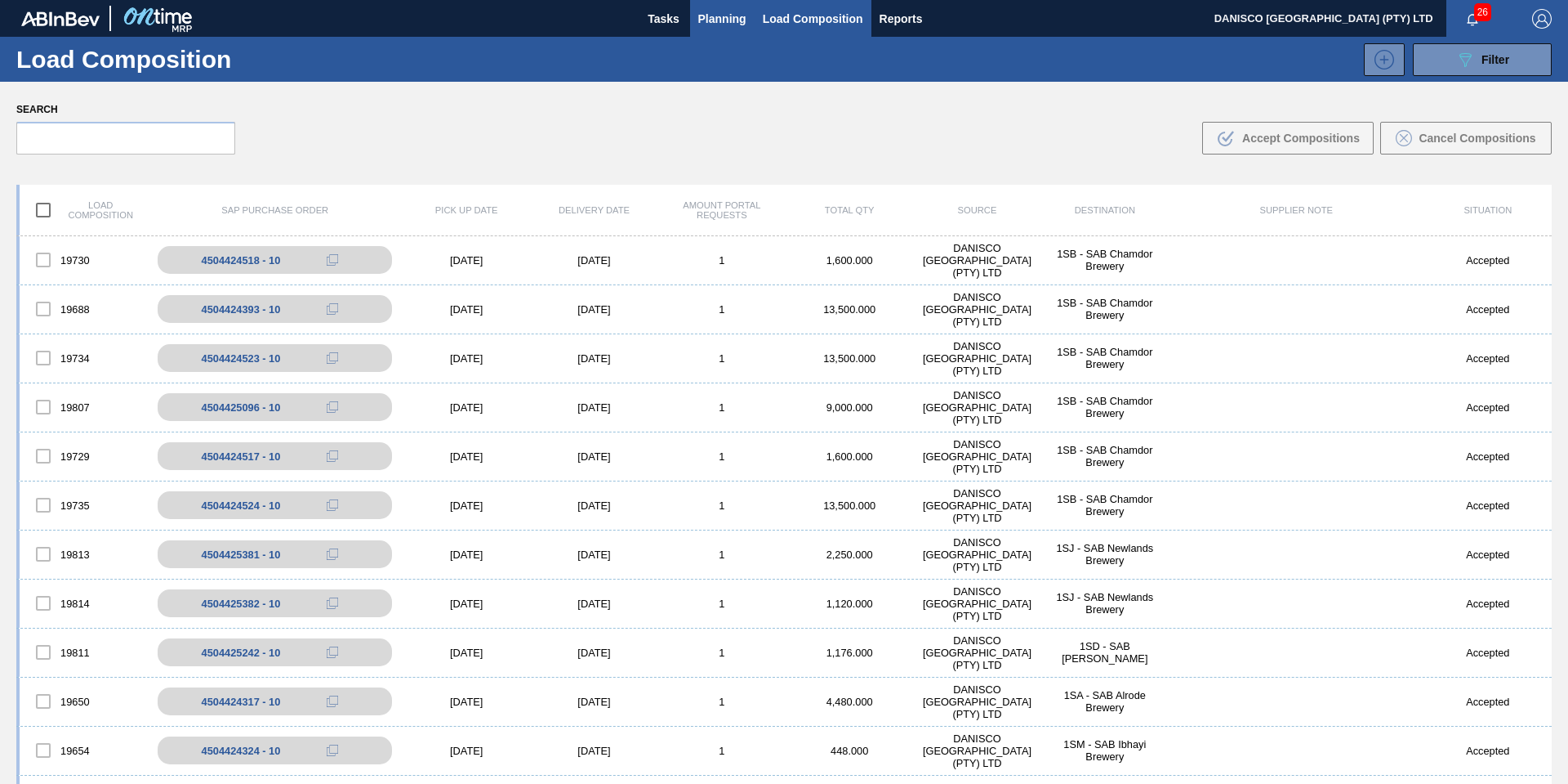
click at [718, 21] on span "Planning" at bounding box center [722, 19] width 48 height 19
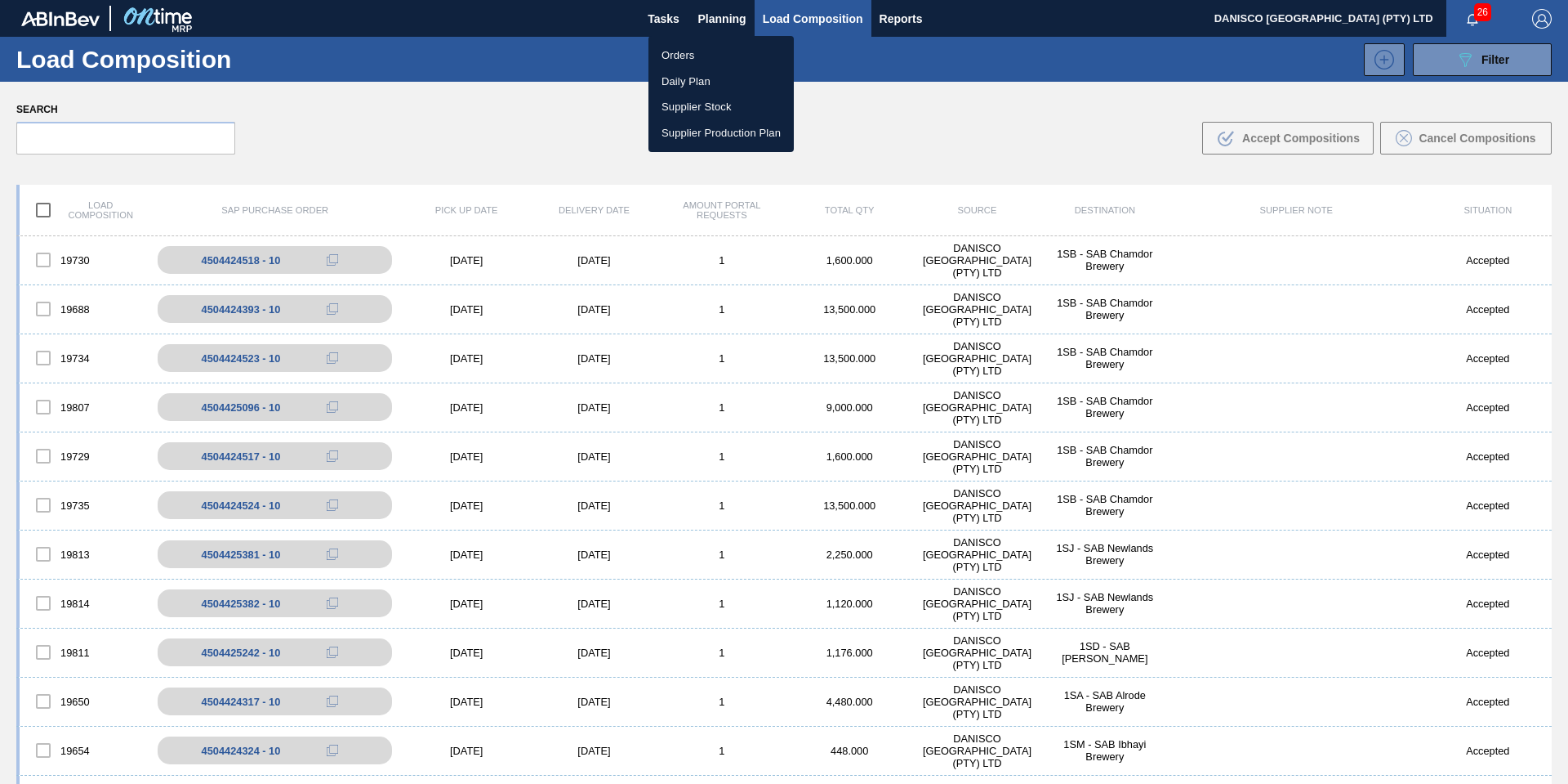
click at [680, 47] on li "Orders" at bounding box center [721, 55] width 146 height 26
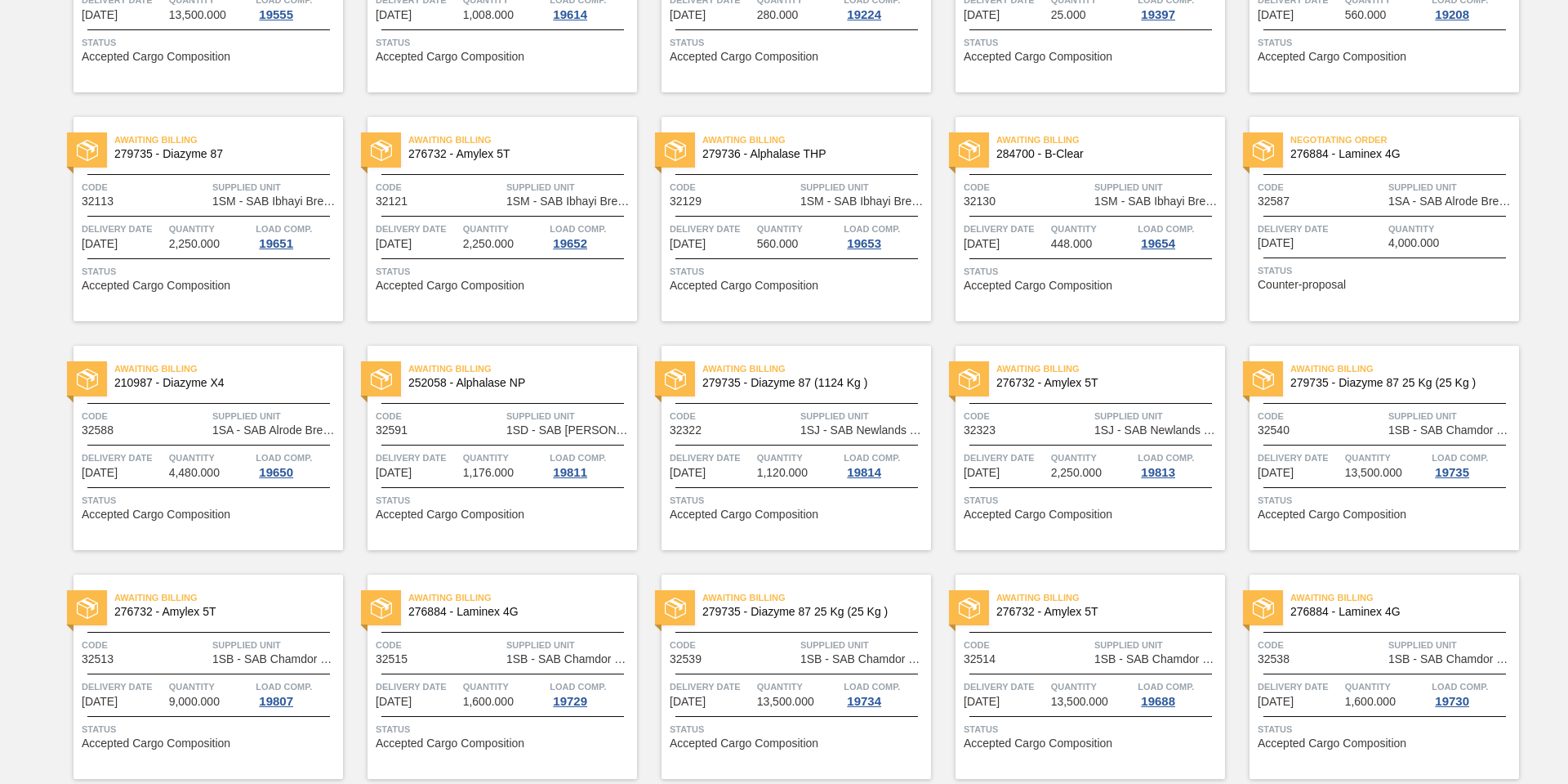
scroll to position [546, 0]
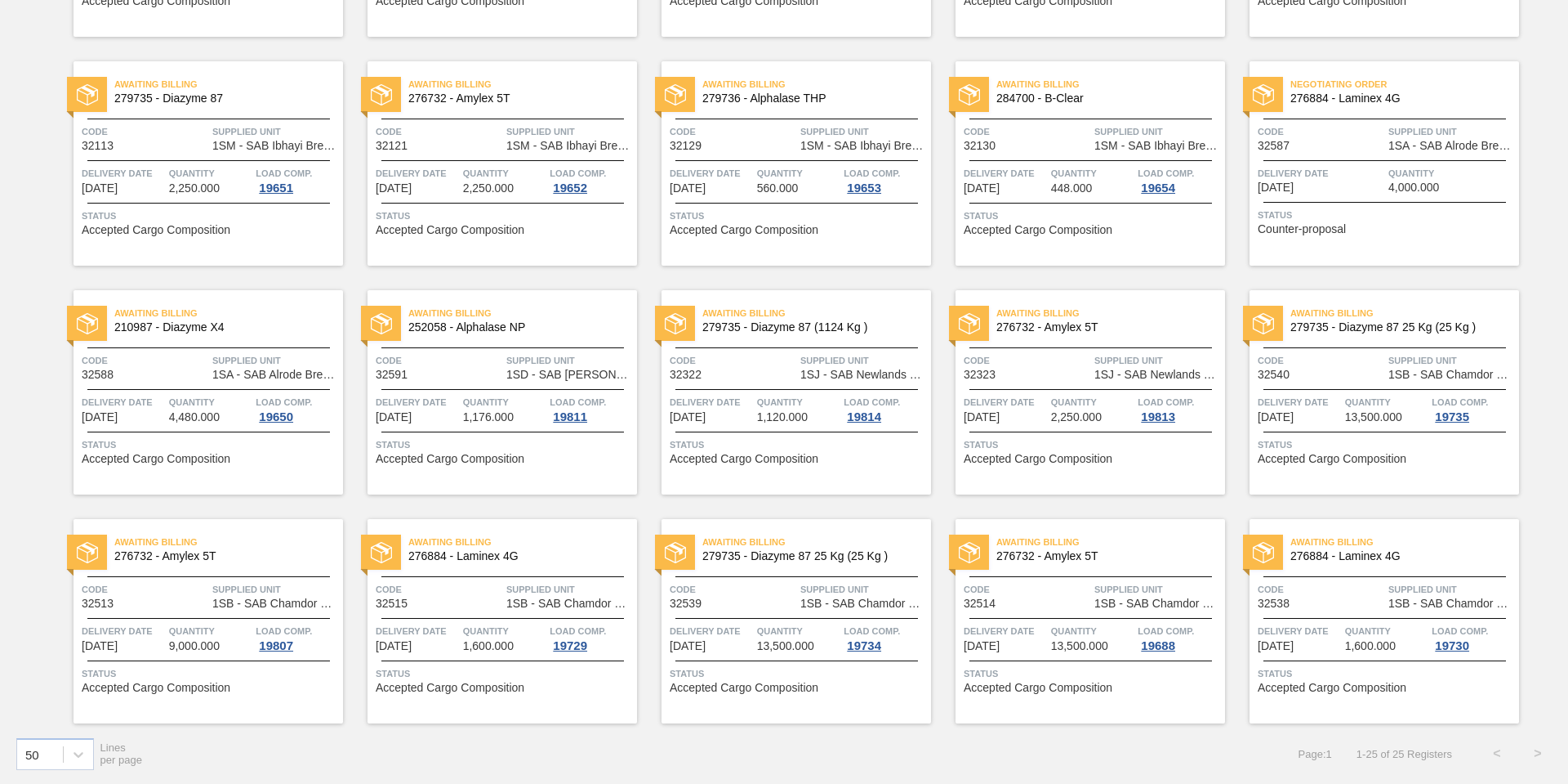
click at [1296, 592] on span "Code" at bounding box center [1321, 588] width 127 height 16
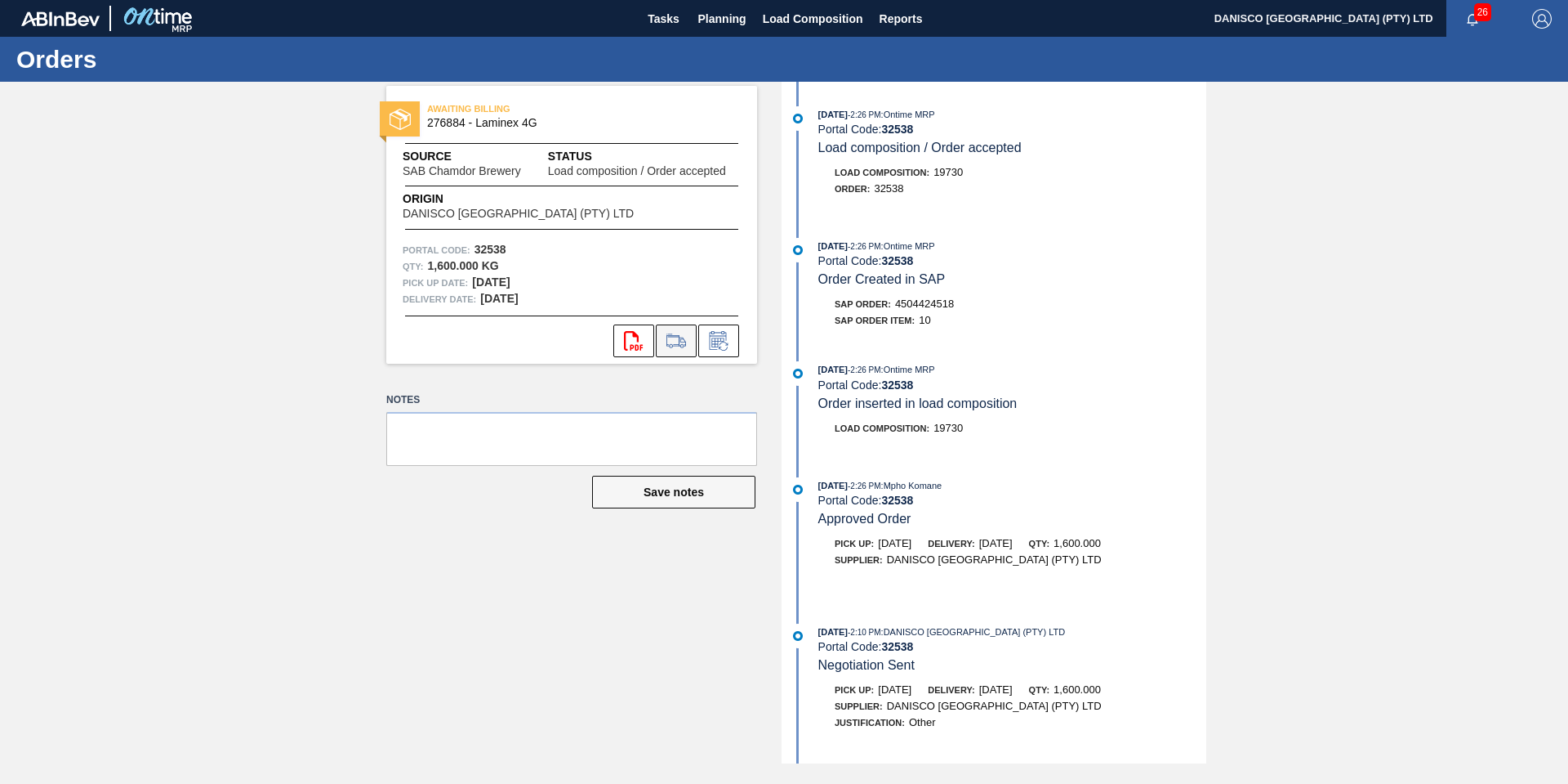
click at [683, 336] on icon at bounding box center [676, 340] width 26 height 19
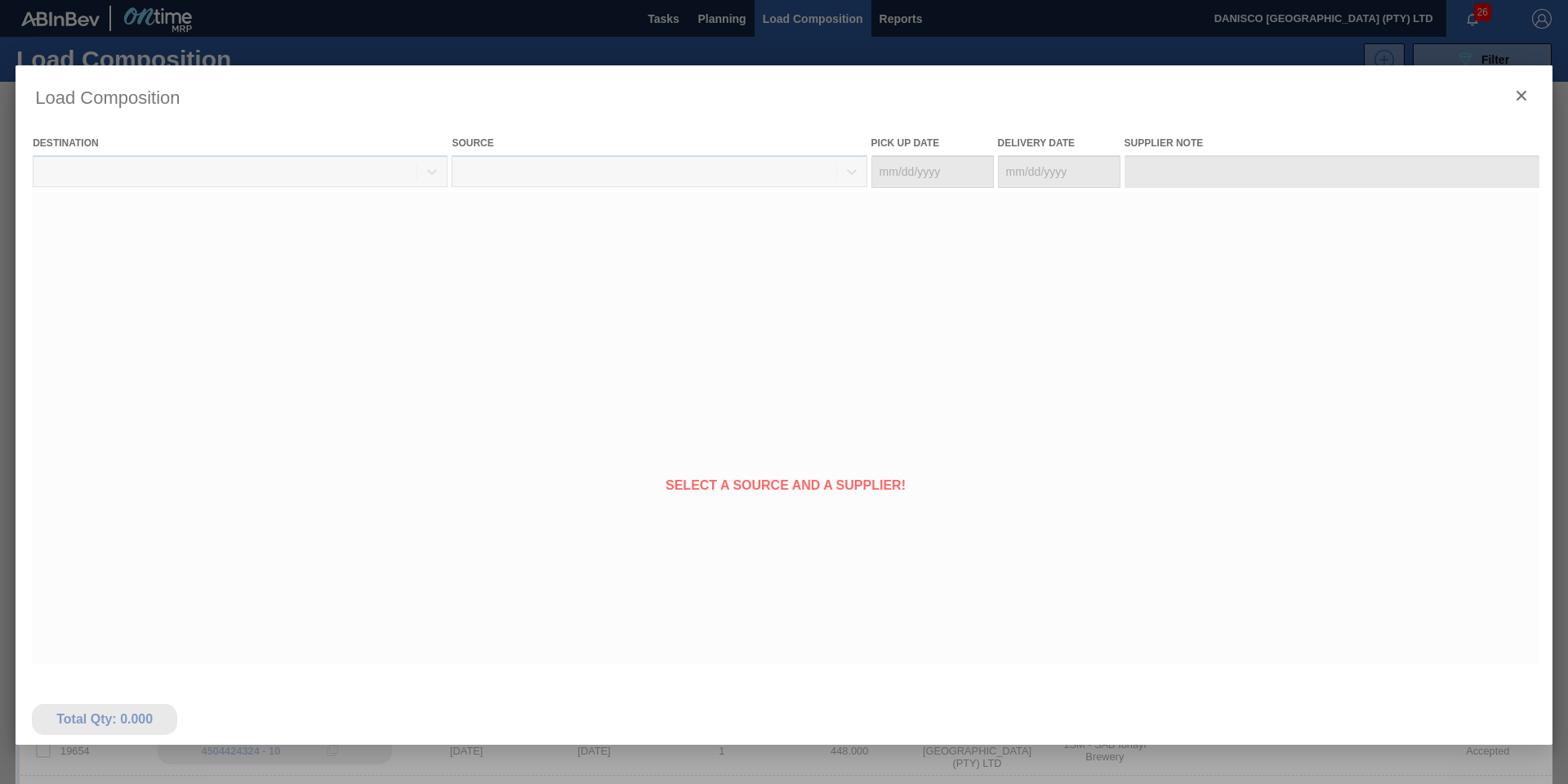
type Date "[DATE]"
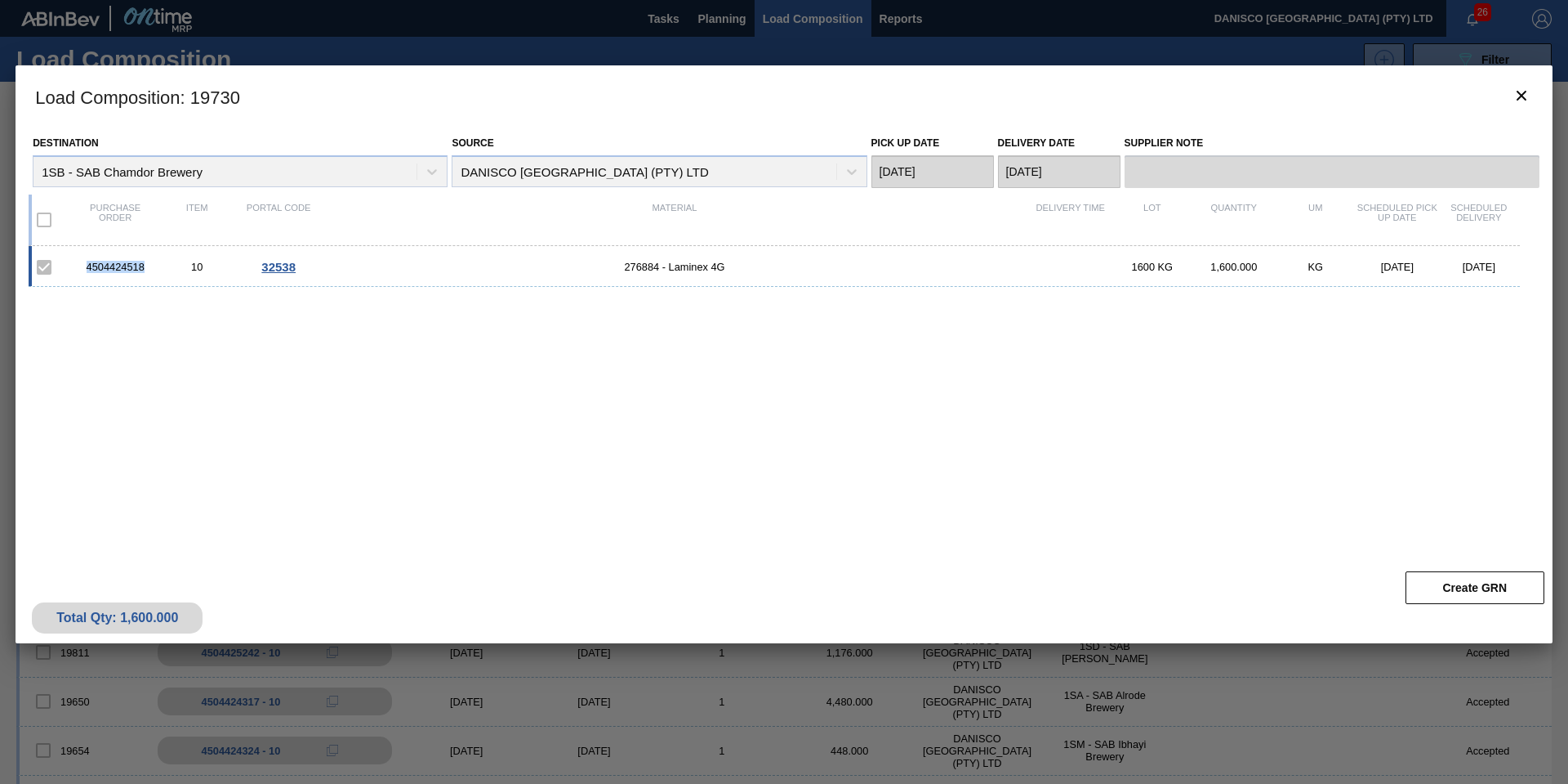
drag, startPoint x: 153, startPoint y: 268, endPoint x: 75, endPoint y: 268, distance: 78.0
click at [75, 268] on div "4504424518" at bounding box center [115, 267] width 82 height 12
